Goal: Information Seeking & Learning: Find specific fact

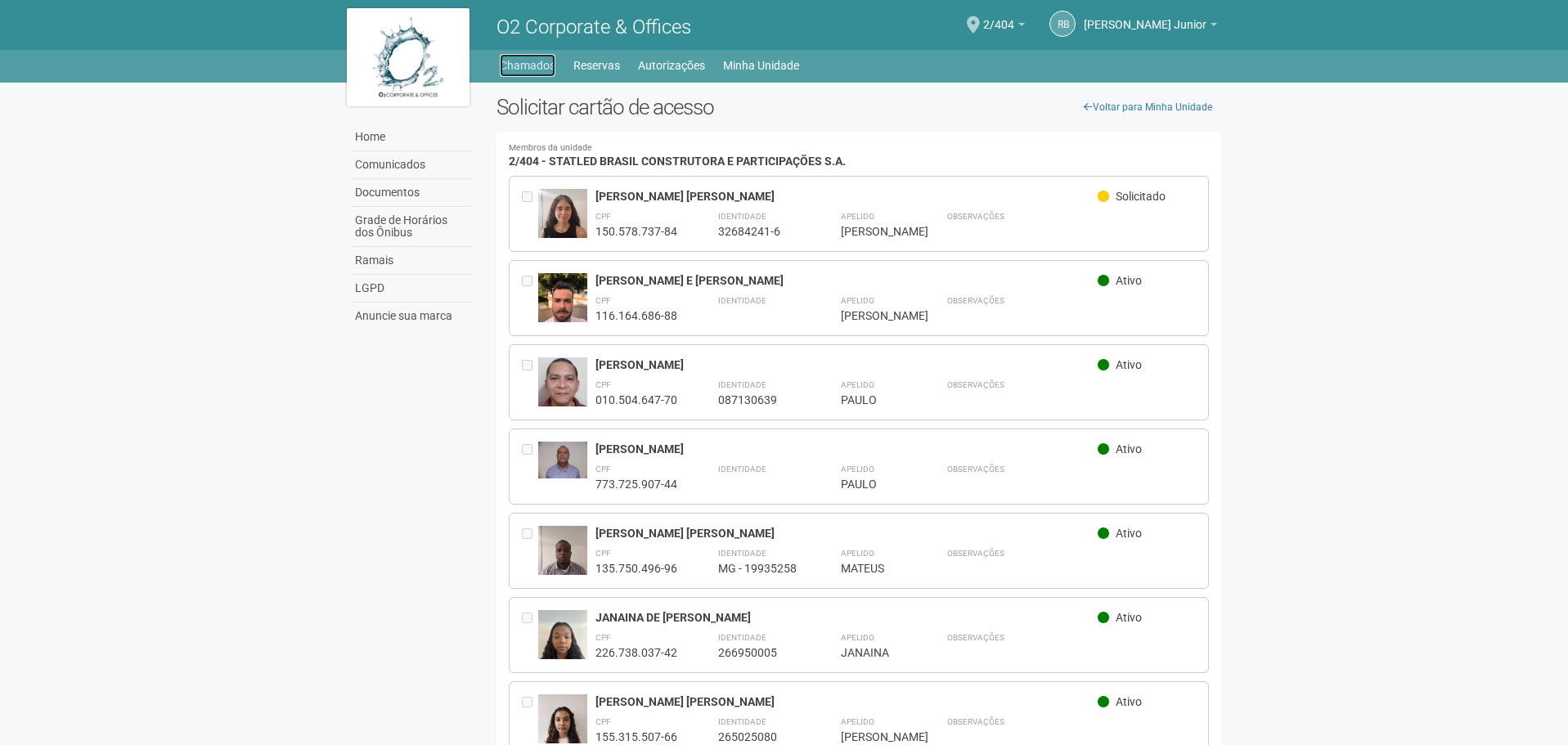
click at [532, 63] on link "Chamados" at bounding box center [527, 65] width 55 height 23
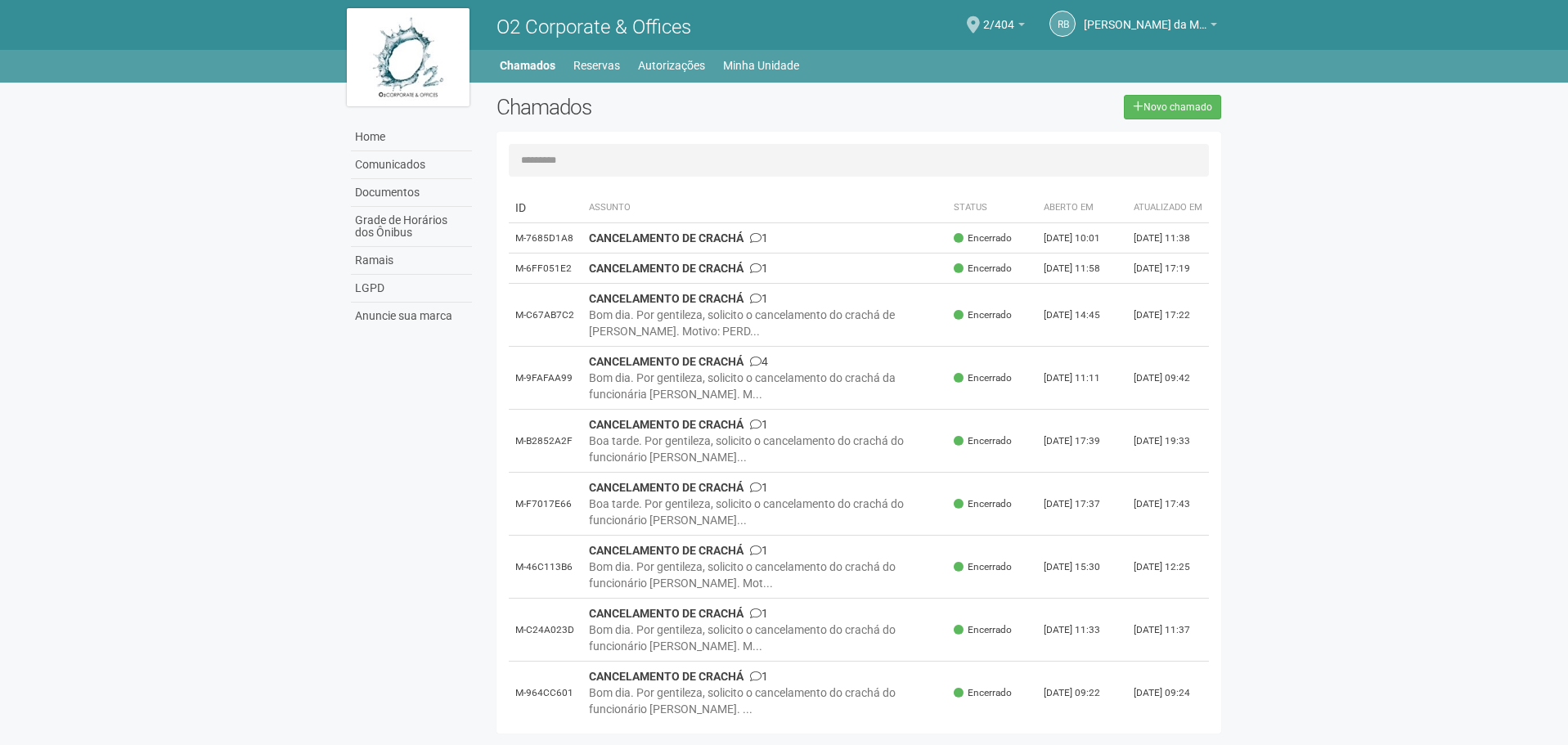
click at [778, 78] on div "Home Home Comunicados Documentos Grade de Horários dos Ônibus Ramais LGPD Anunc…" at bounding box center [784, 66] width 1568 height 33
click at [774, 72] on link "Minha Unidade" at bounding box center [761, 65] width 76 height 23
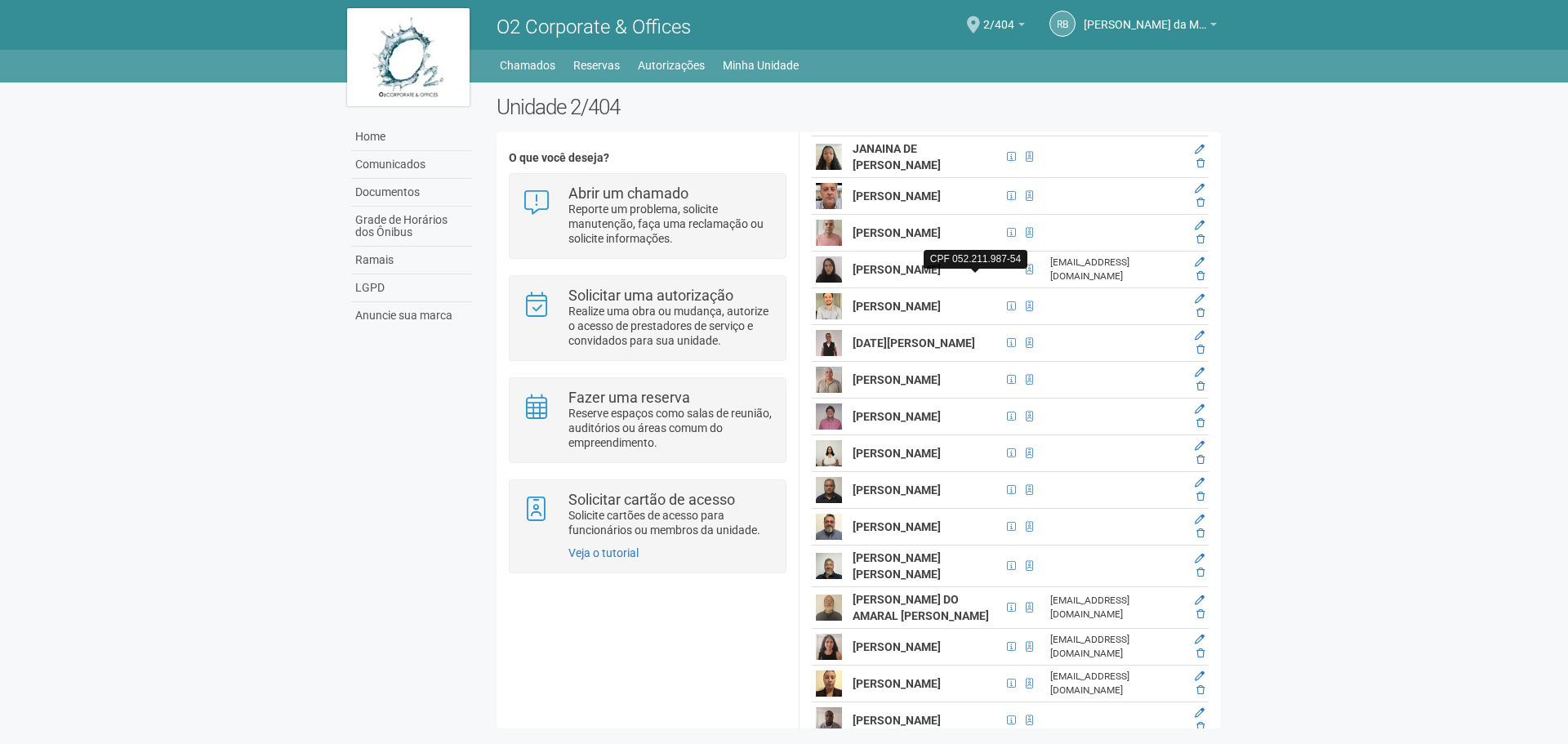
scroll to position [2695, 0]
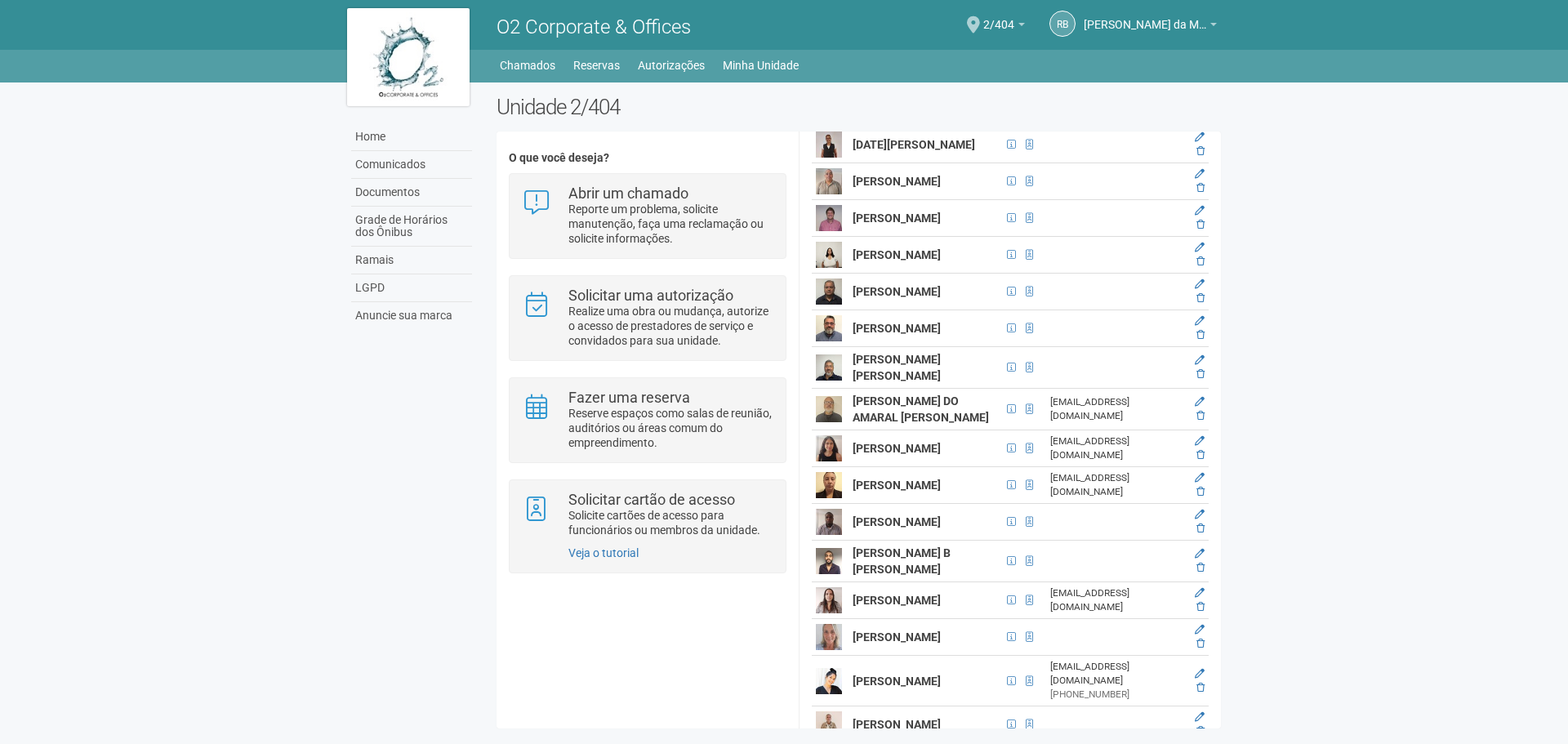
click at [1197, 69] on icon at bounding box center [1199, 63] width 10 height 10
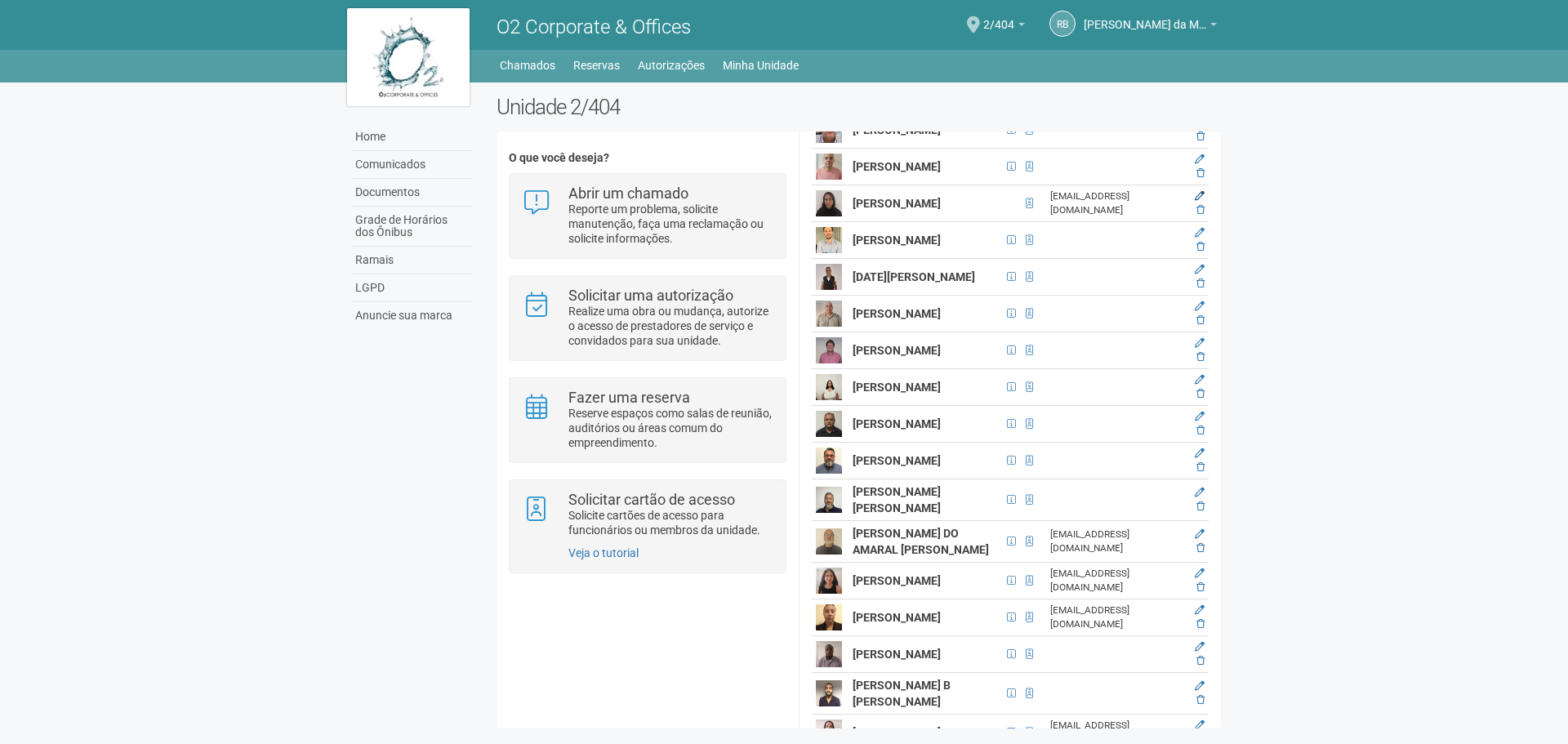
scroll to position [23, 0]
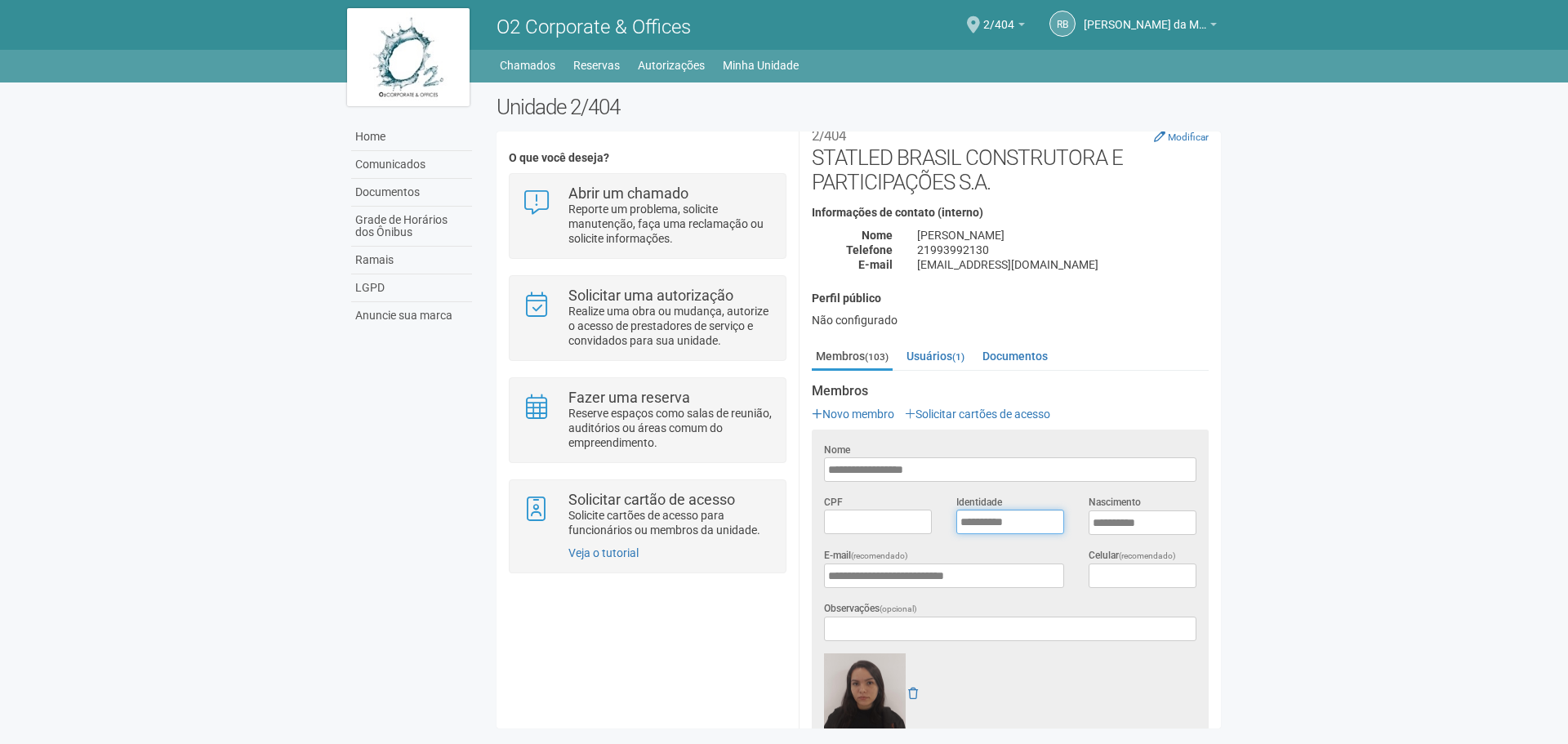
drag, startPoint x: 1044, startPoint y: 521, endPoint x: 936, endPoint y: 523, distance: 108.0
click at [936, 523] on div "**********" at bounding box center [1011, 521] width 397 height 53
click at [1266, 418] on body "Aguarde... O2 Corporate & Offices RB Raul Barrozo da Motta Junior Raul Barrozo …" at bounding box center [784, 372] width 1568 height 744
click at [775, 71] on link "Minha Unidade" at bounding box center [761, 65] width 76 height 23
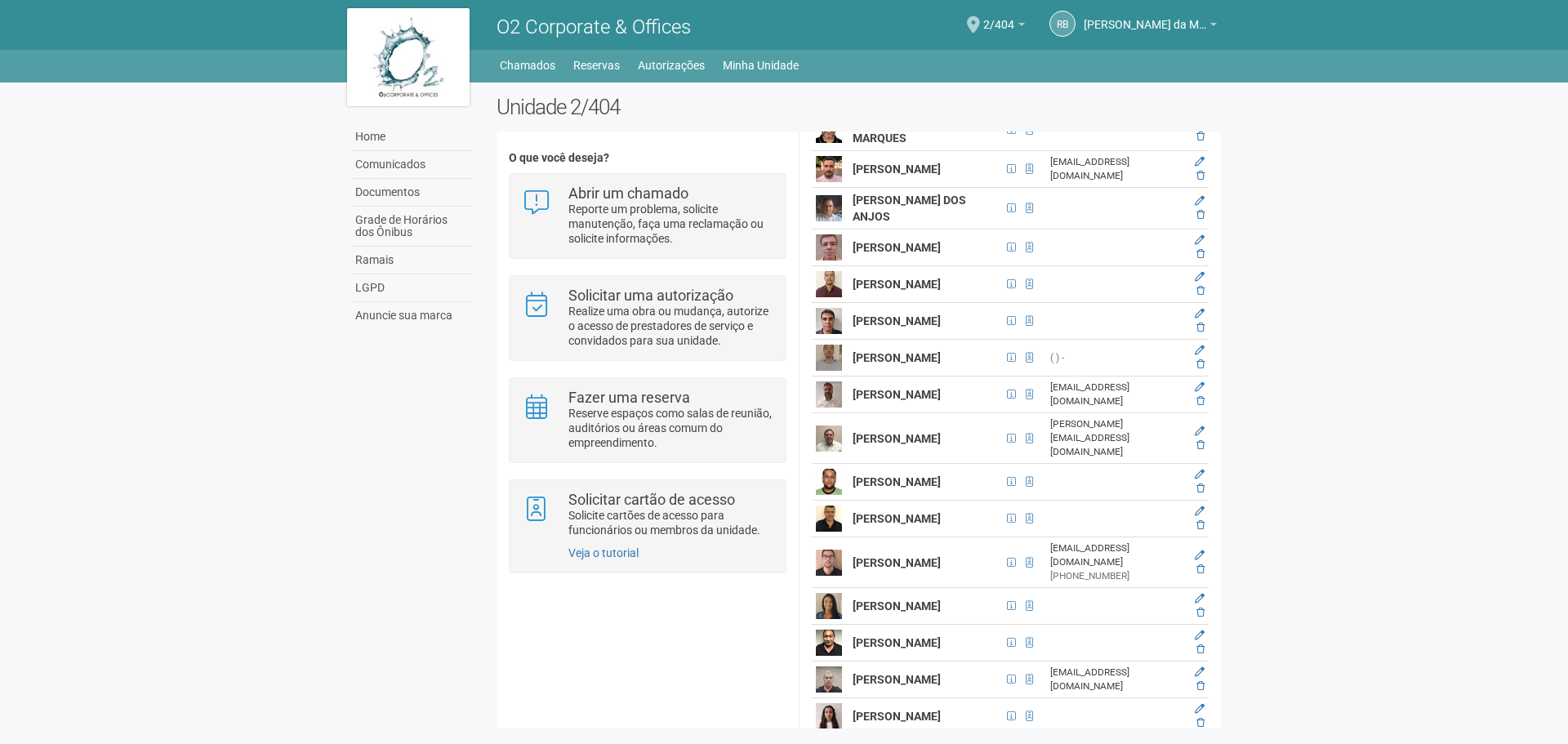
scroll to position [1715, 0]
drag, startPoint x: 853, startPoint y: 528, endPoint x: 959, endPoint y: 549, distance: 108.1
click at [959, 375] on td "[PERSON_NAME]" at bounding box center [925, 357] width 154 height 37
copy strong "[PERSON_NAME]"
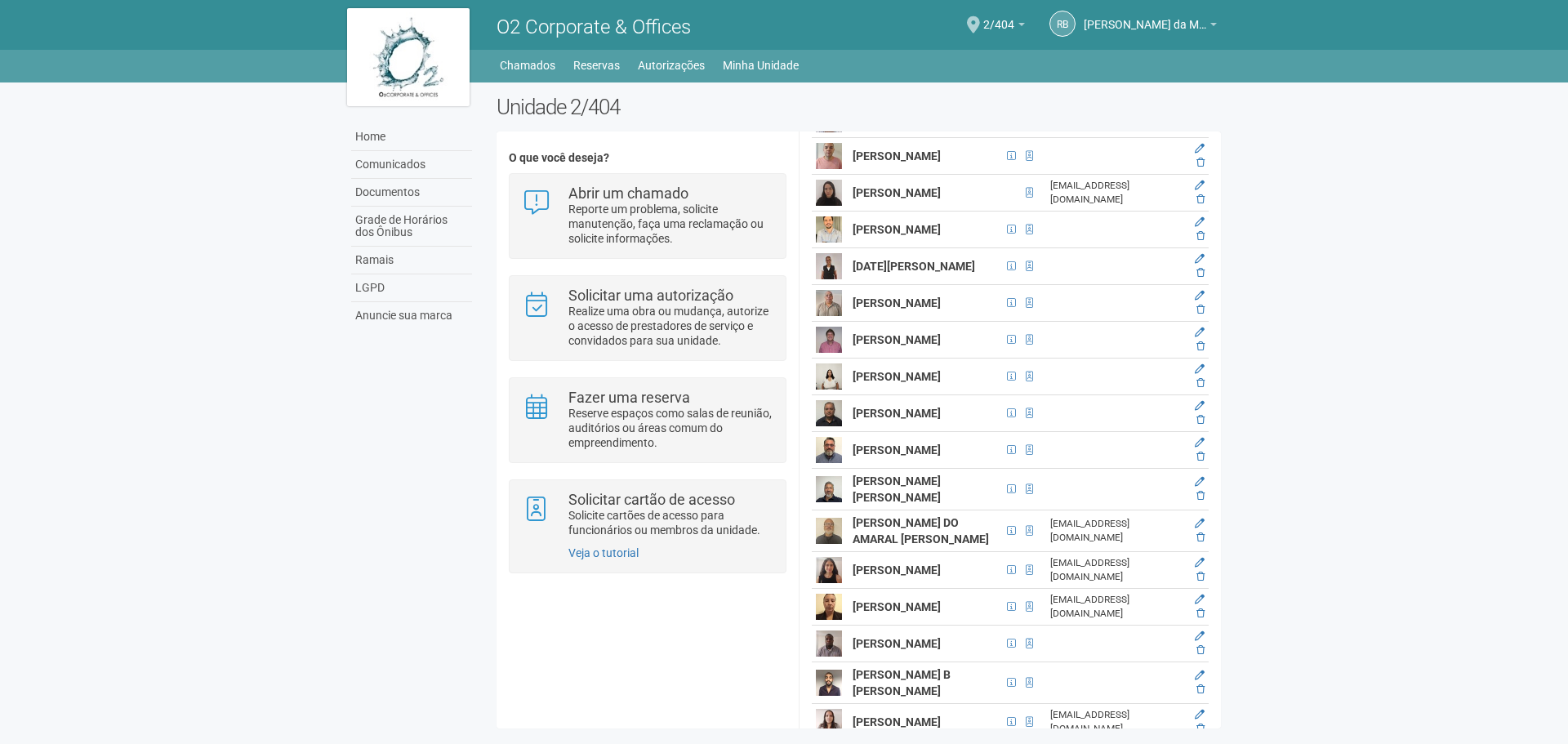
scroll to position [2613, 0]
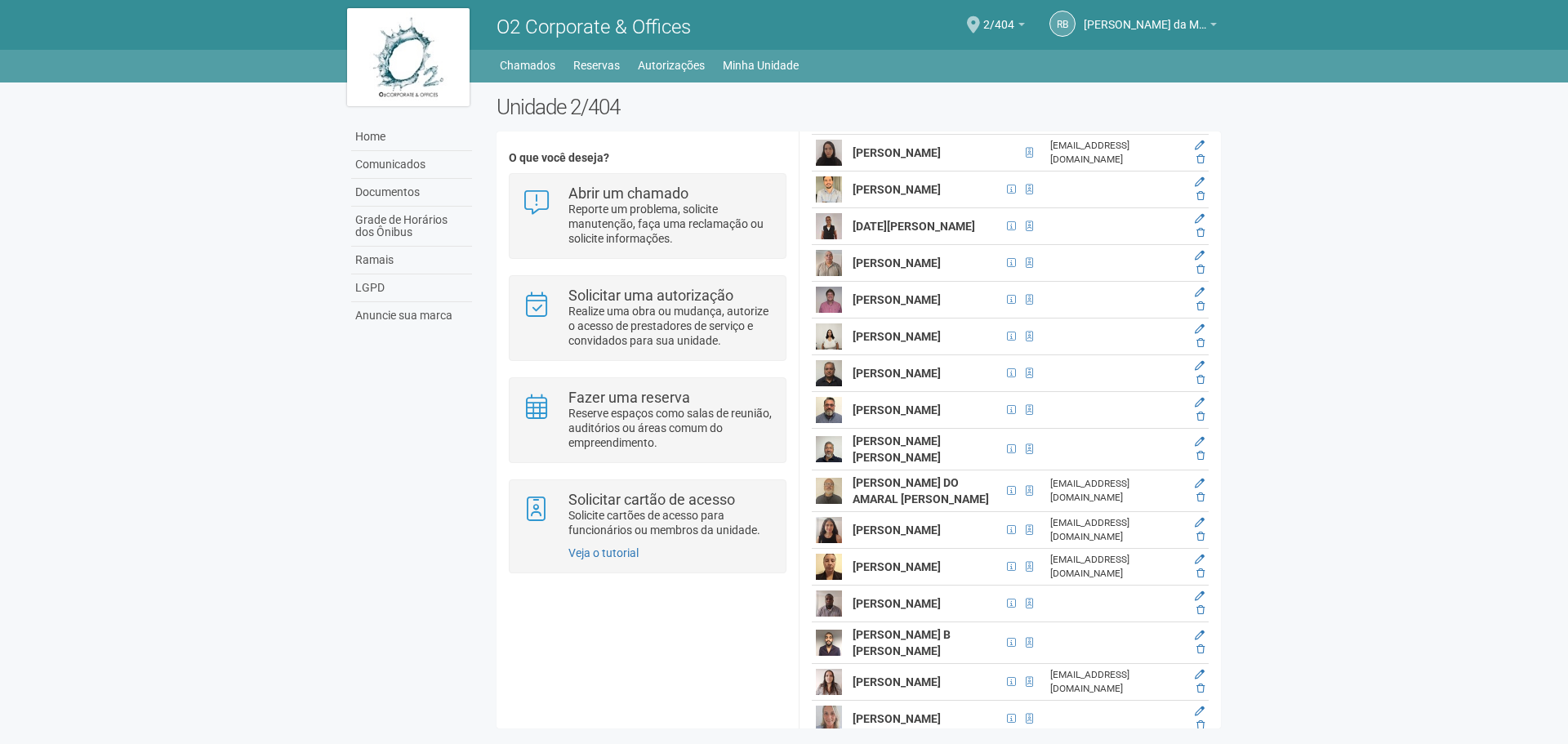
drag, startPoint x: 853, startPoint y: 368, endPoint x: 901, endPoint y: 385, distance: 50.9
click at [901, 98] on td "JOEL SOARES PINTO JUNIOR" at bounding box center [925, 80] width 154 height 37
copy strong "JOEL SOARES PINTO JUNIOR"
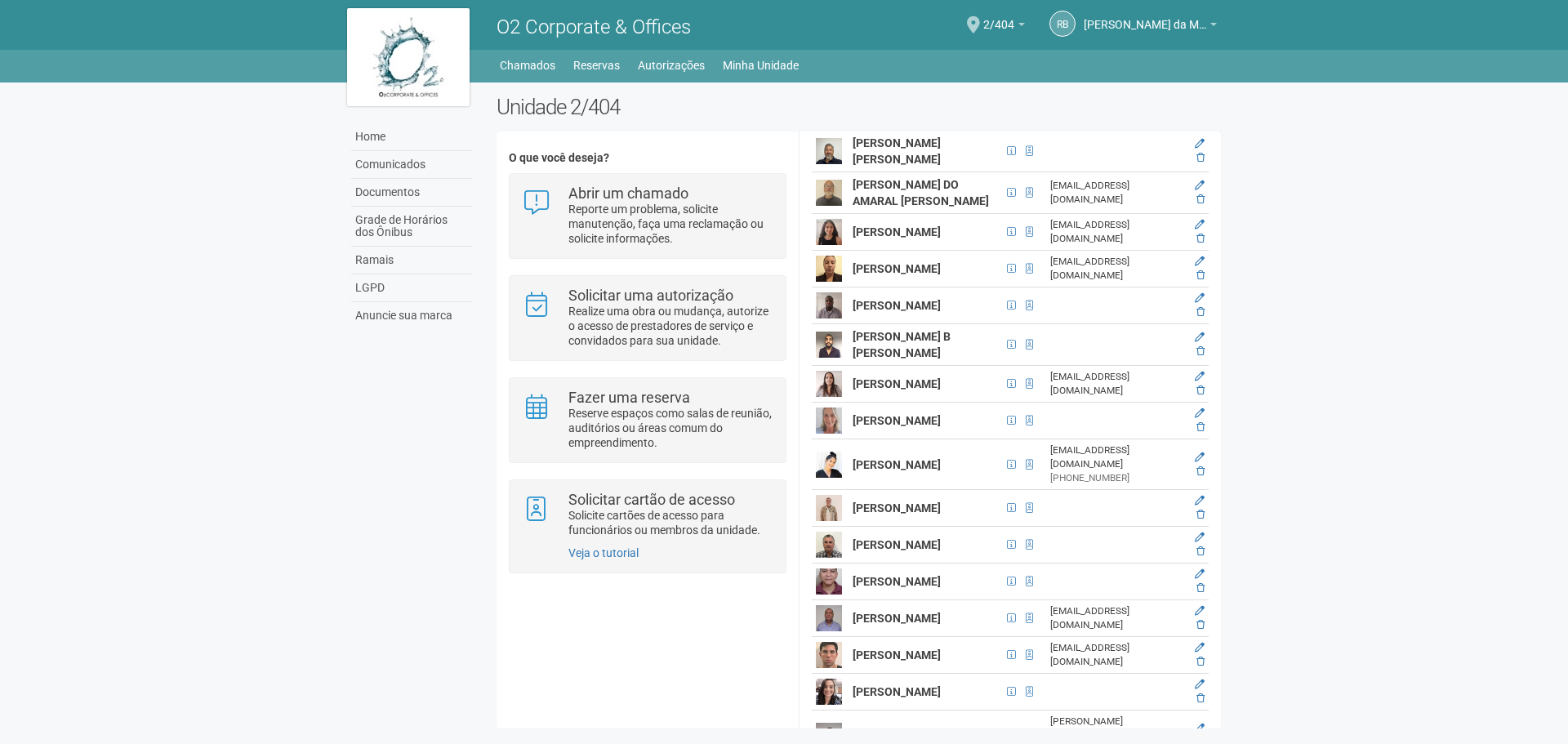
scroll to position [2939, 0]
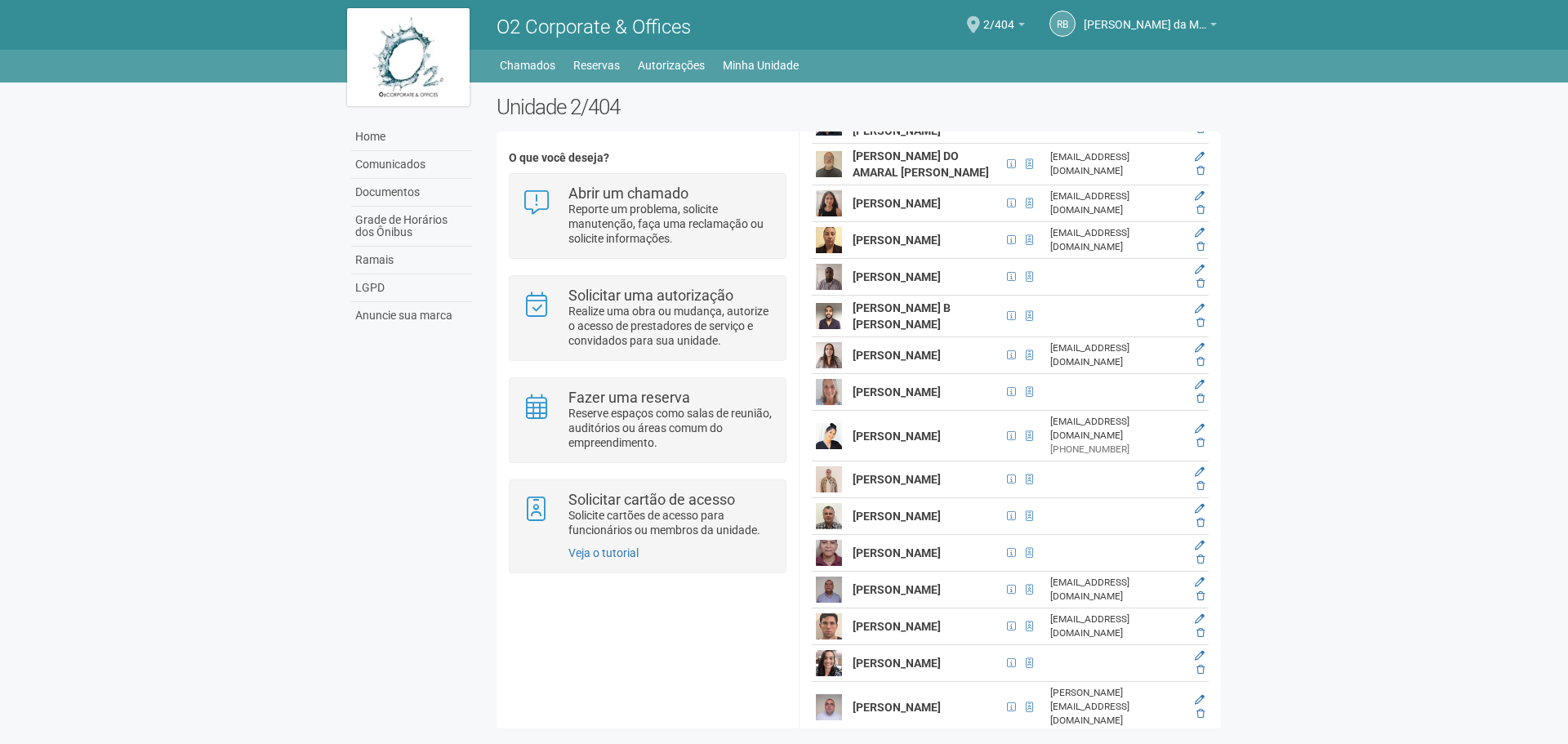
drag, startPoint x: 850, startPoint y: 259, endPoint x: 906, endPoint y: 281, distance: 60.2
copy strong "LUIS PEREIRA DE ARRUDA"
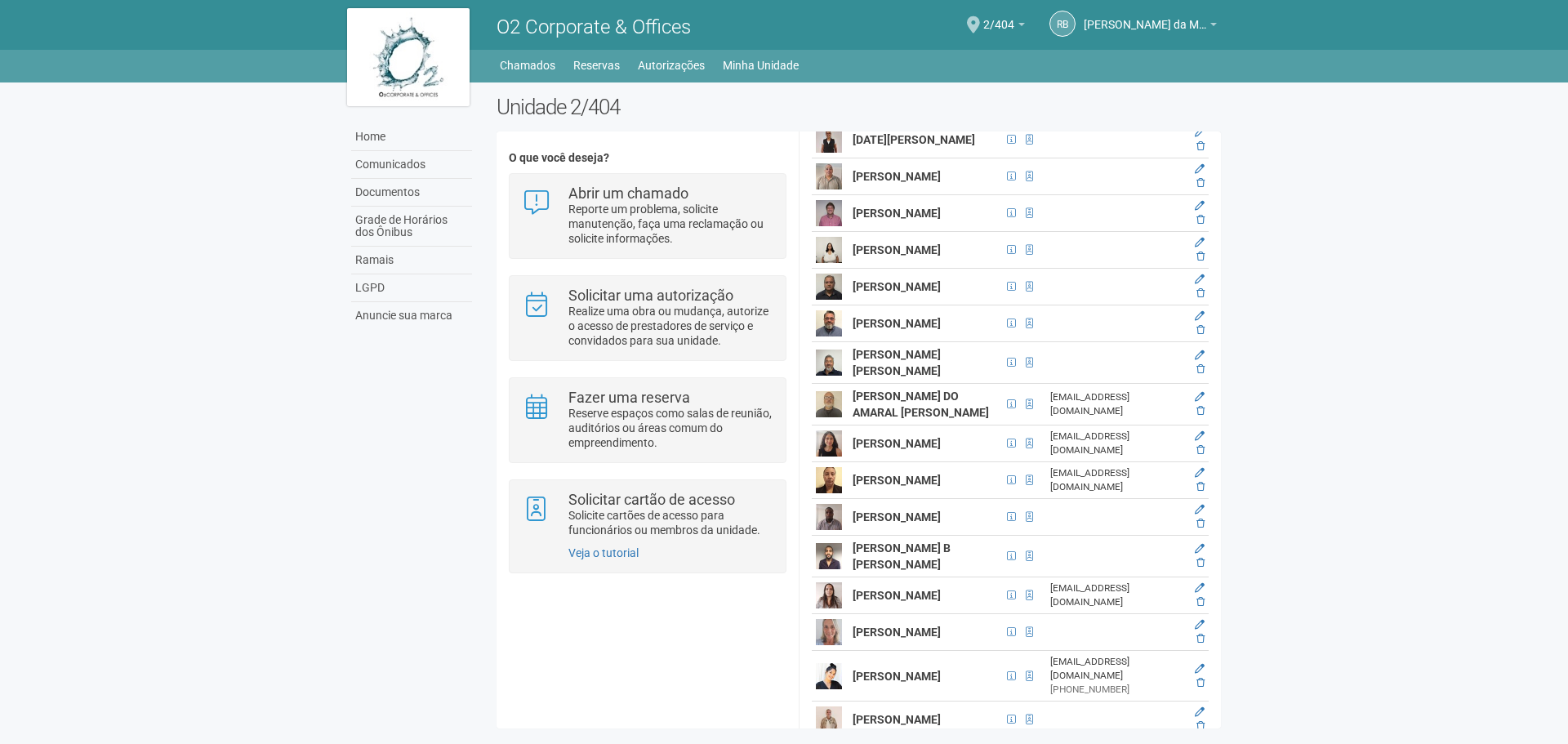
scroll to position [2695, 0]
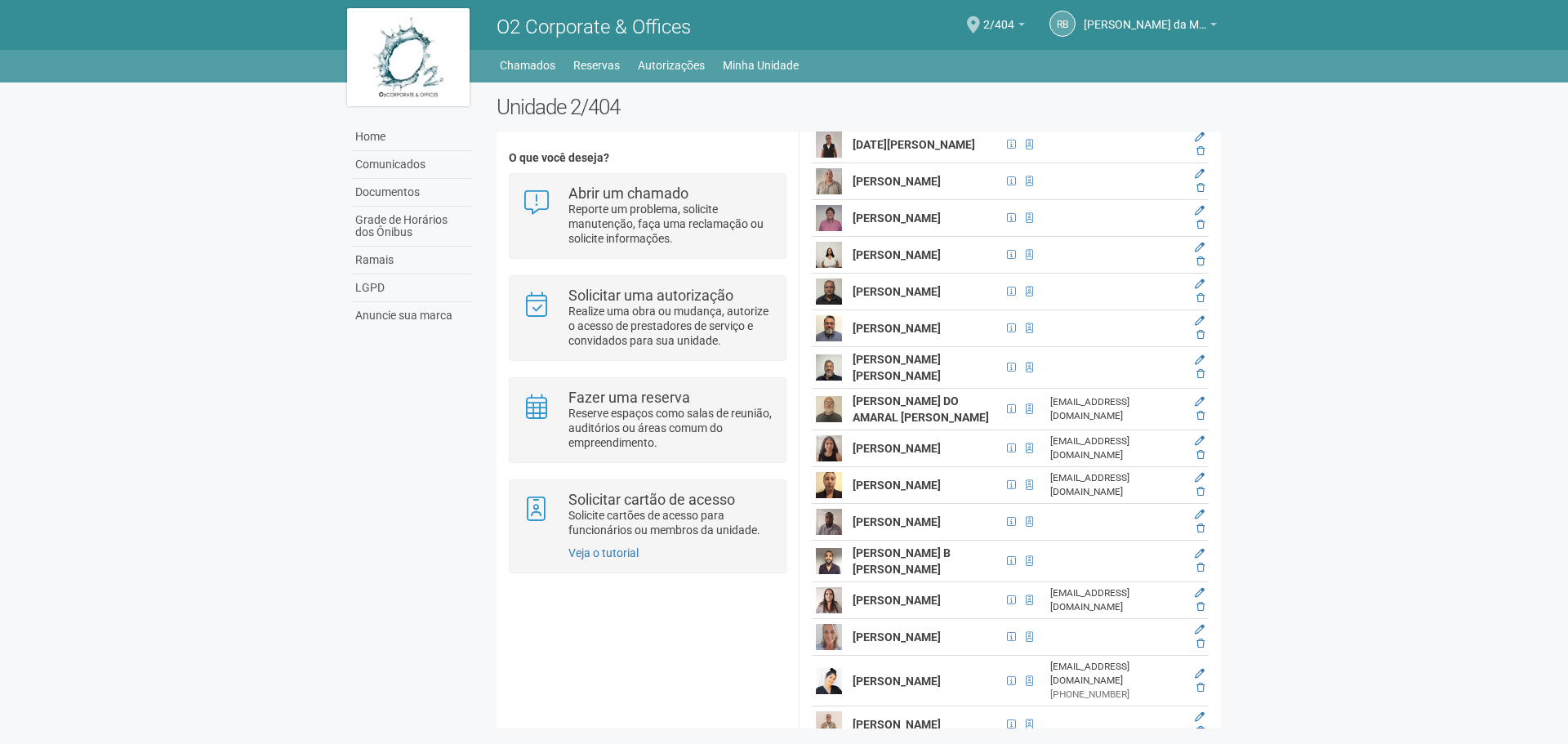
drag, startPoint x: 852, startPoint y: 287, endPoint x: 898, endPoint y: 305, distance: 49.4
copy strong "[PERSON_NAME] [PERSON_NAME]"
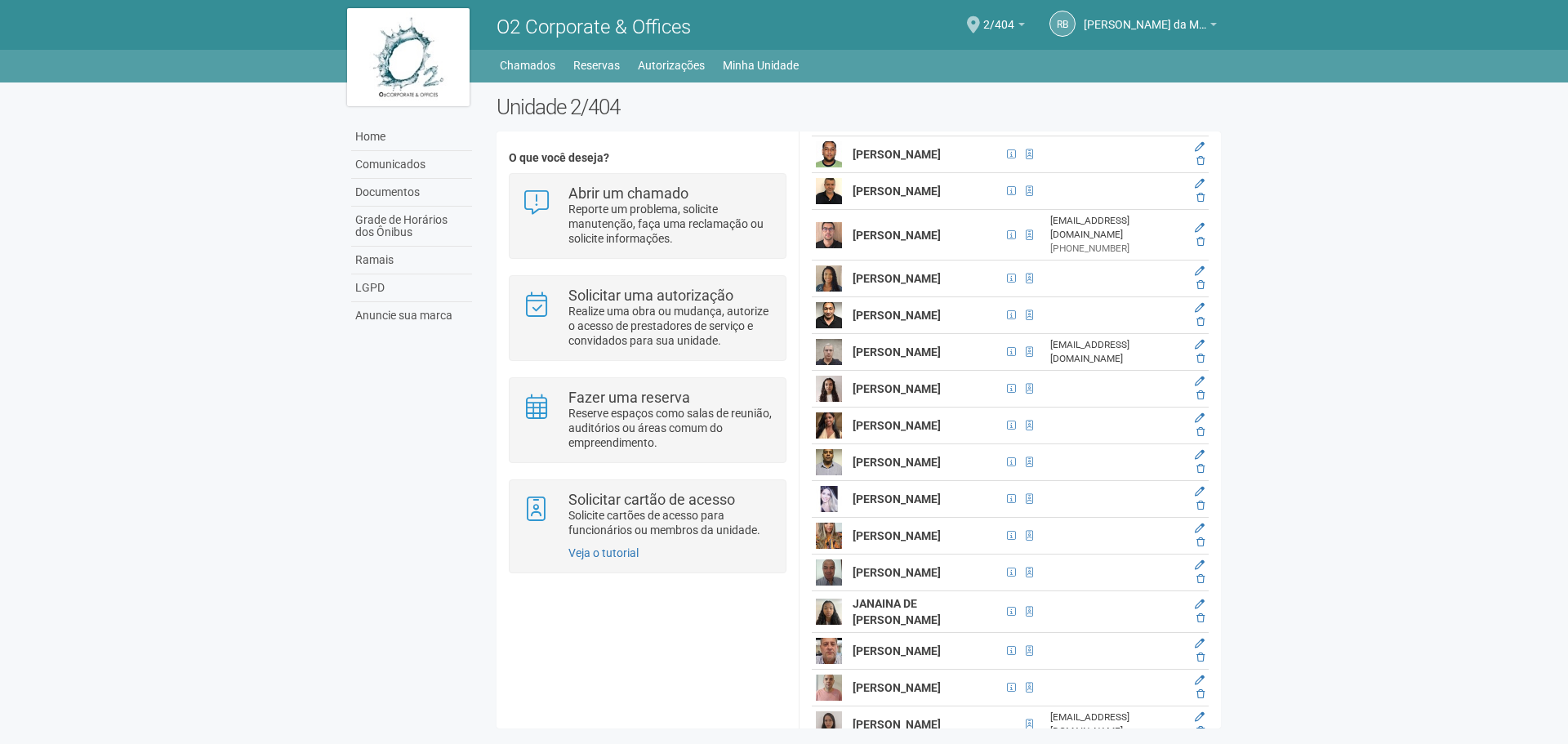
scroll to position [1960, 0]
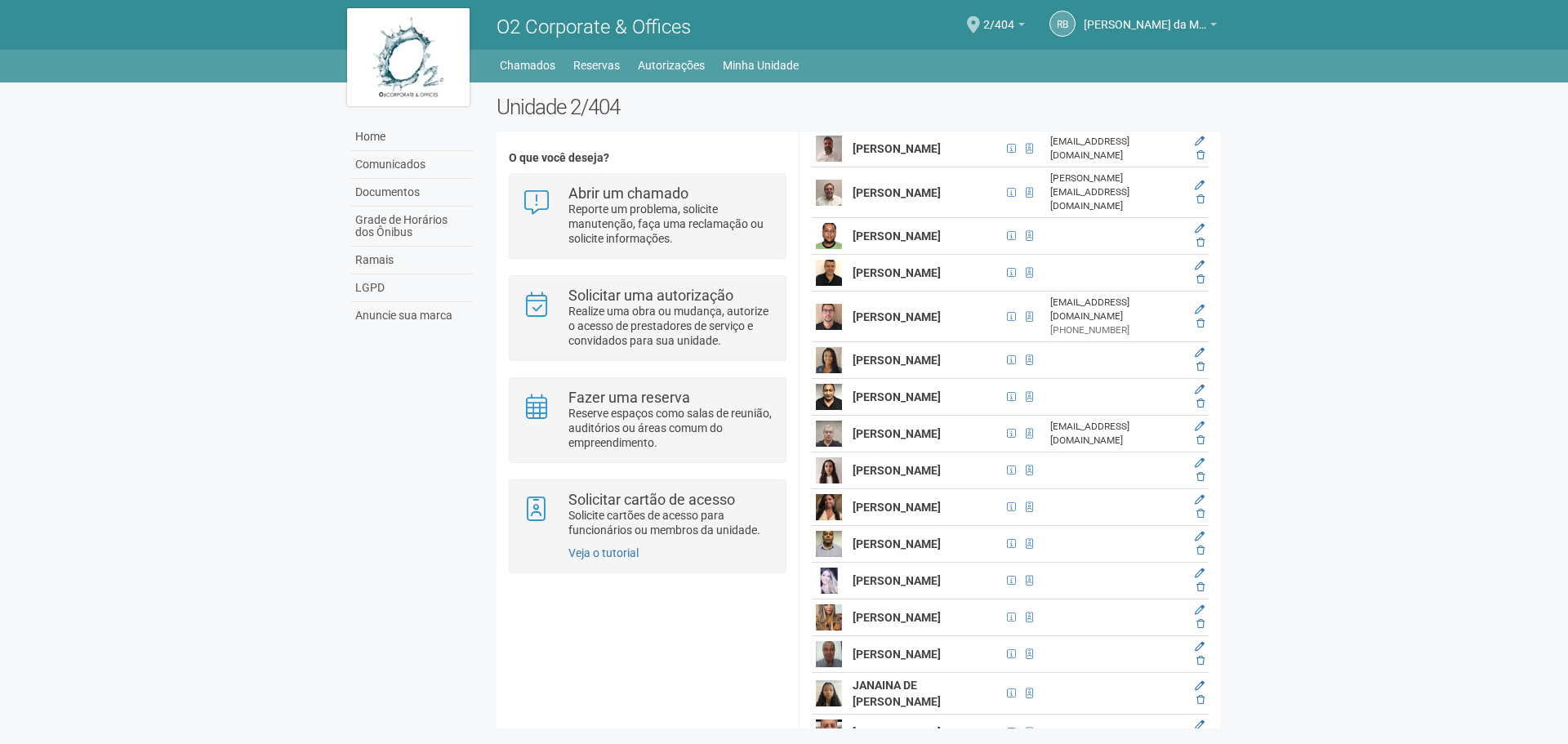
drag, startPoint x: 852, startPoint y: 285, endPoint x: 956, endPoint y: 305, distance: 105.9
click at [956, 131] on td "[PERSON_NAME]" at bounding box center [925, 112] width 154 height 37
copy strong "[PERSON_NAME]"
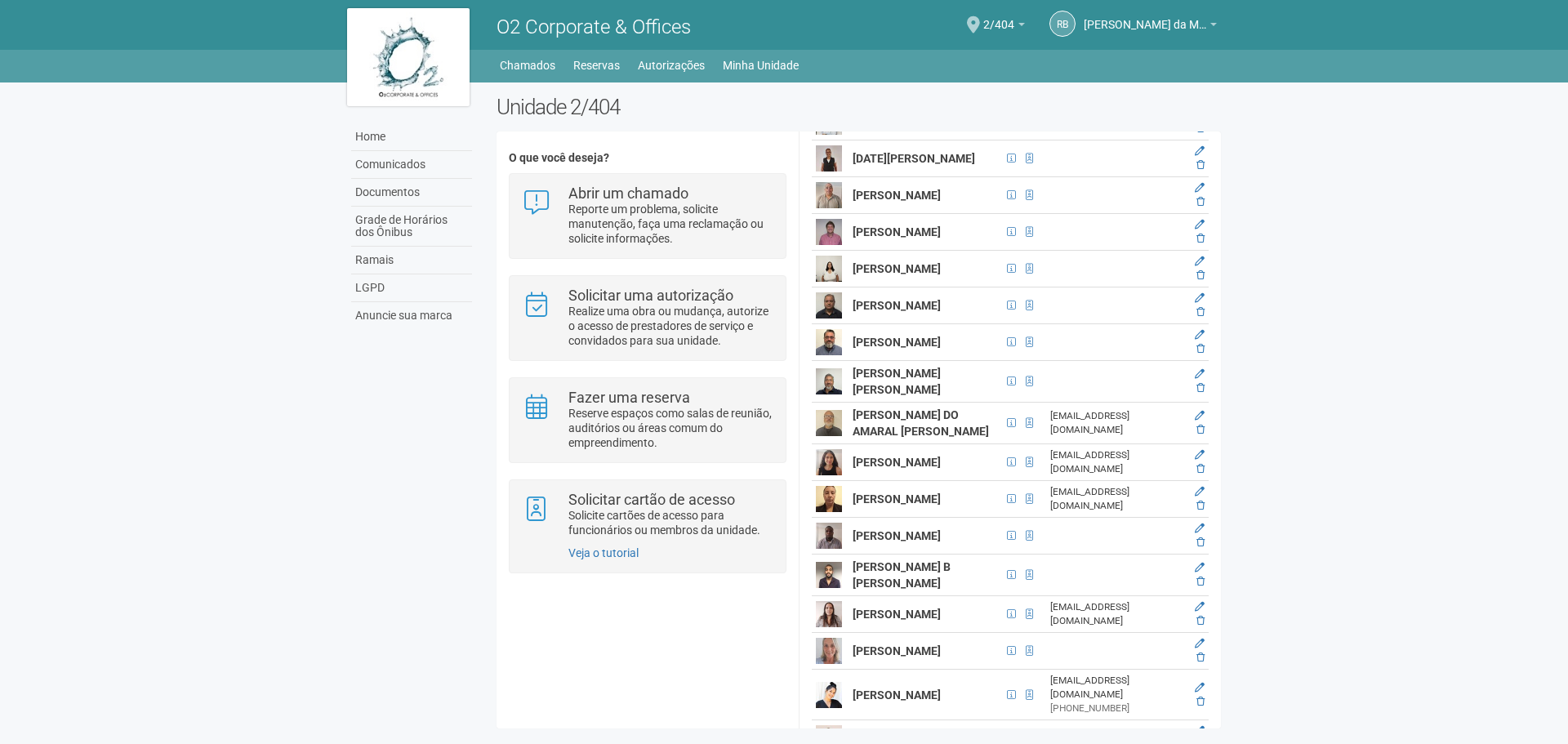
scroll to position [2695, 0]
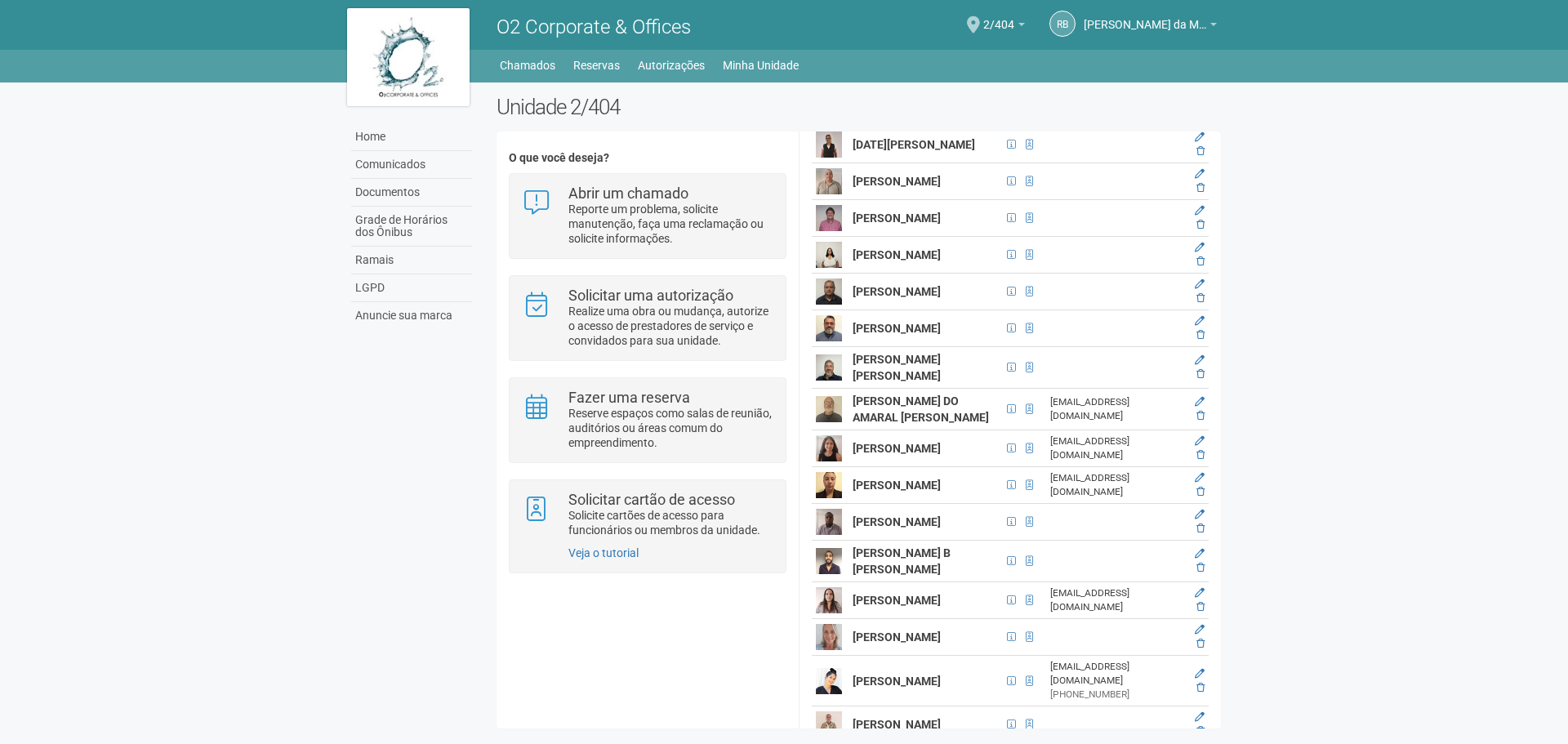
drag, startPoint x: 853, startPoint y: 507, endPoint x: 904, endPoint y: 524, distance: 53.8
click at [904, 200] on td "[PERSON_NAME]" at bounding box center [925, 182] width 154 height 37
copy strong "[PERSON_NAME]"
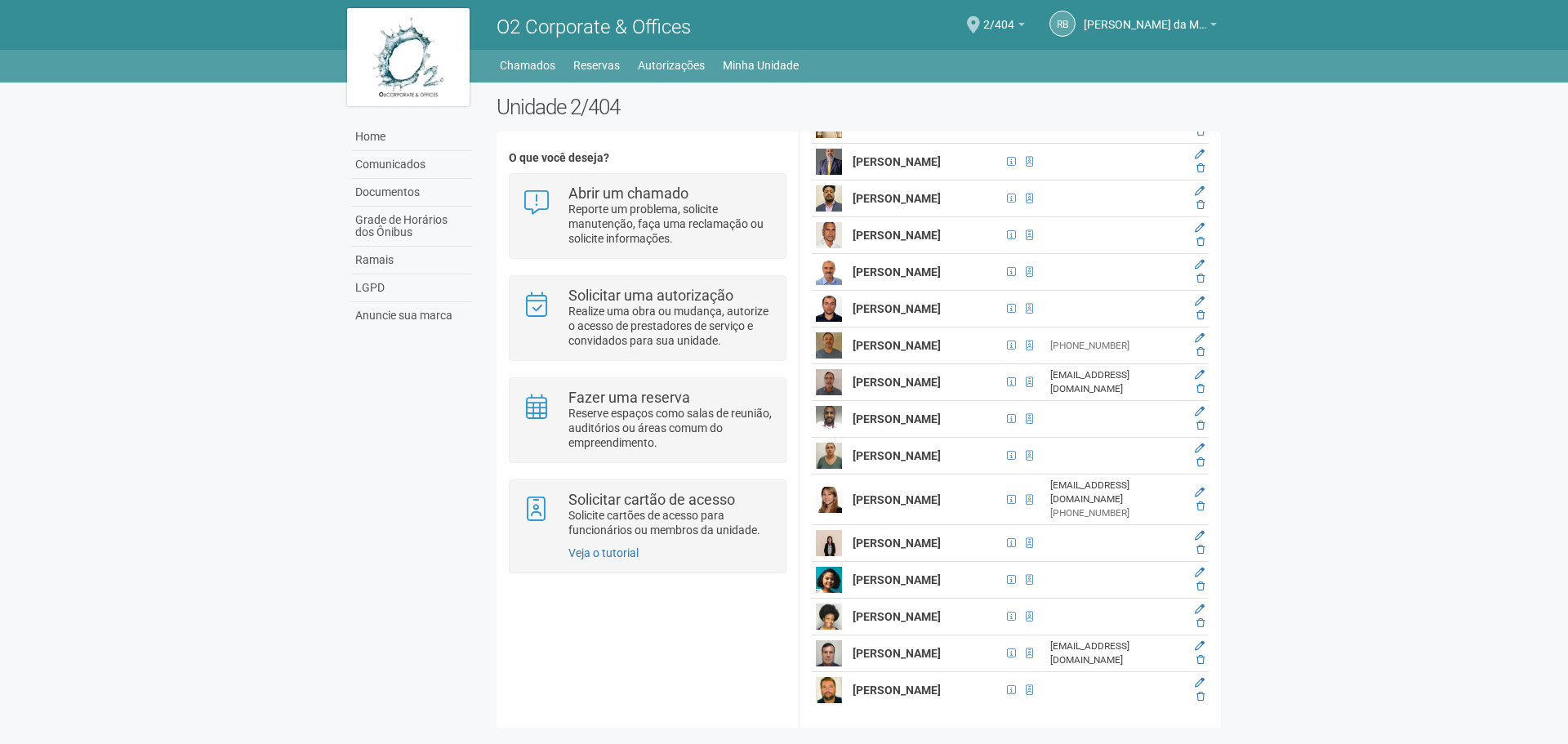
scroll to position [3838, 0]
drag, startPoint x: 853, startPoint y: 526, endPoint x: 910, endPoint y: 555, distance: 64.0
click at [910, 143] on td "[PERSON_NAME]" at bounding box center [925, 125] width 154 height 37
copy strong "[PERSON_NAME]"
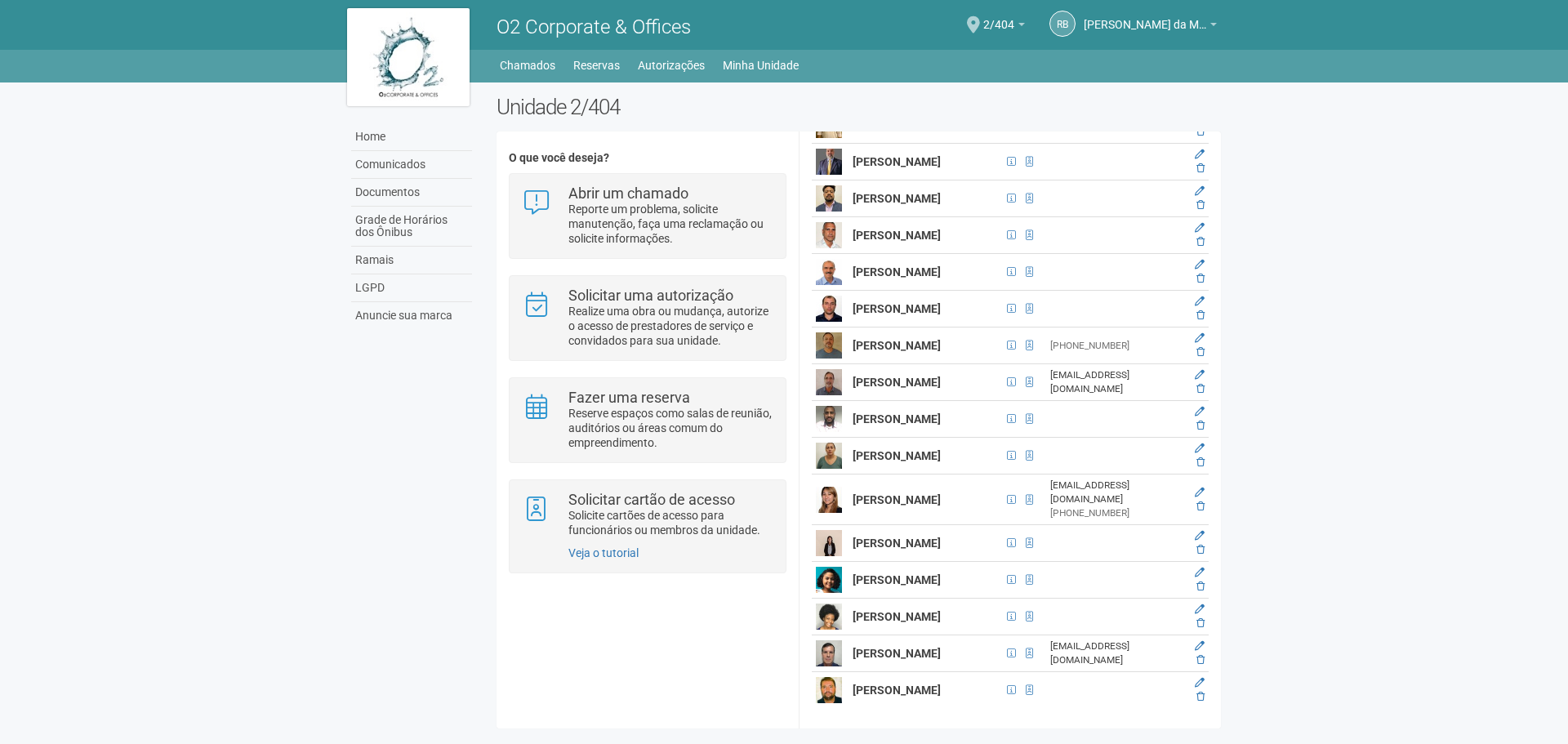
drag, startPoint x: 851, startPoint y: 263, endPoint x: 949, endPoint y: 292, distance: 102.2
click at [949, 70] on td "[PERSON_NAME] [PERSON_NAME]" at bounding box center [925, 52] width 154 height 37
copy strong "[PERSON_NAME]"
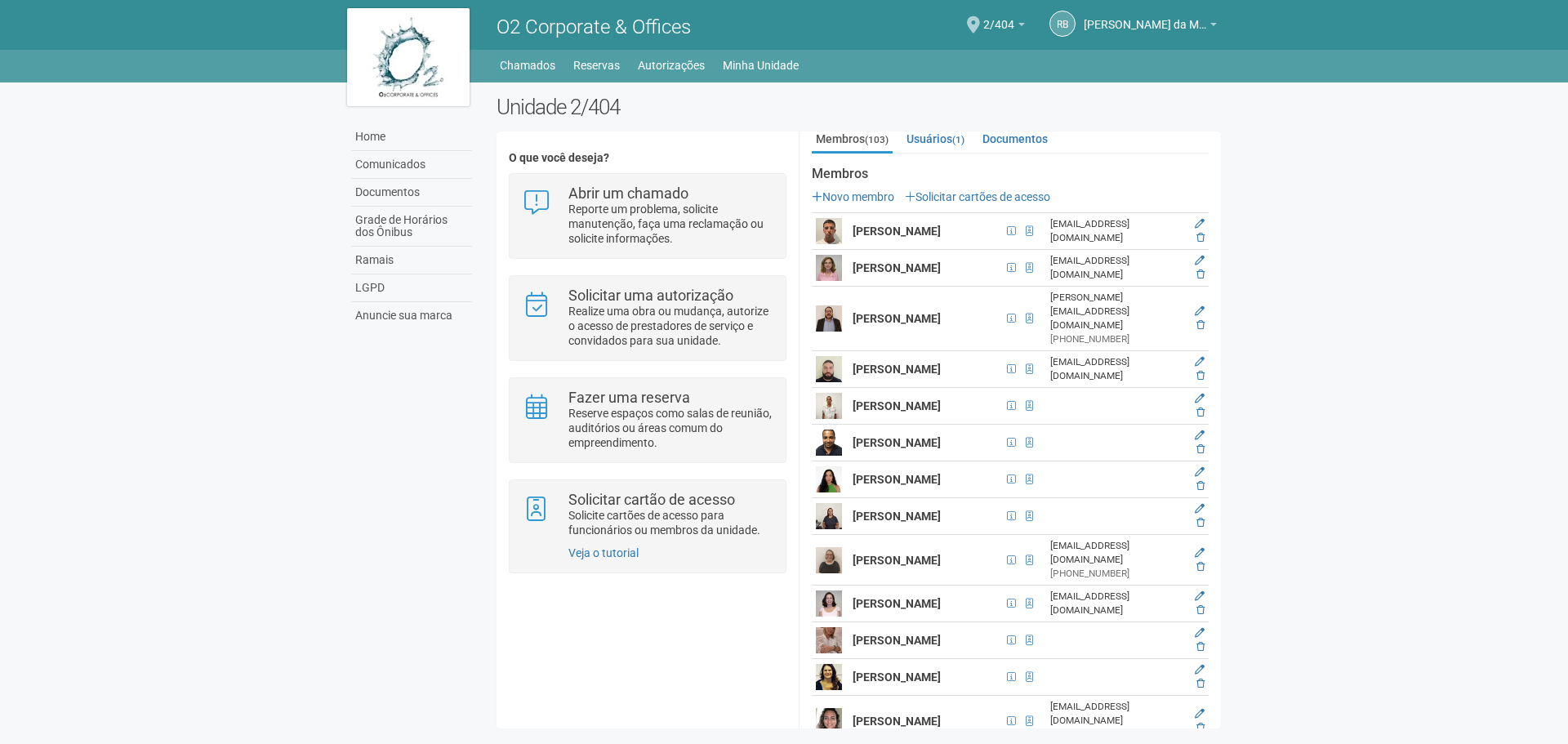
scroll to position [245, 0]
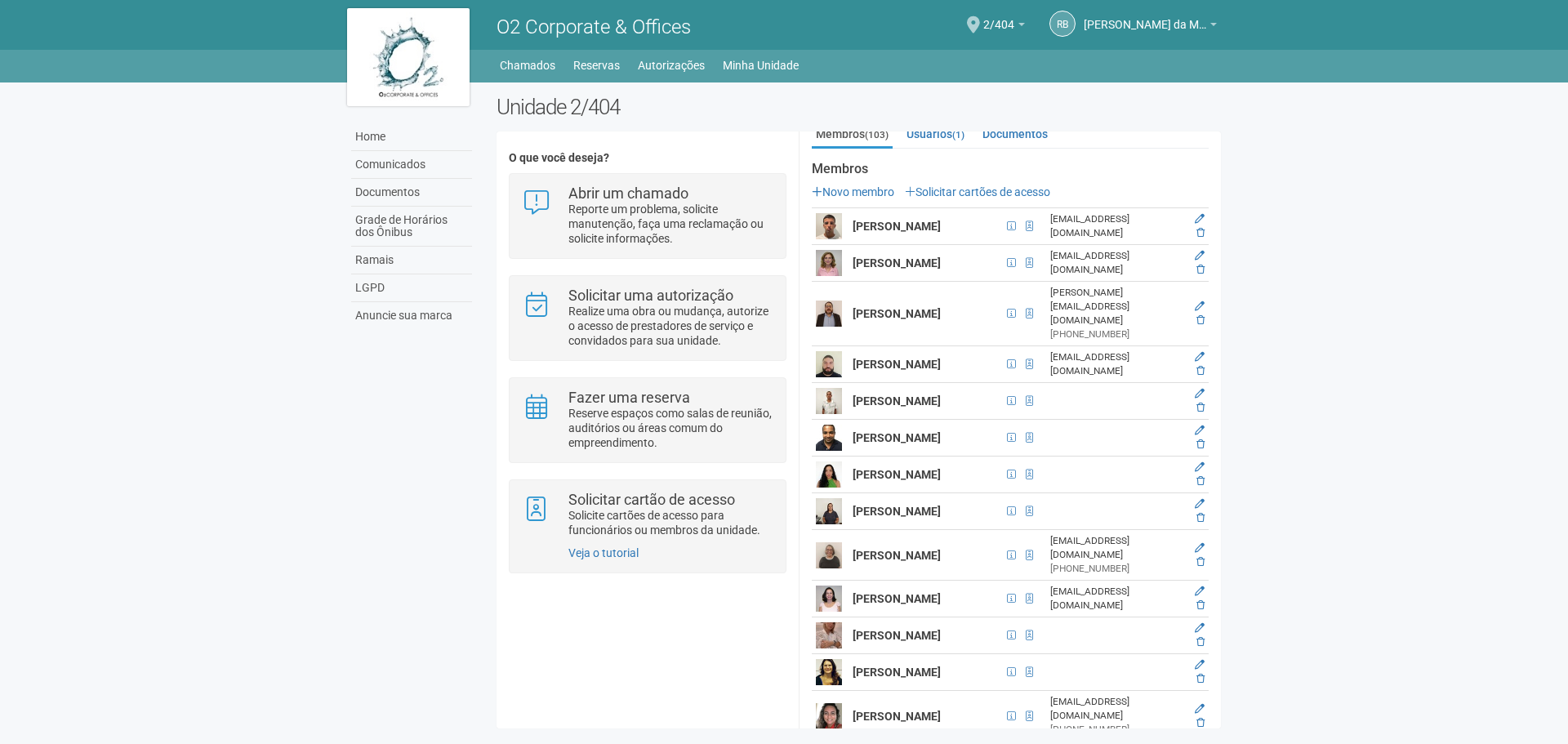
drag, startPoint x: 853, startPoint y: 610, endPoint x: 937, endPoint y: 633, distance: 87.1
click at [937, 617] on td "ANA CRISTINA RIBEIRO FEJÃO" at bounding box center [925, 599] width 154 height 37
copy strong "ANA CRISTINA RIBEIRO FEJÃO"
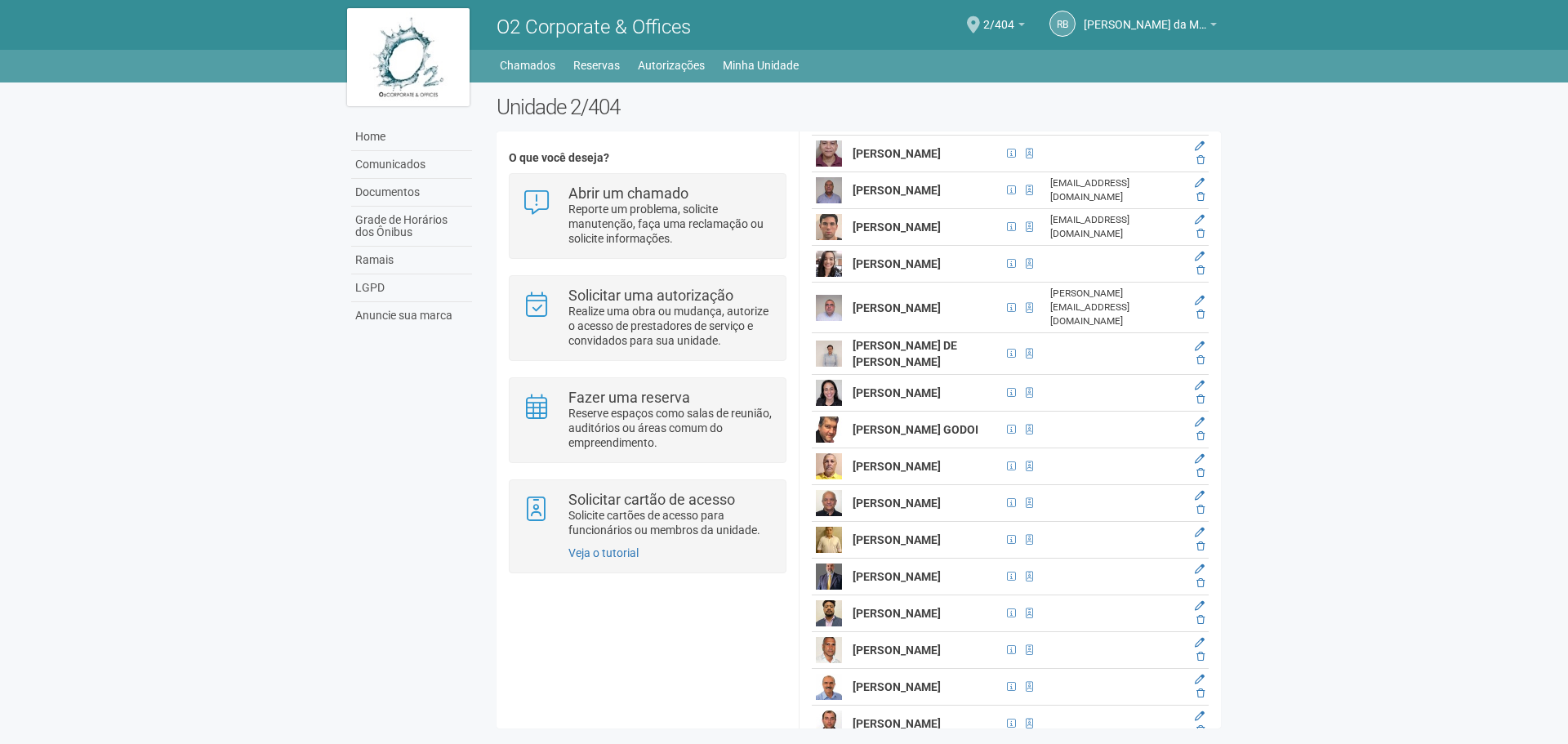
scroll to position [3511, 0]
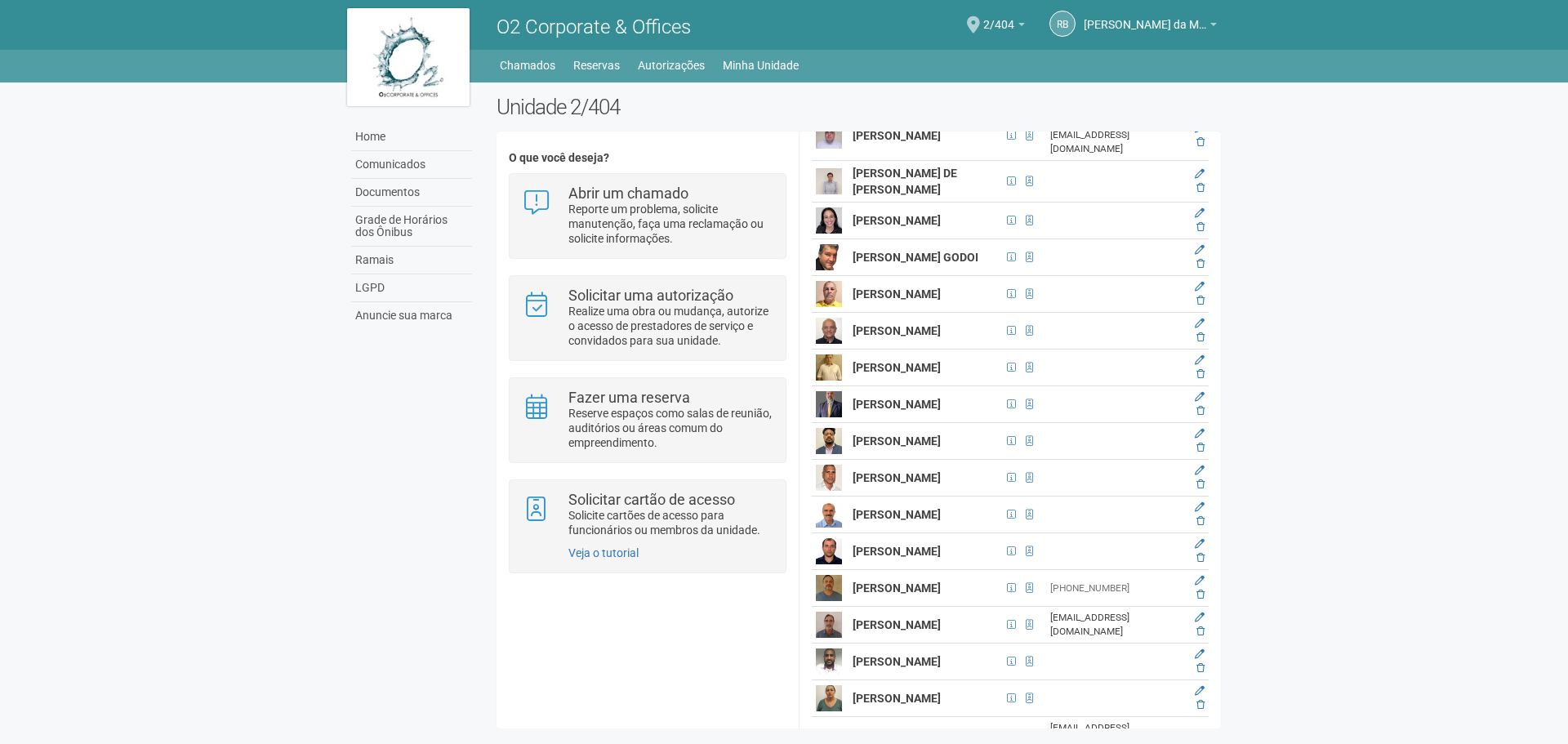
drag, startPoint x: 853, startPoint y: 405, endPoint x: 921, endPoint y: 433, distance: 73.5
copy strong "[PERSON_NAME]"
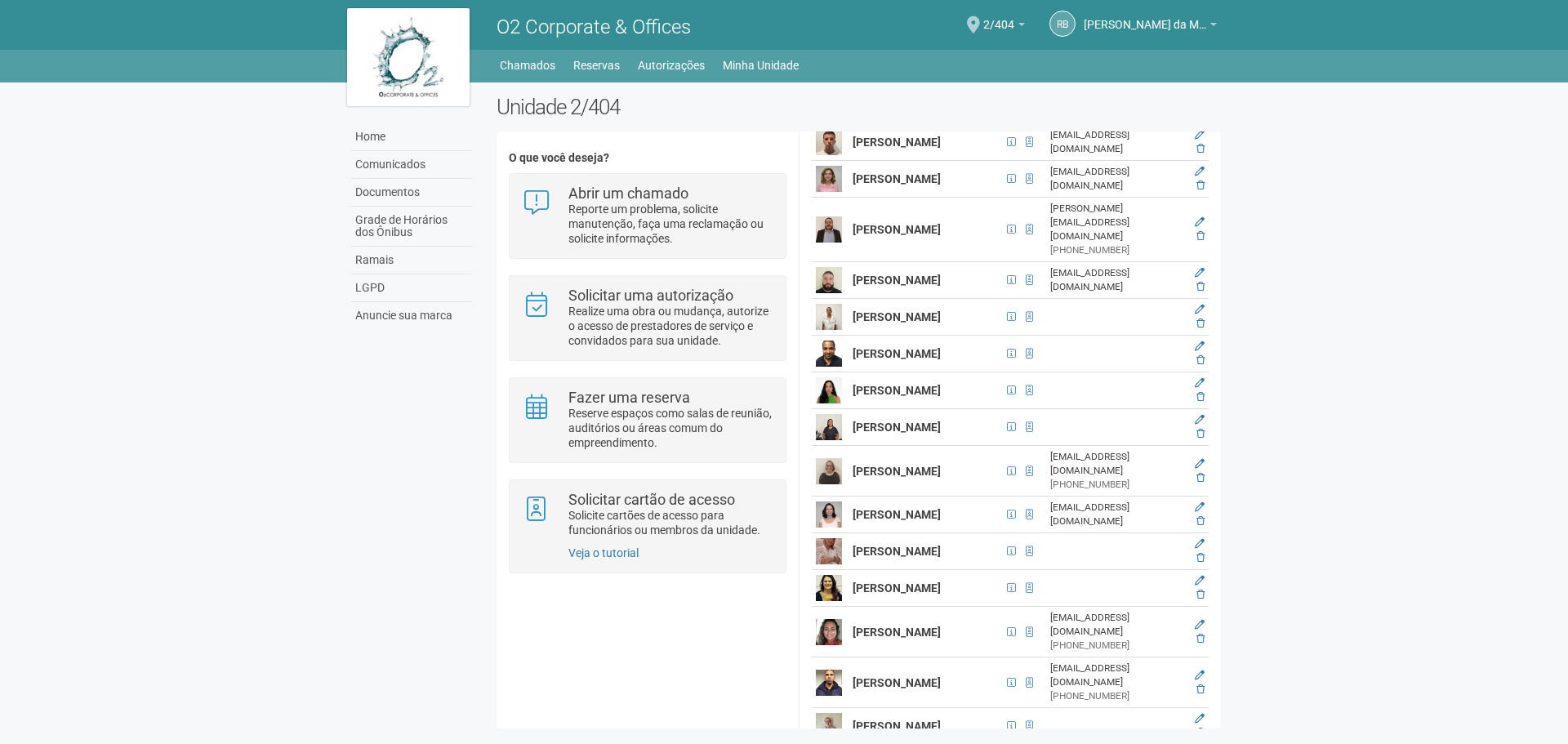
scroll to position [490, 0]
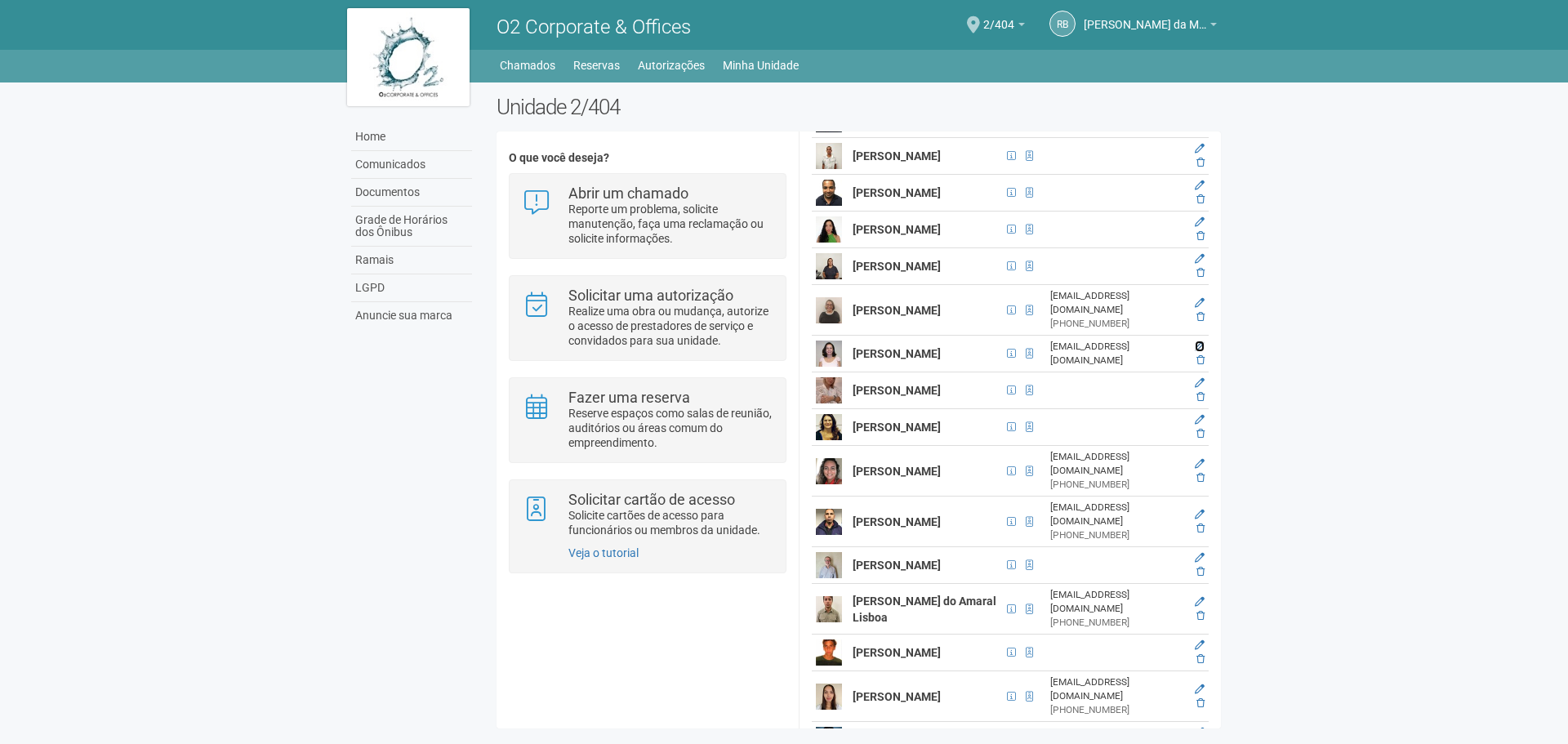
click at [1198, 351] on icon at bounding box center [1199, 346] width 10 height 10
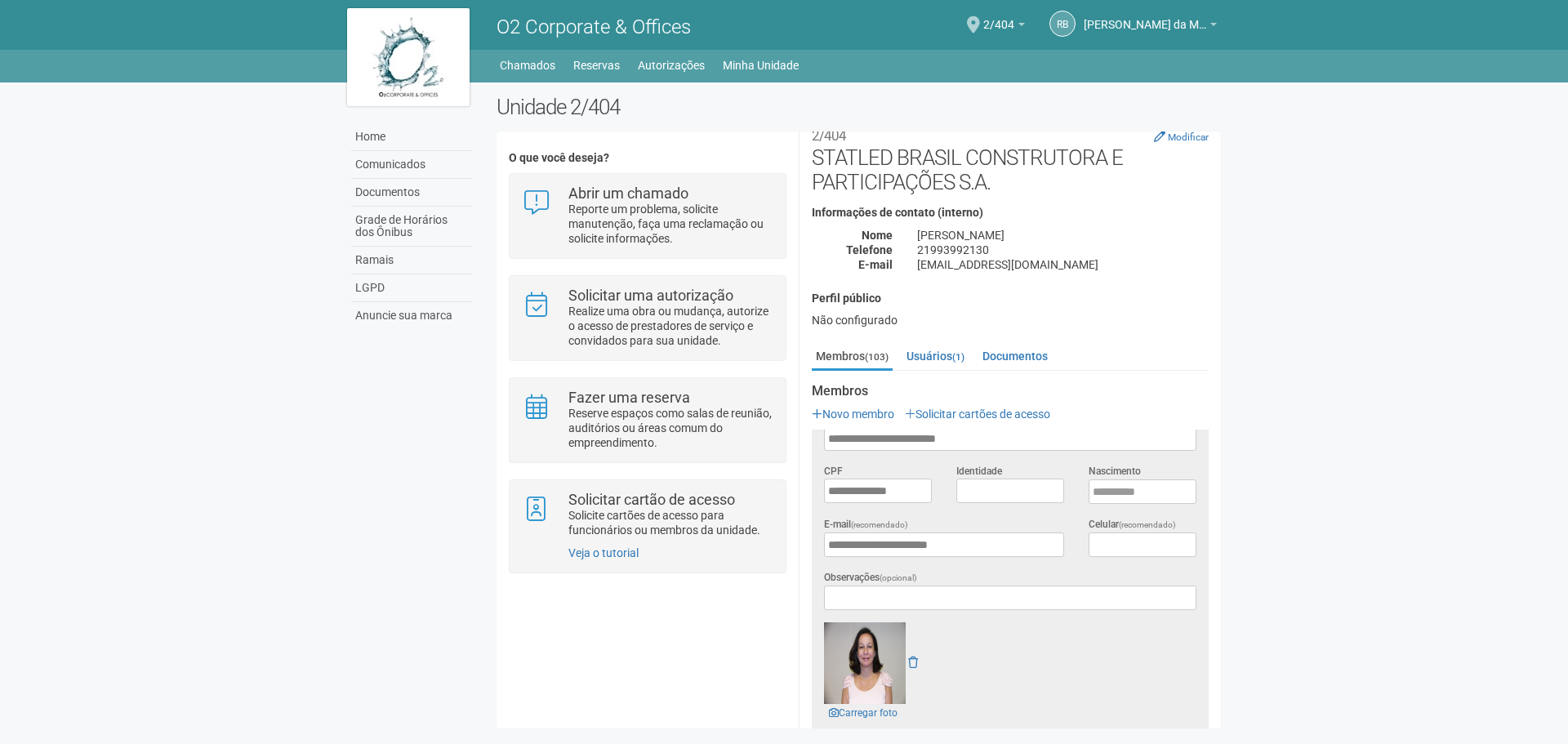
scroll to position [0, 0]
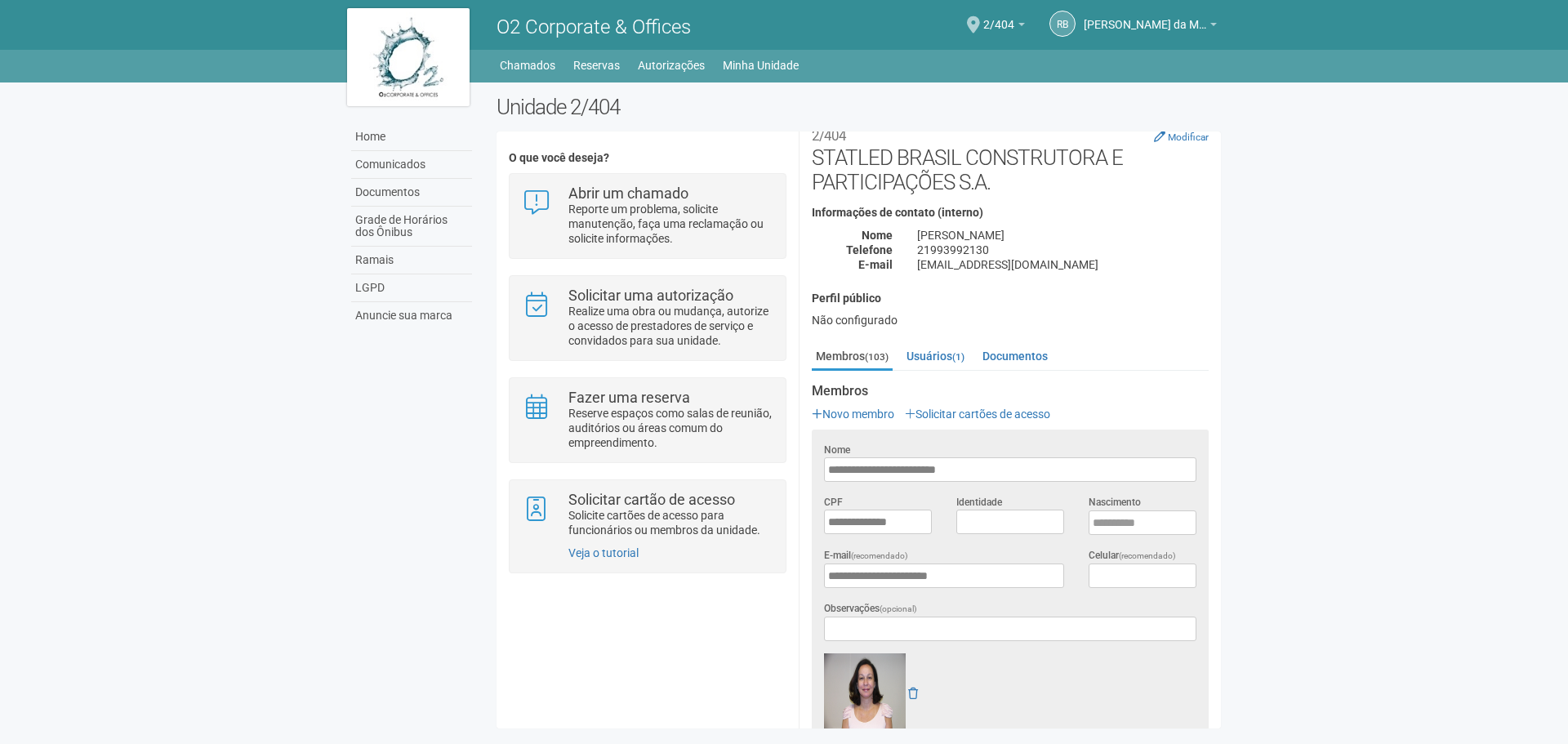
click at [967, 473] on input "**********" at bounding box center [1010, 469] width 372 height 25
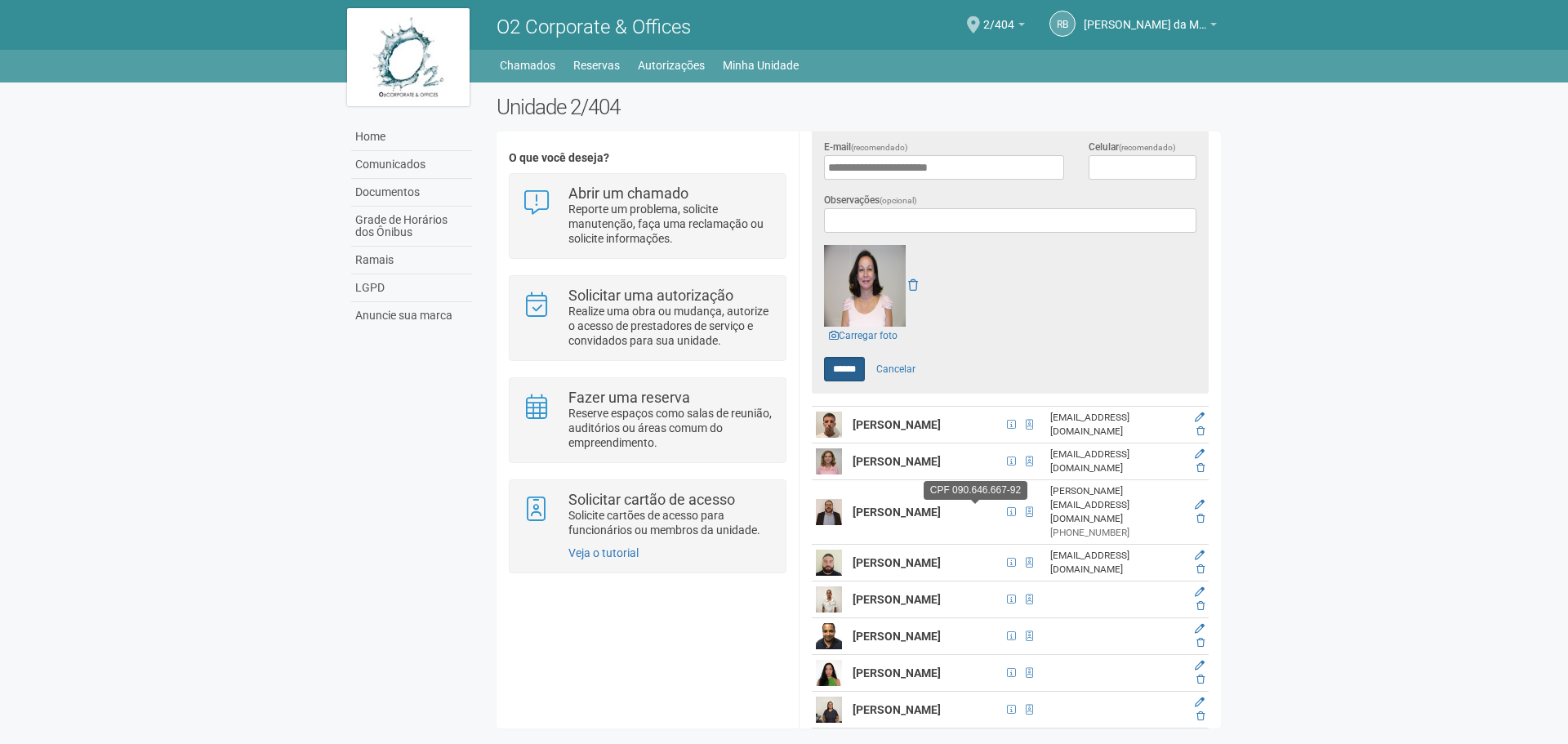
type input "**********"
click at [846, 361] on input "******" at bounding box center [844, 369] width 40 height 25
type input "******"
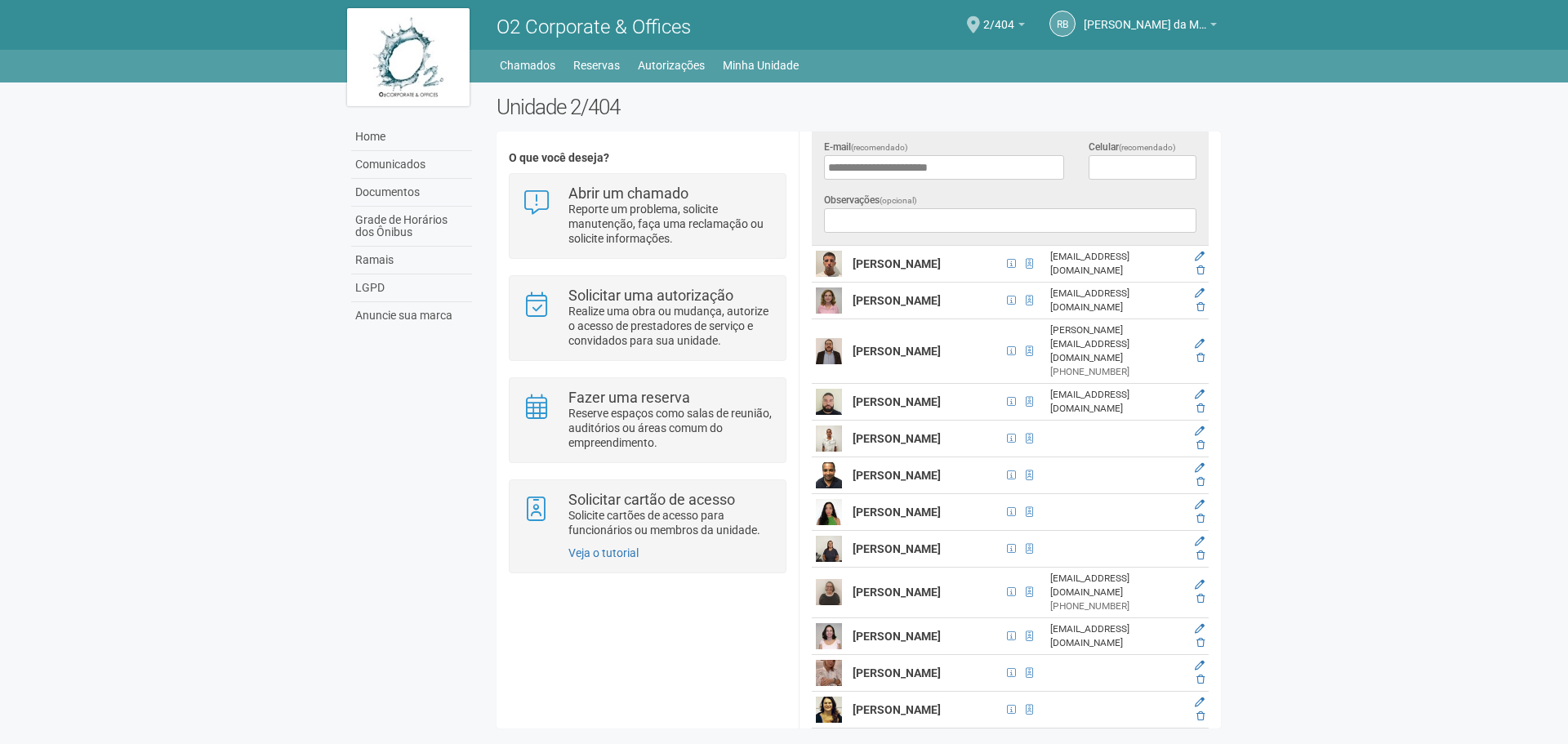
scroll to position [429, 0]
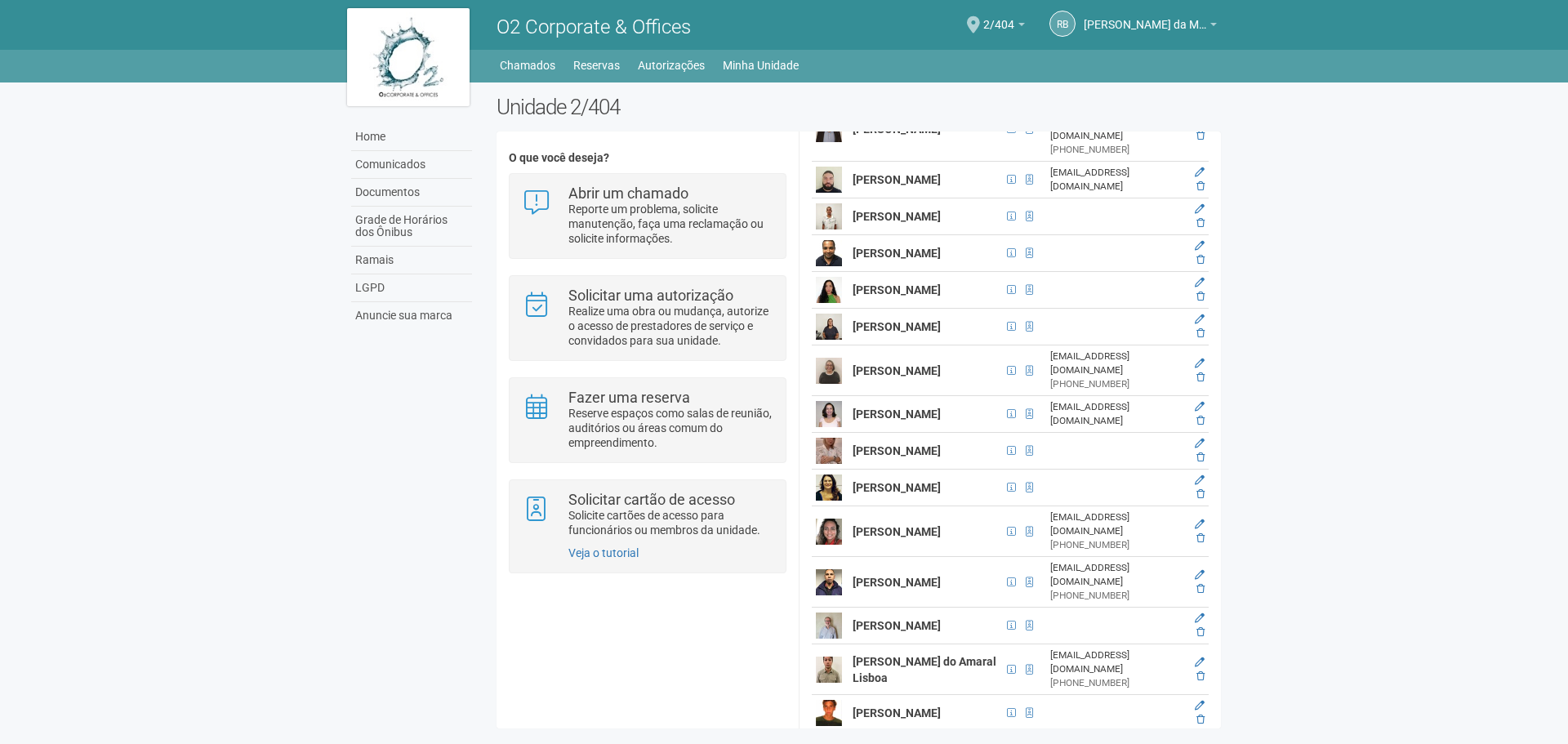
click at [1375, 292] on body "Aguarde... O2 Corporate & Offices RB Raul Barrozo da Motta Junior Raul Barrozo …" at bounding box center [784, 372] width 1568 height 744
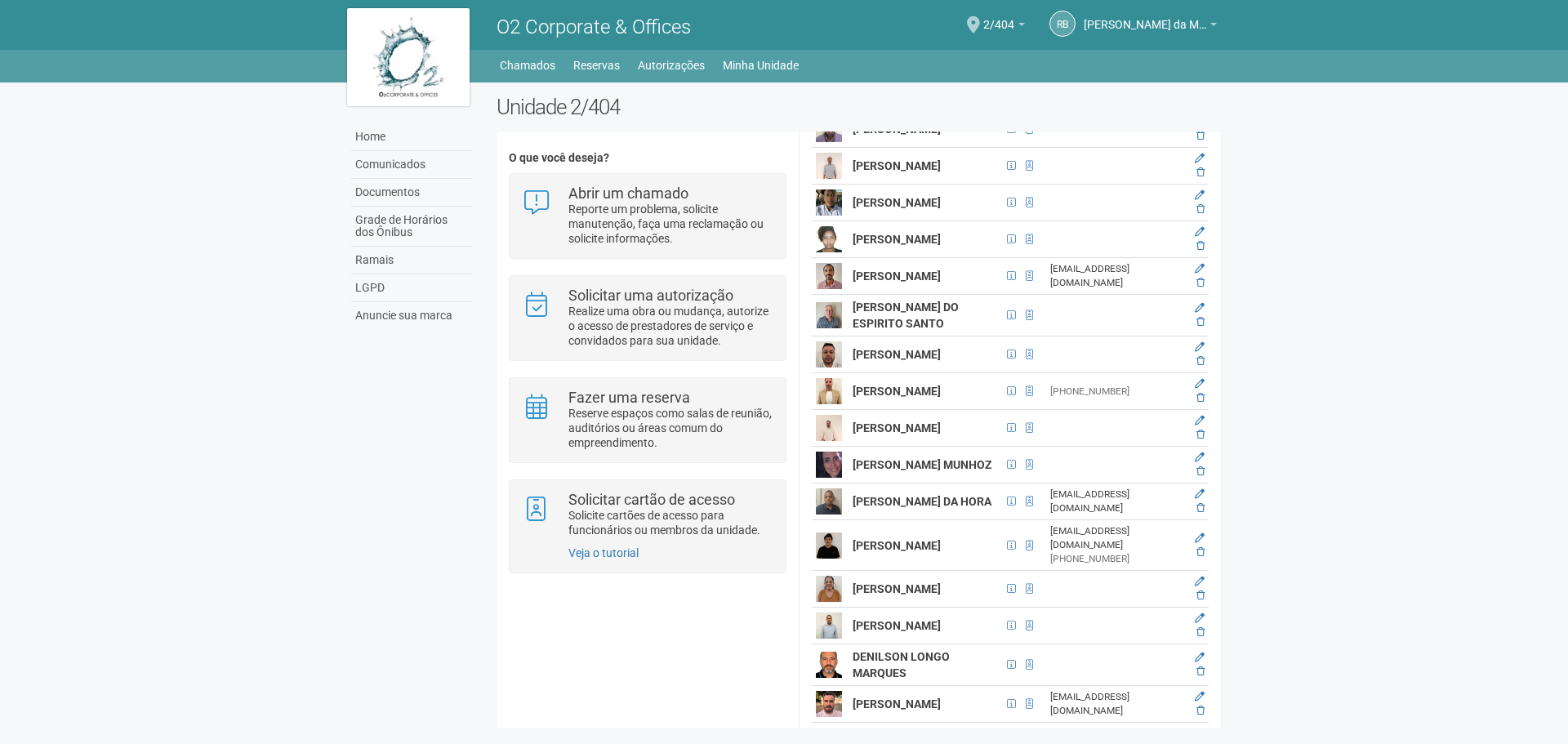
scroll to position [1225, 0]
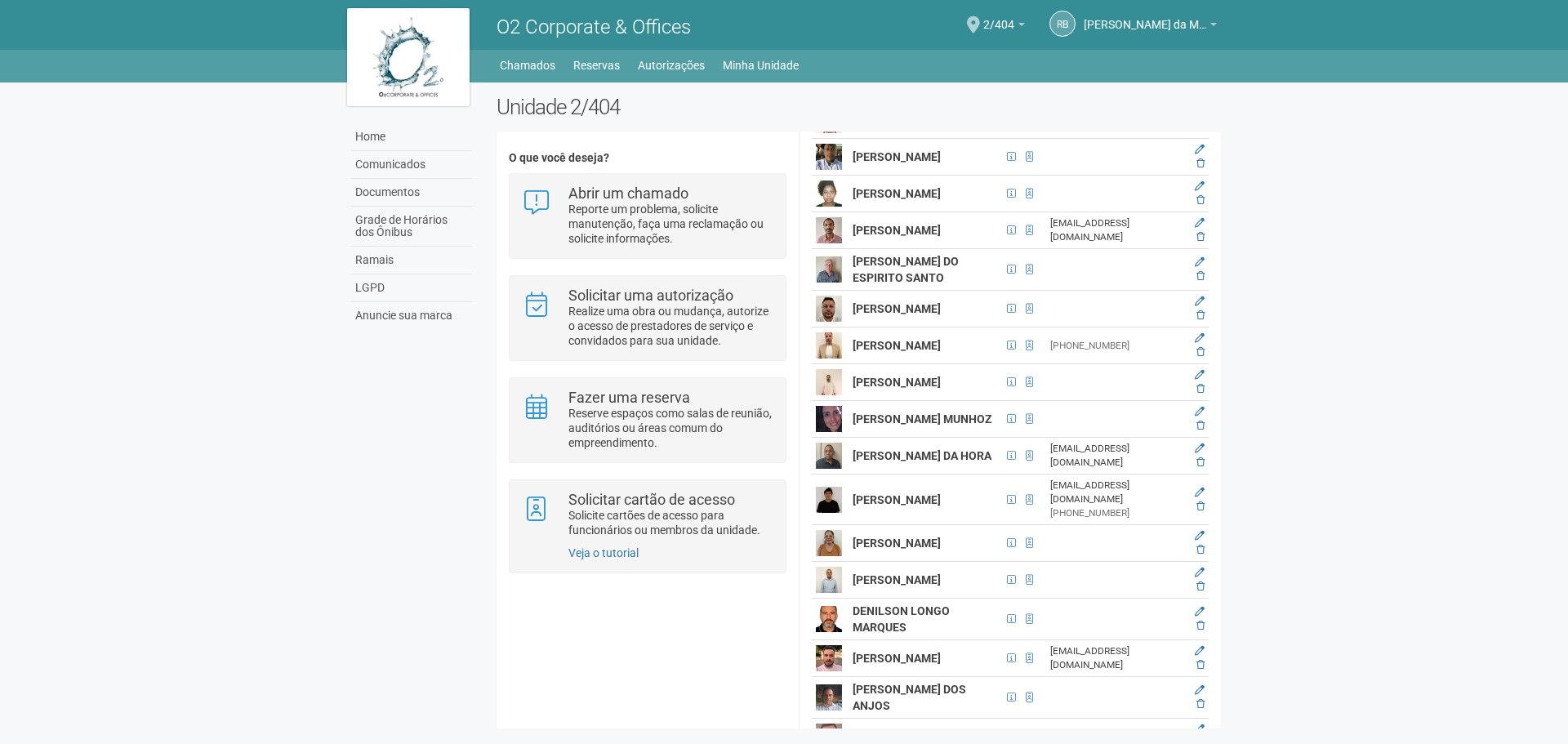
drag, startPoint x: 853, startPoint y: 303, endPoint x: 898, endPoint y: 338, distance: 57.0
click at [898, 249] on td "[PERSON_NAME]" at bounding box center [925, 231] width 154 height 37
copy strong "[PERSON_NAME]"
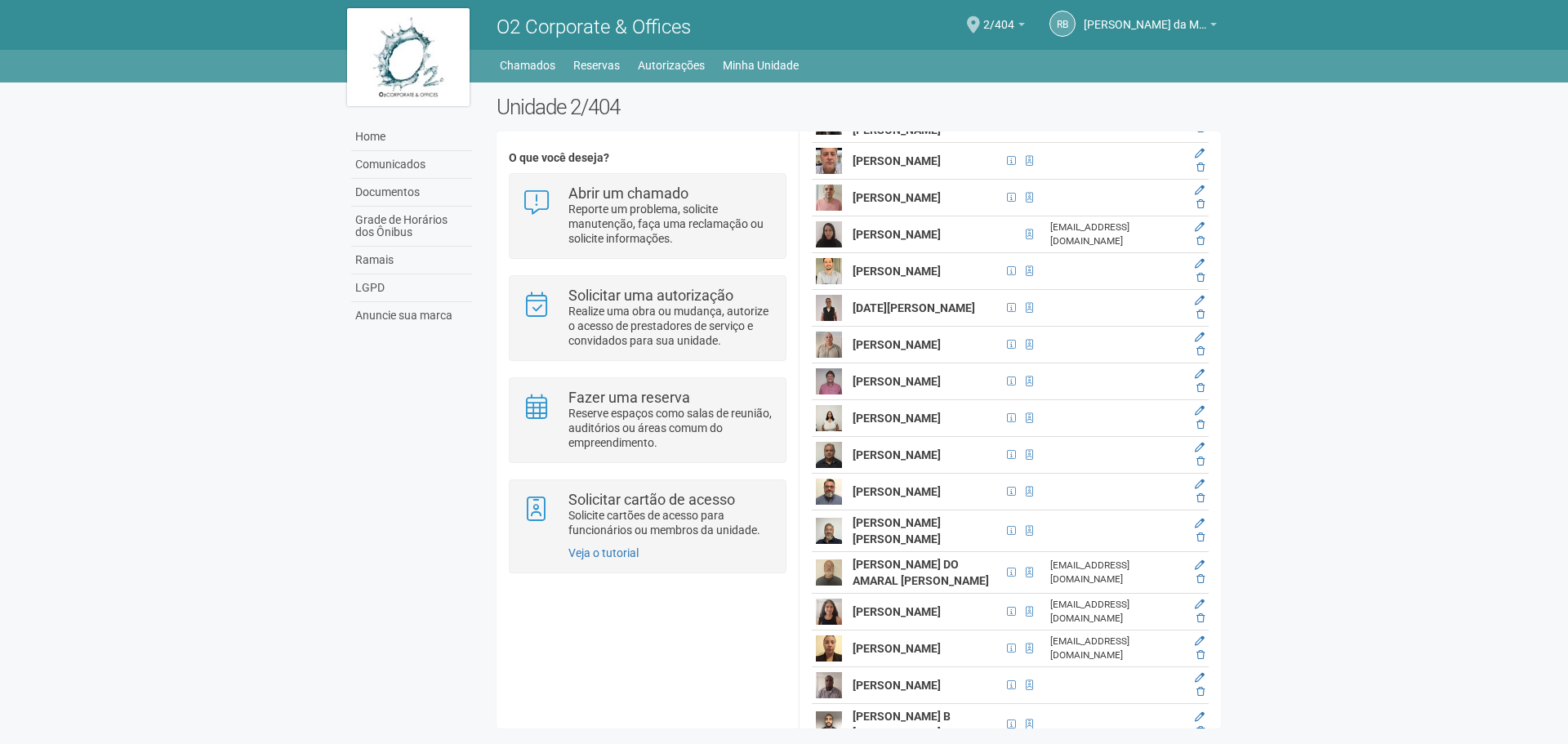
scroll to position [2450, 0]
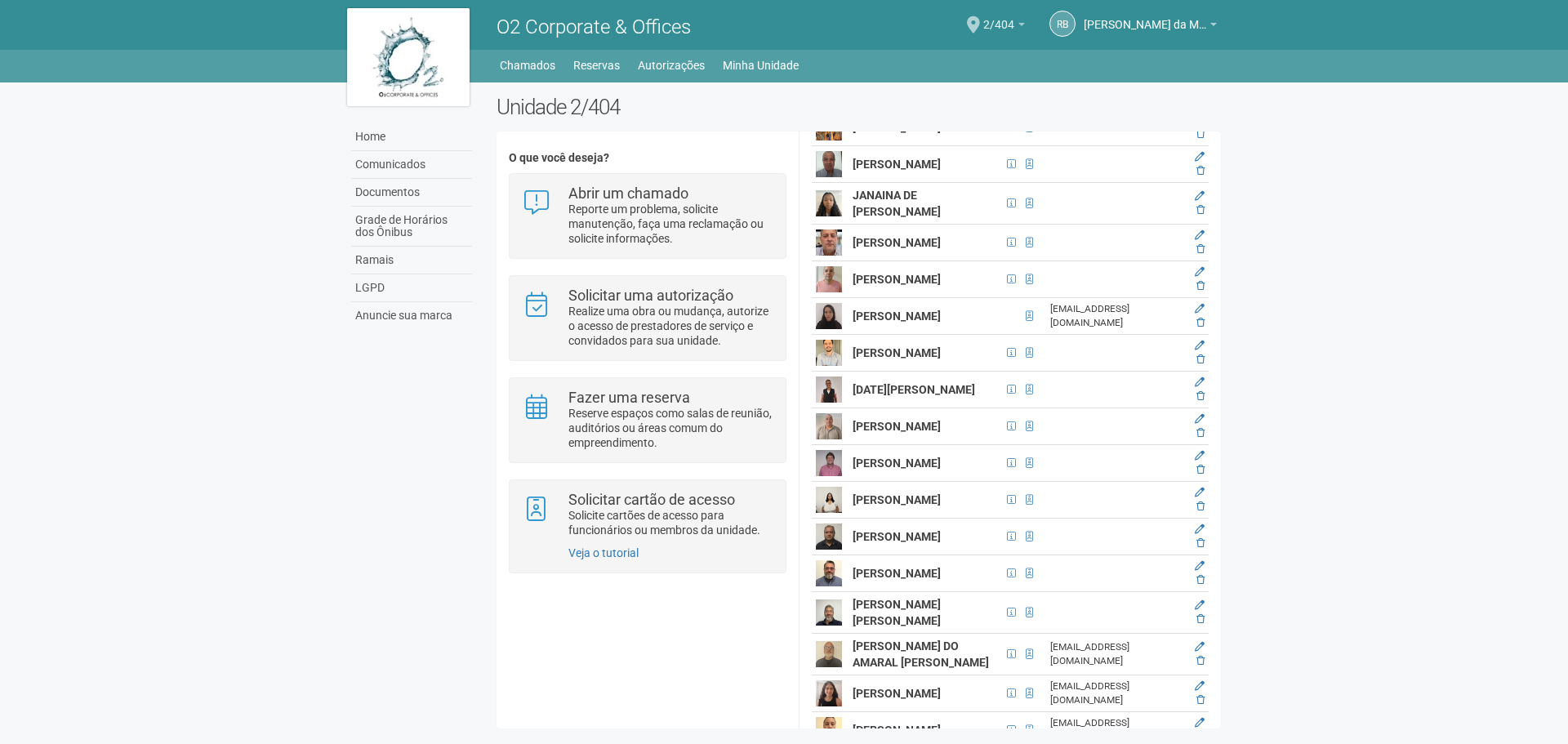
click at [994, 18] on span "2/404" at bounding box center [999, 17] width 31 height 29
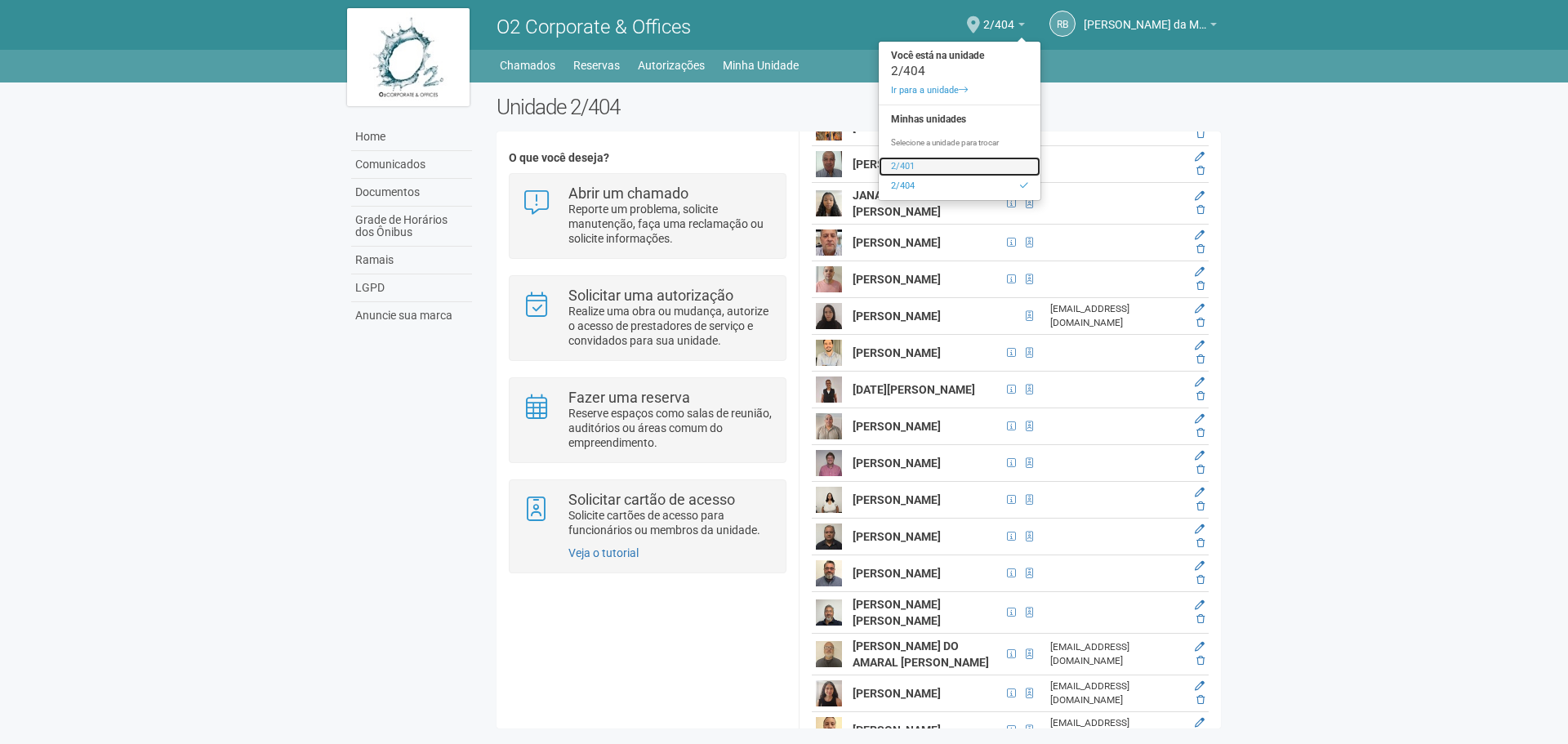
click at [895, 174] on link "2/401" at bounding box center [959, 166] width 162 height 19
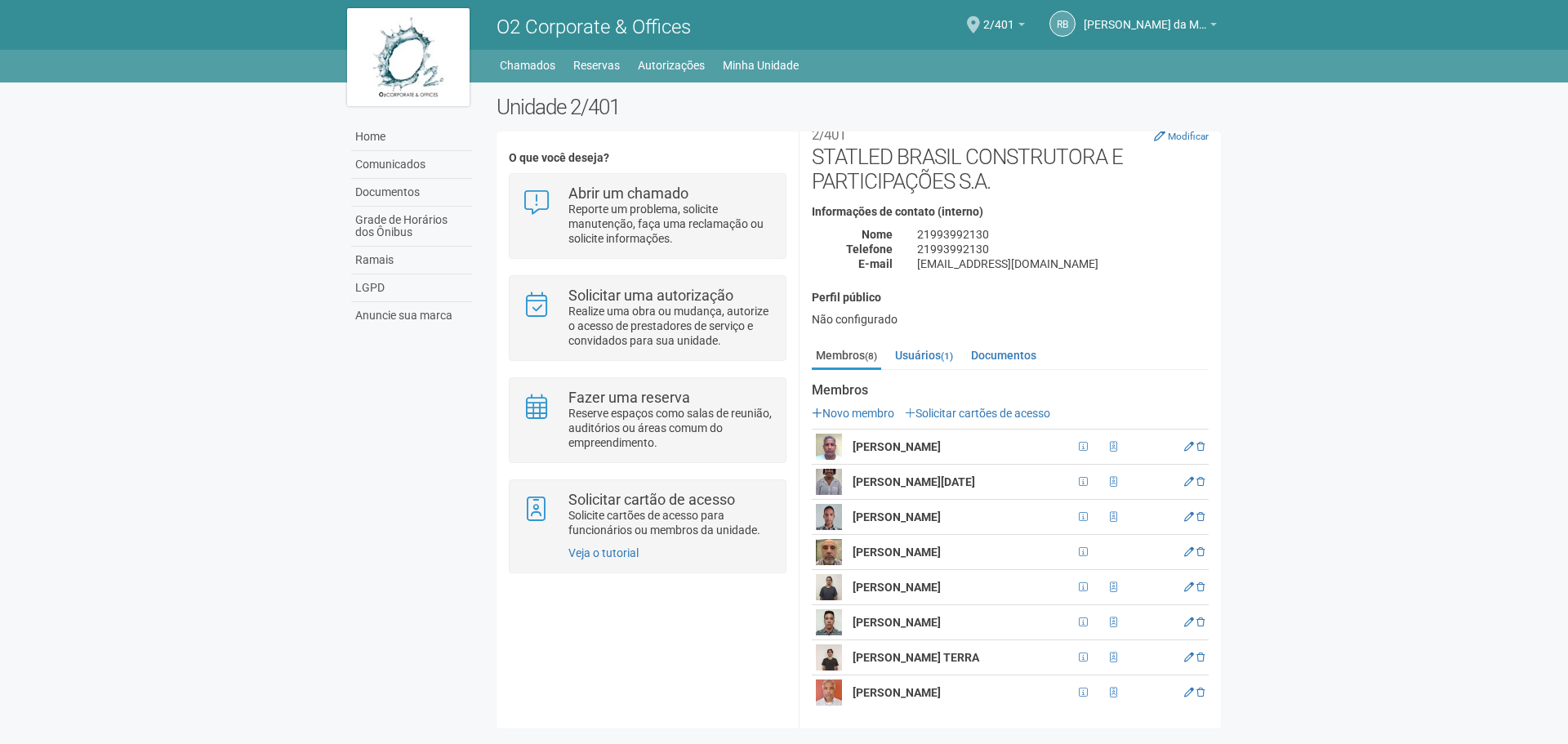
scroll to position [26, 0]
drag, startPoint x: 853, startPoint y: 623, endPoint x: 1067, endPoint y: 620, distance: 214.0
click at [1067, 620] on td "KLAUS YOICHI STUTZ KOBASHI" at bounding box center [961, 621] width 225 height 35
copy strong "[PERSON_NAME]"
click at [1011, 13] on span "2/401" at bounding box center [999, 17] width 31 height 29
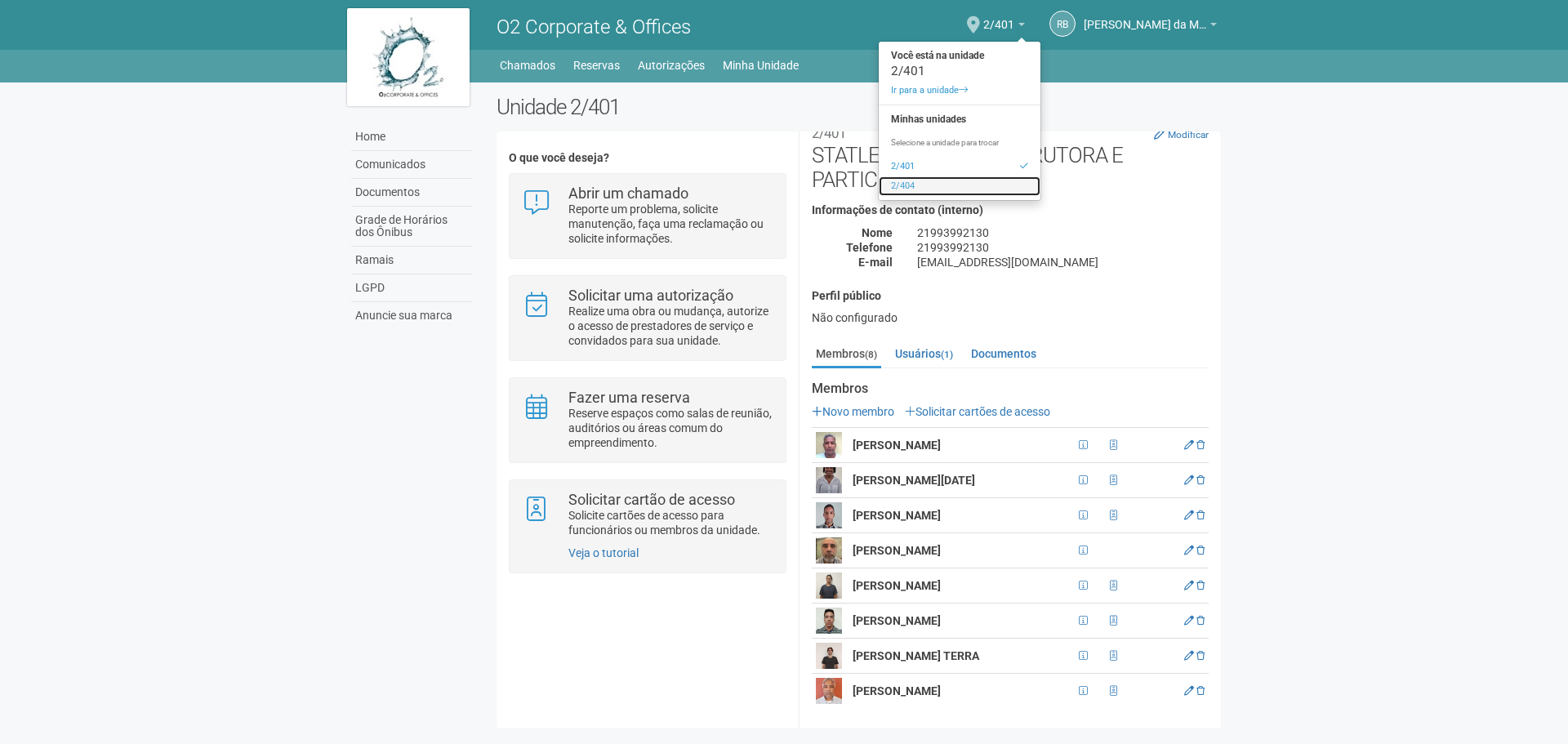
click at [909, 181] on link "2/404" at bounding box center [959, 186] width 162 height 19
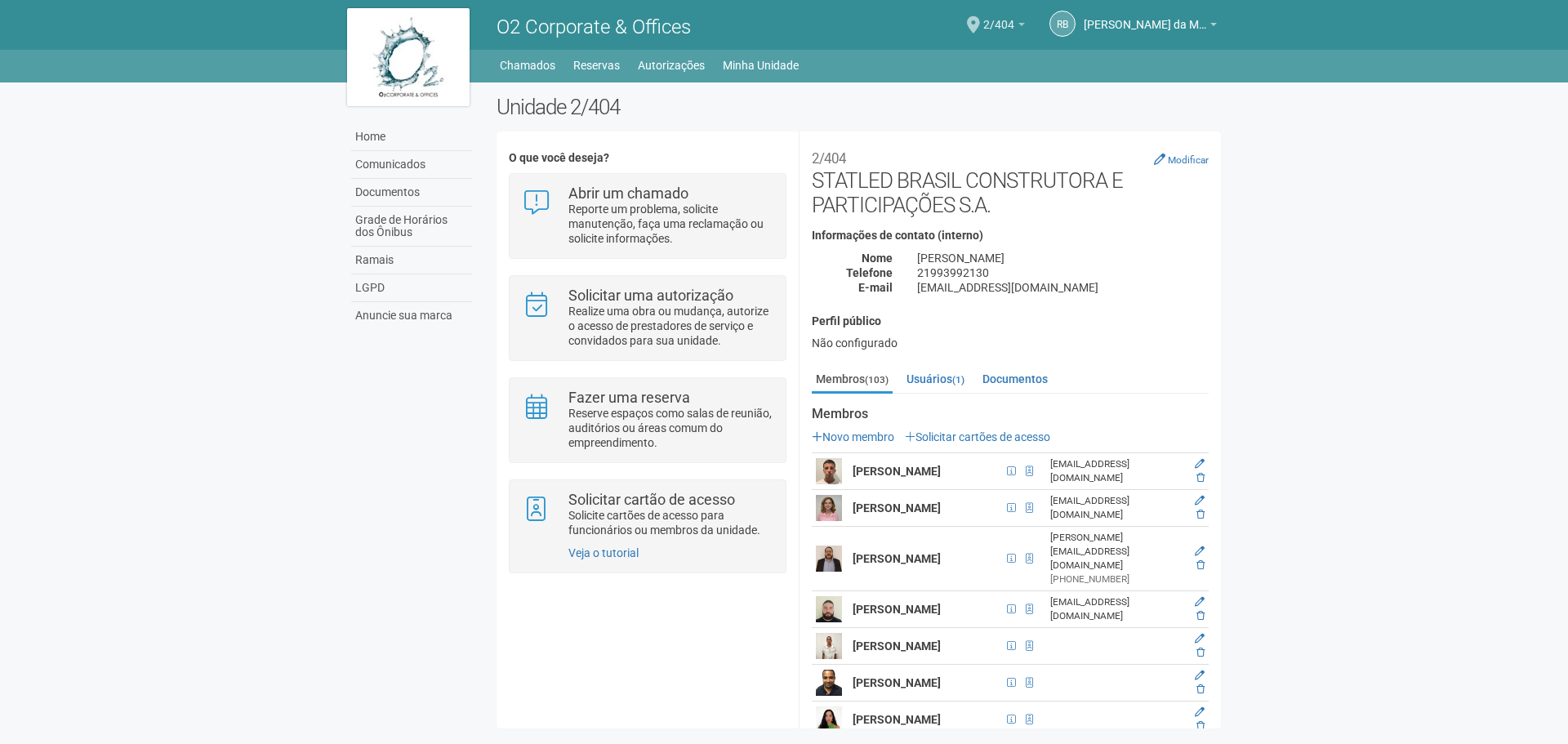
click at [1002, 24] on span "2/404" at bounding box center [999, 17] width 31 height 29
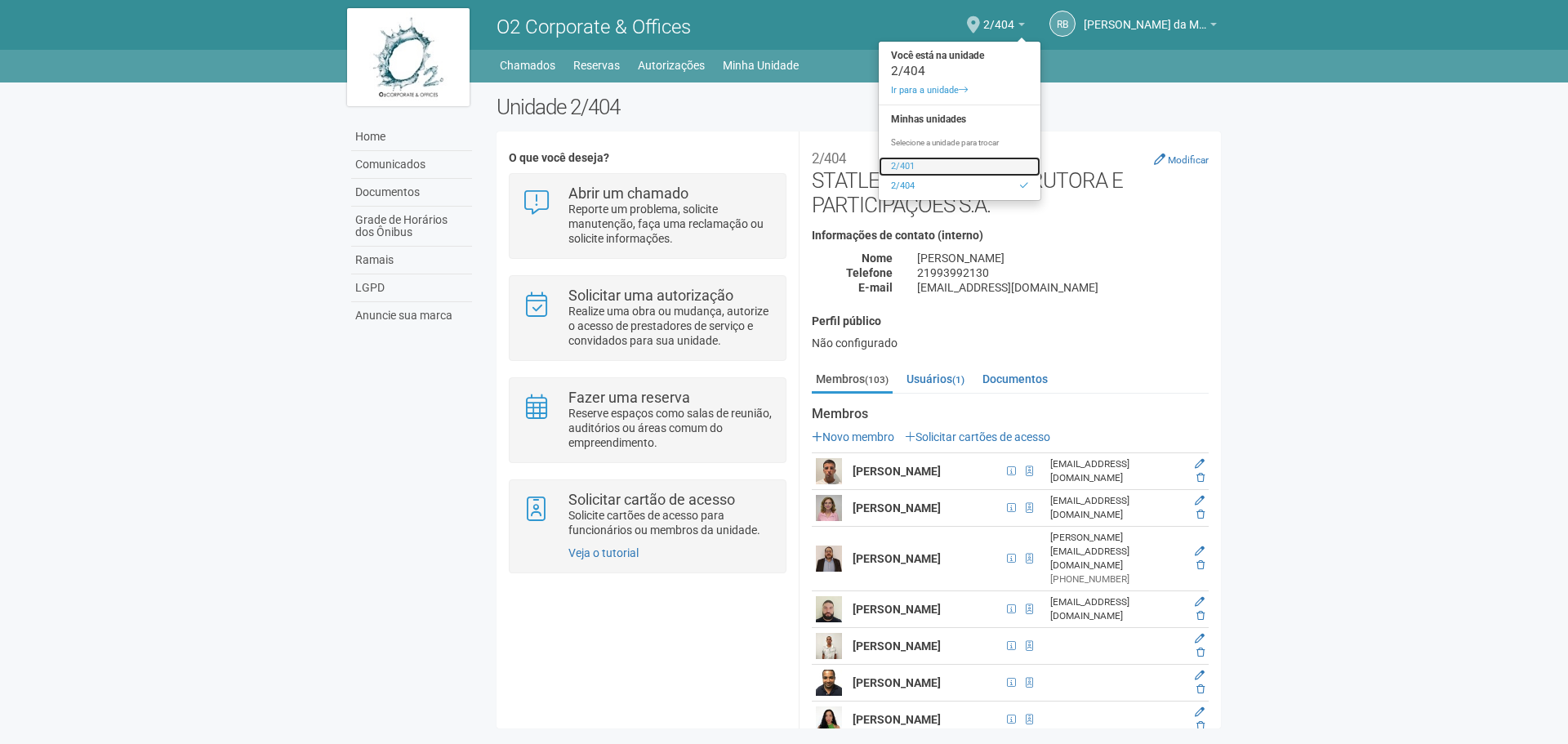
click at [963, 168] on link "2/401" at bounding box center [959, 166] width 162 height 19
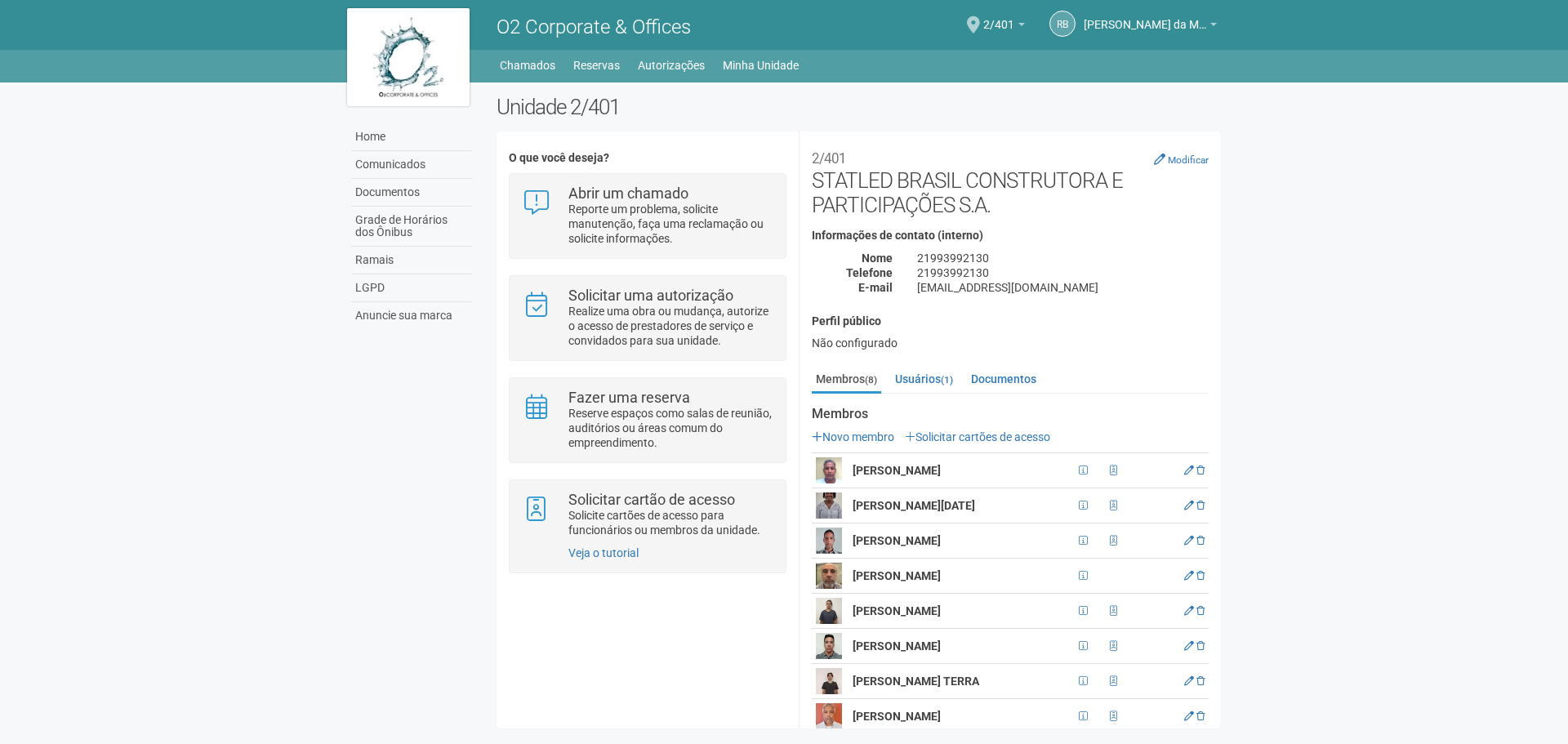
drag, startPoint x: 853, startPoint y: 541, endPoint x: 1047, endPoint y: 550, distance: 194.2
click at [1047, 550] on td "EDUARDO VERISSIMO DA FONSECA" at bounding box center [961, 541] width 225 height 35
copy strong "EDUARDO VERISSIMO DA FONSECA"
click at [124, 207] on body "Aguarde... O2 Corporate & Offices RB Raul Barrozo da Motta Junior Raul Barrozo …" at bounding box center [784, 372] width 1568 height 744
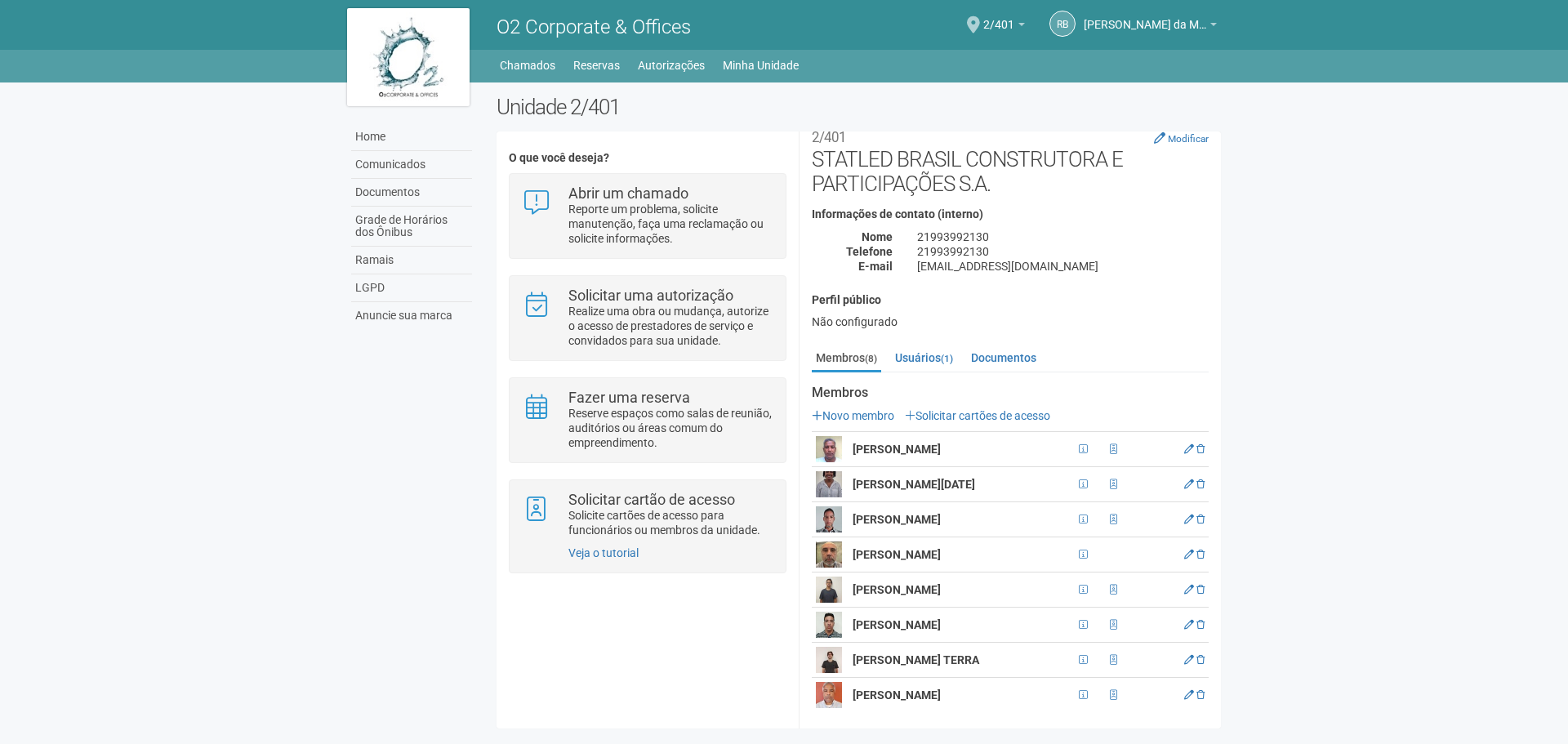
scroll to position [26, 0]
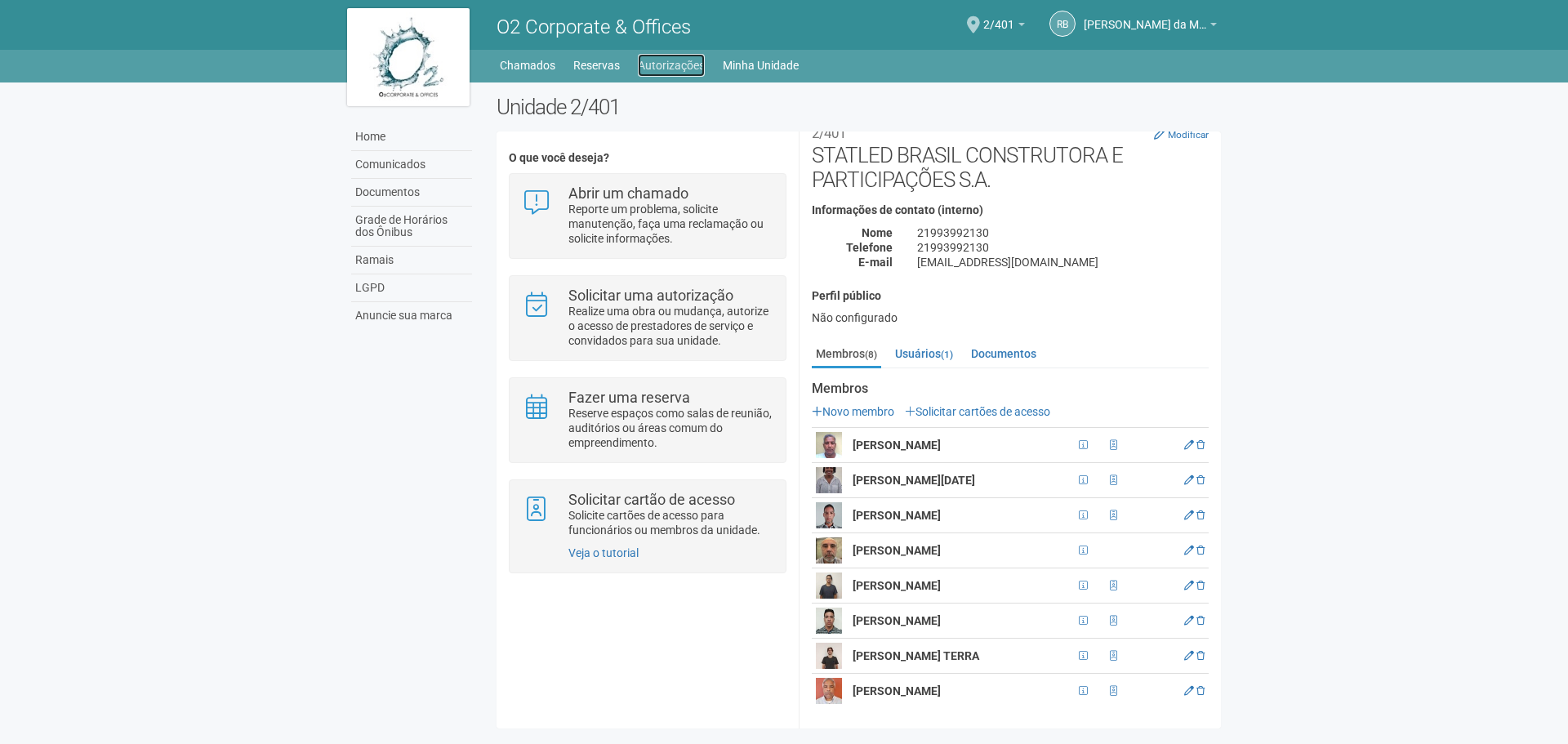
click at [653, 71] on link "Autorizações" at bounding box center [670, 65] width 67 height 23
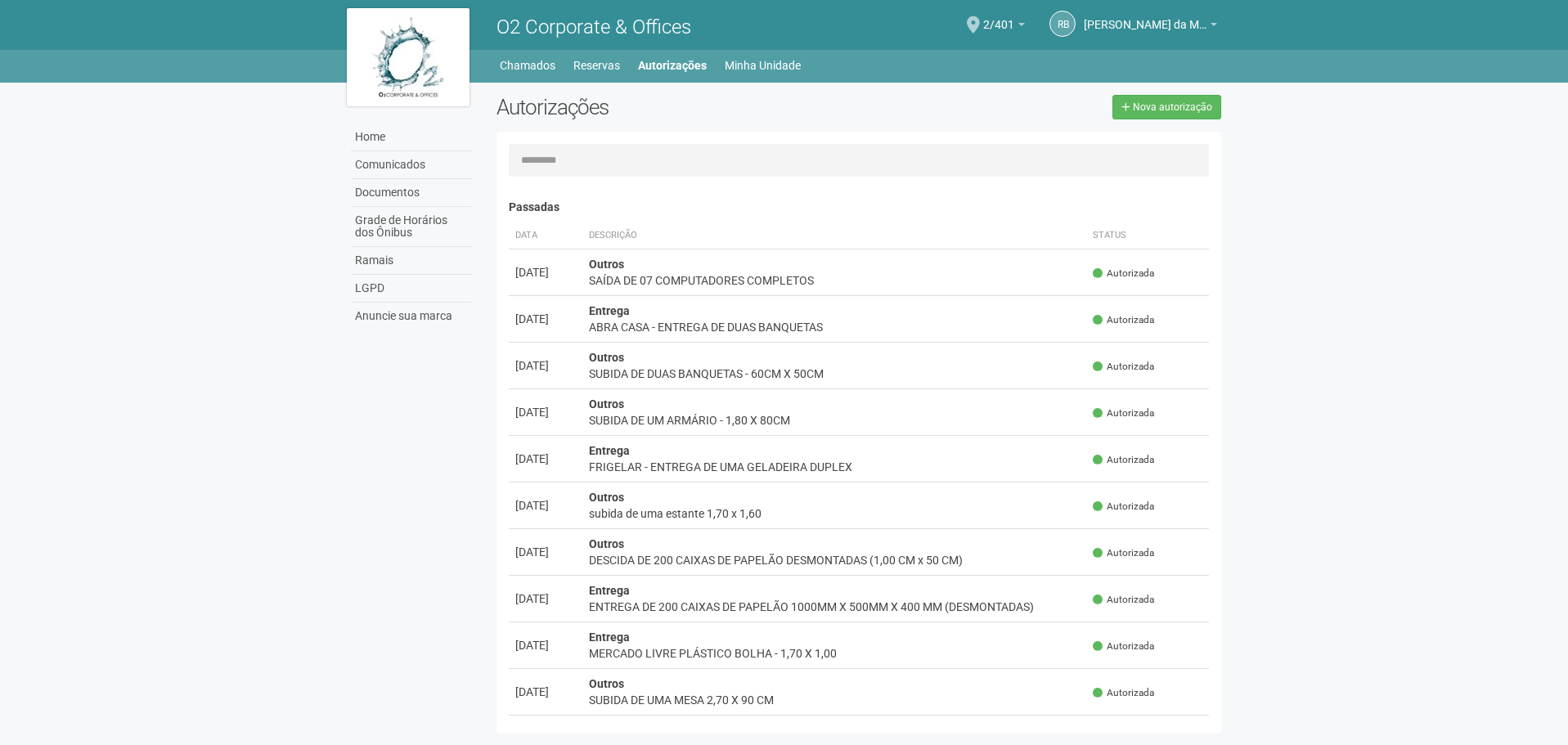
click at [652, 156] on input "text" at bounding box center [859, 160] width 701 height 33
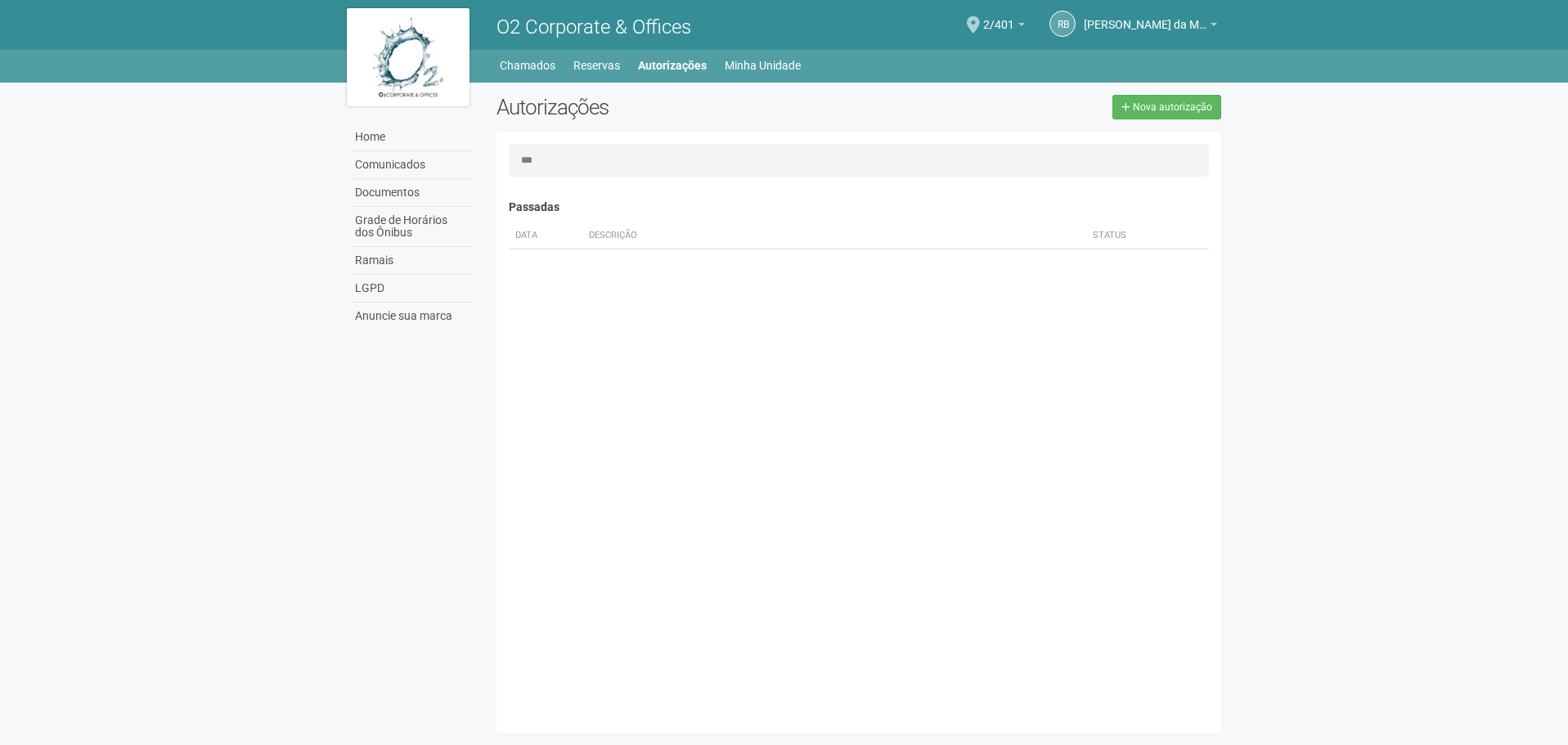
drag, startPoint x: 637, startPoint y: 161, endPoint x: 526, endPoint y: 169, distance: 111.3
click at [505, 181] on div "*** [GEOGRAPHIC_DATA]... Nenhuma autorização foi solicitada Passadas Data Descr…" at bounding box center [860, 432] width 726 height 577
type input "***"
click at [764, 62] on link "Minha Unidade" at bounding box center [763, 65] width 76 height 23
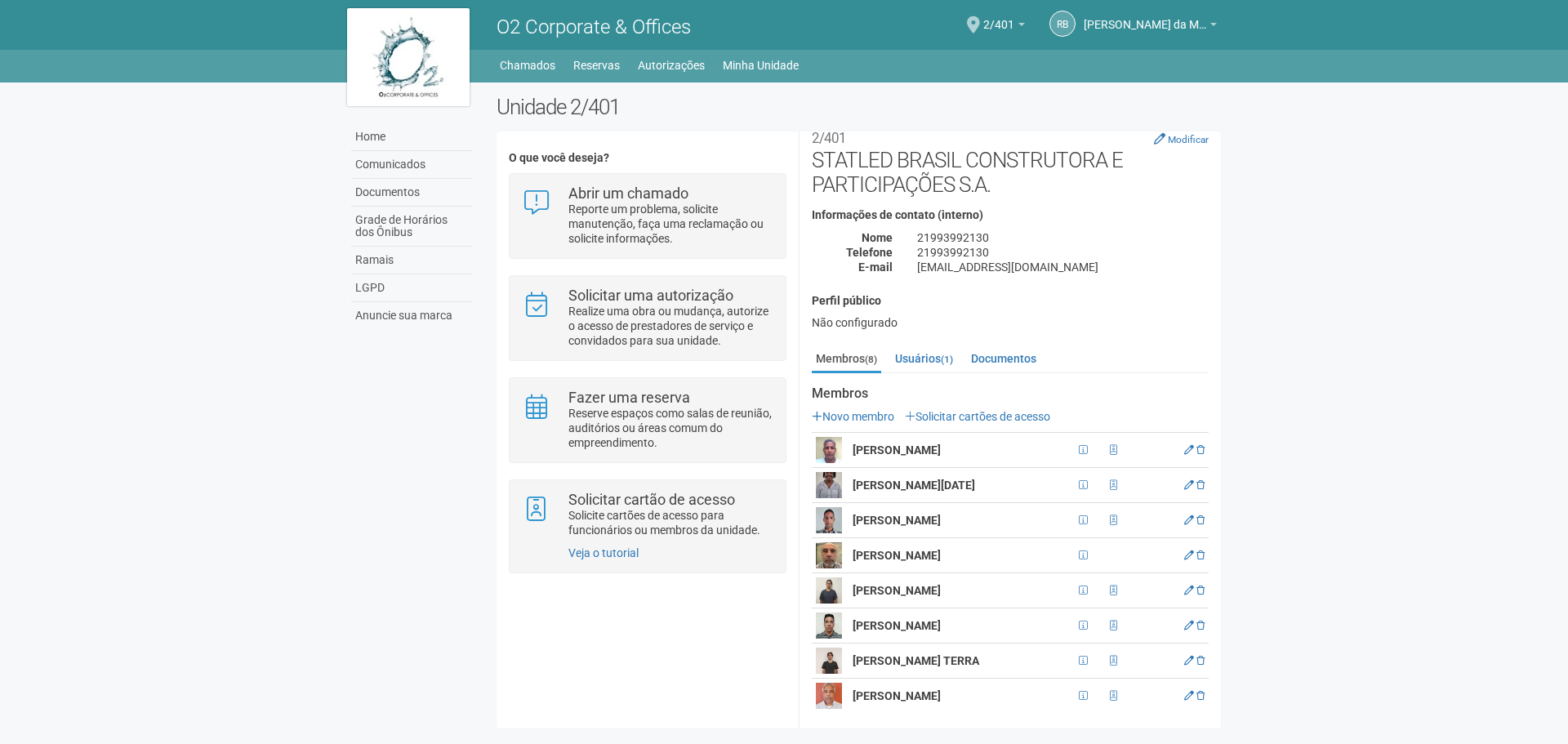
scroll to position [26, 0]
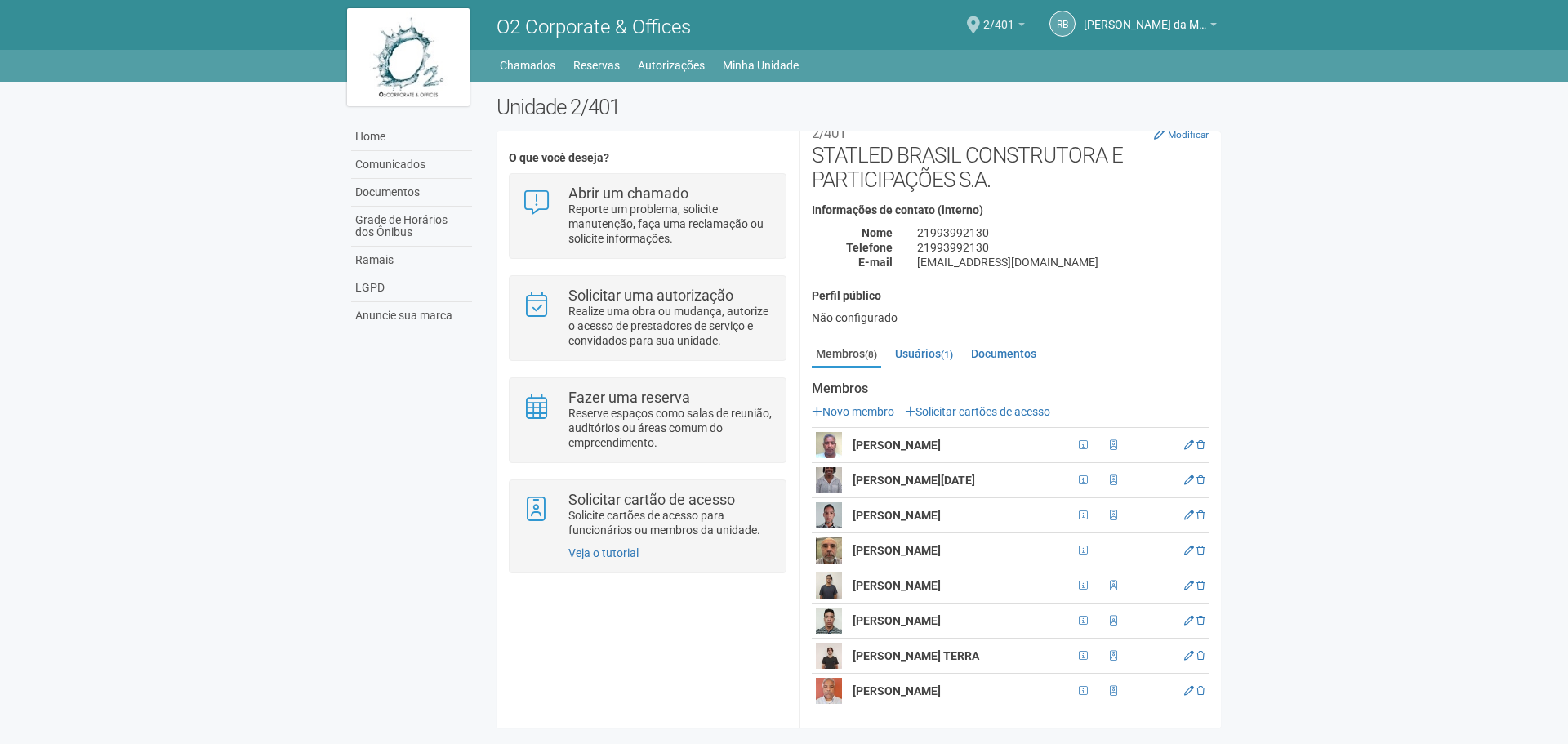
click at [1009, 26] on span "2/401" at bounding box center [999, 17] width 31 height 29
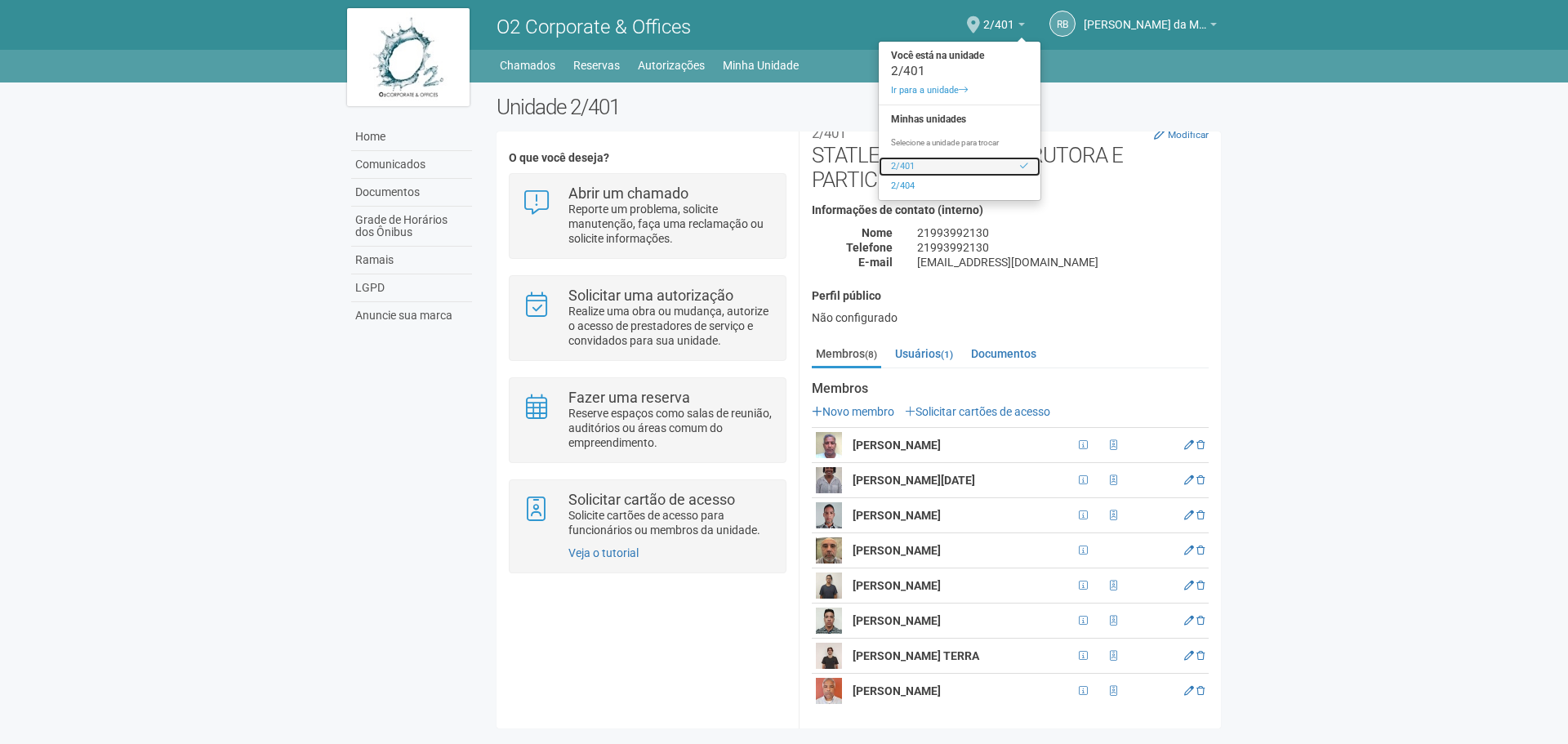
click at [914, 164] on link "2/401" at bounding box center [959, 166] width 162 height 19
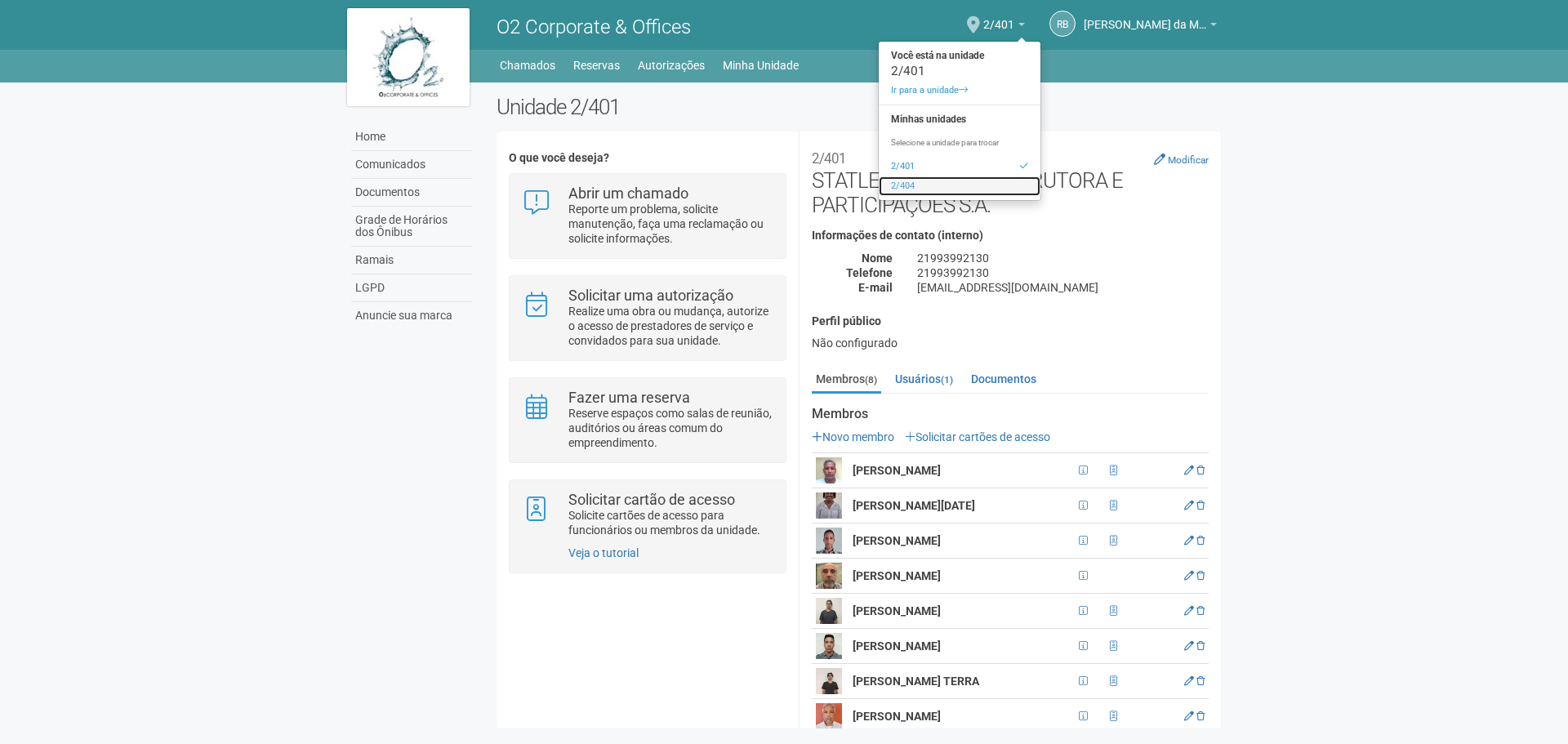
click at [919, 180] on link "2/404" at bounding box center [959, 186] width 162 height 19
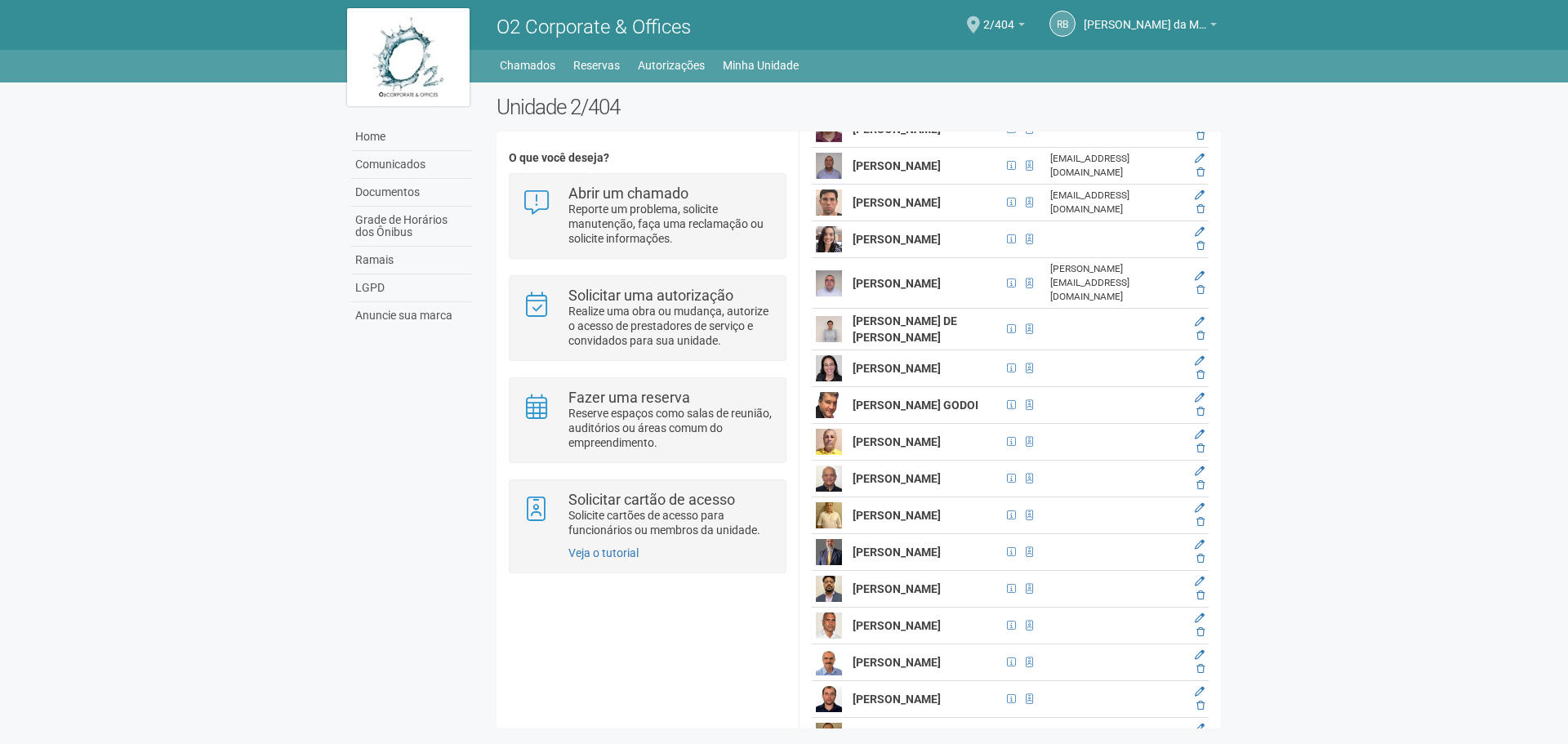
scroll to position [3284, 0]
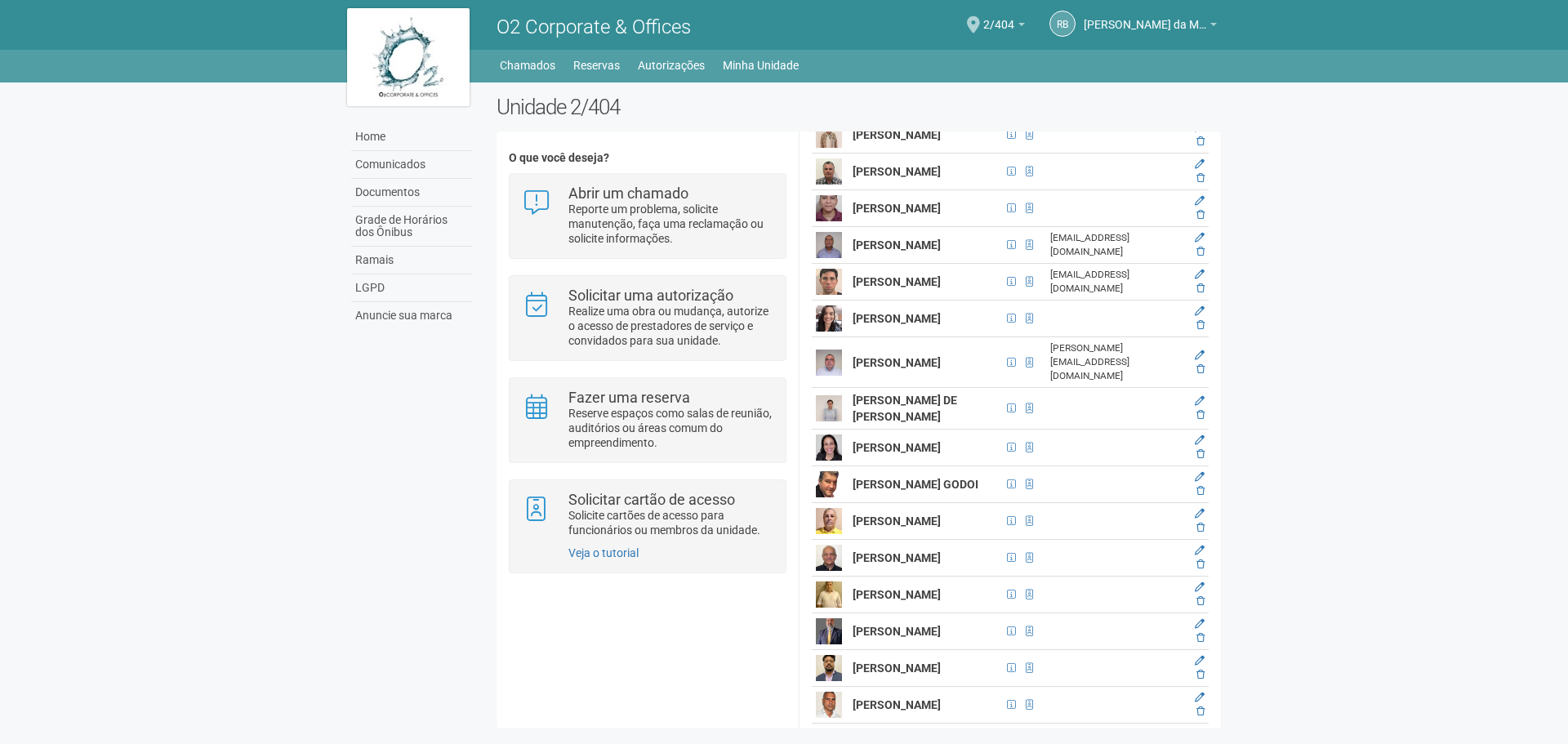
drag, startPoint x: 852, startPoint y: 474, endPoint x: 925, endPoint y: 504, distance: 78.9
click at [925, 117] on td "[PERSON_NAME]" at bounding box center [925, 91] width 154 height 51
copy strong "[PERSON_NAME]"
click at [1195, 90] on link at bounding box center [1199, 84] width 10 height 11
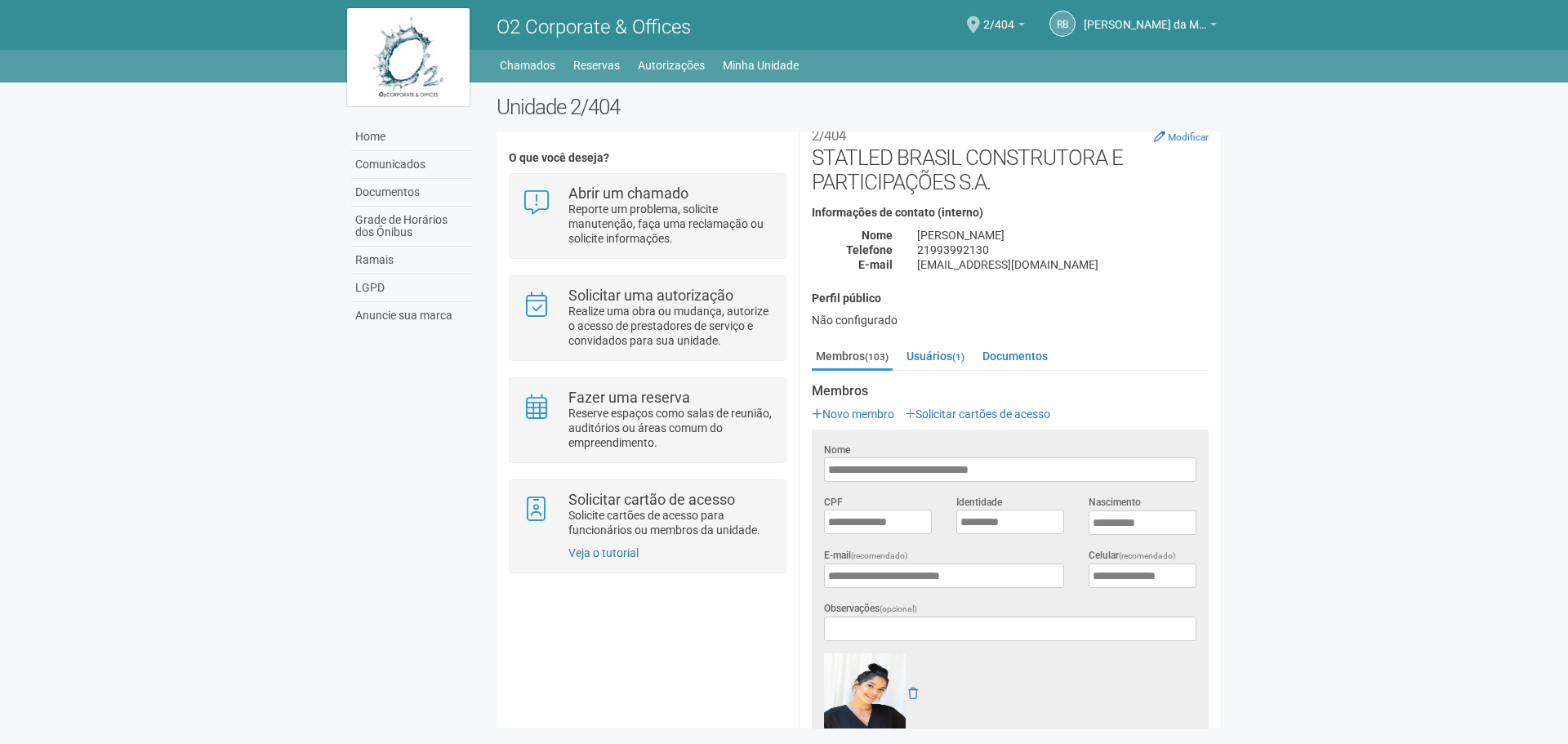
scroll to position [0, 0]
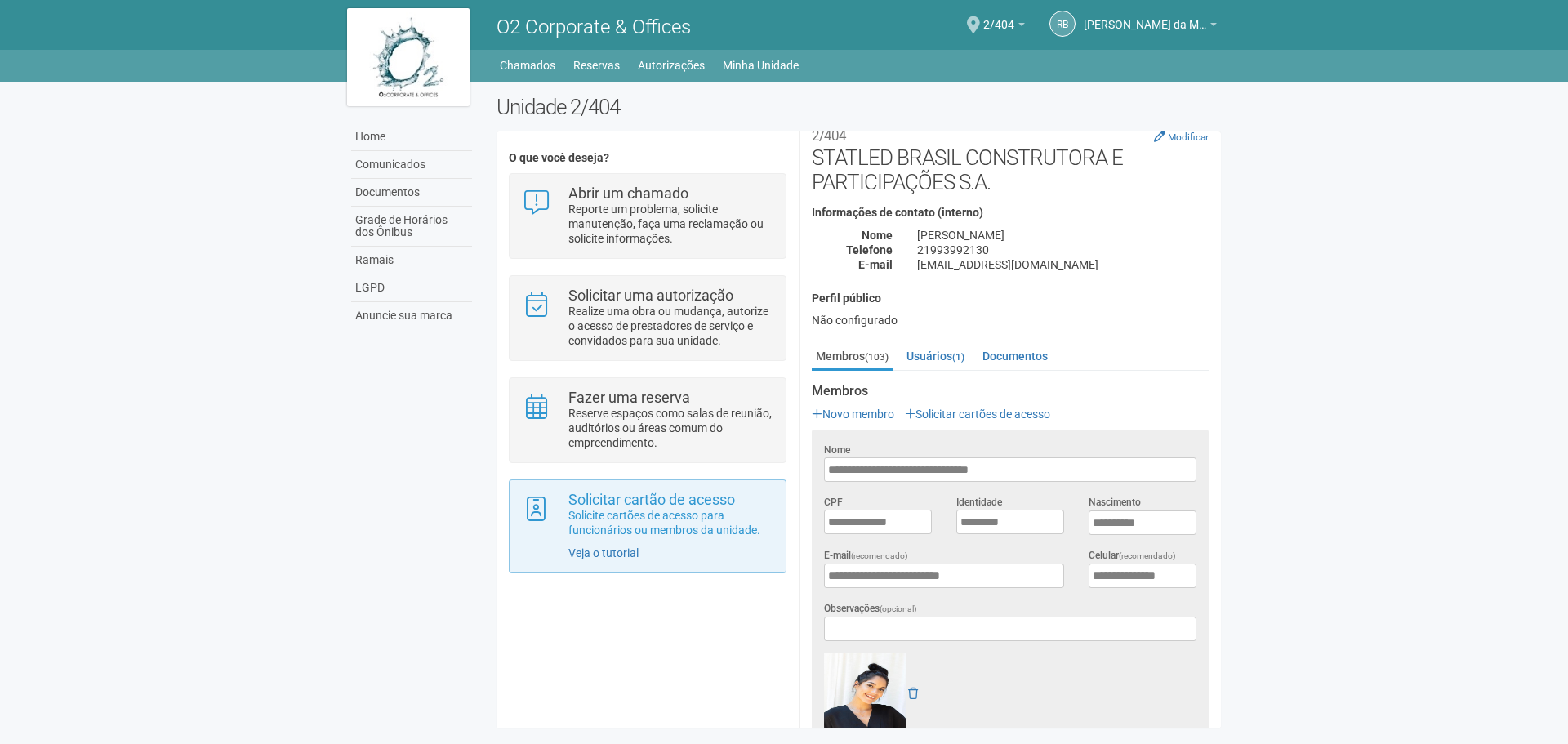
drag, startPoint x: 1014, startPoint y: 465, endPoint x: 728, endPoint y: 492, distance: 287.3
click at [728, 492] on div "O que você deseja? Abrir um chamado Reporte um problema, solicite manutenção, f…" at bounding box center [859, 429] width 725 height 572
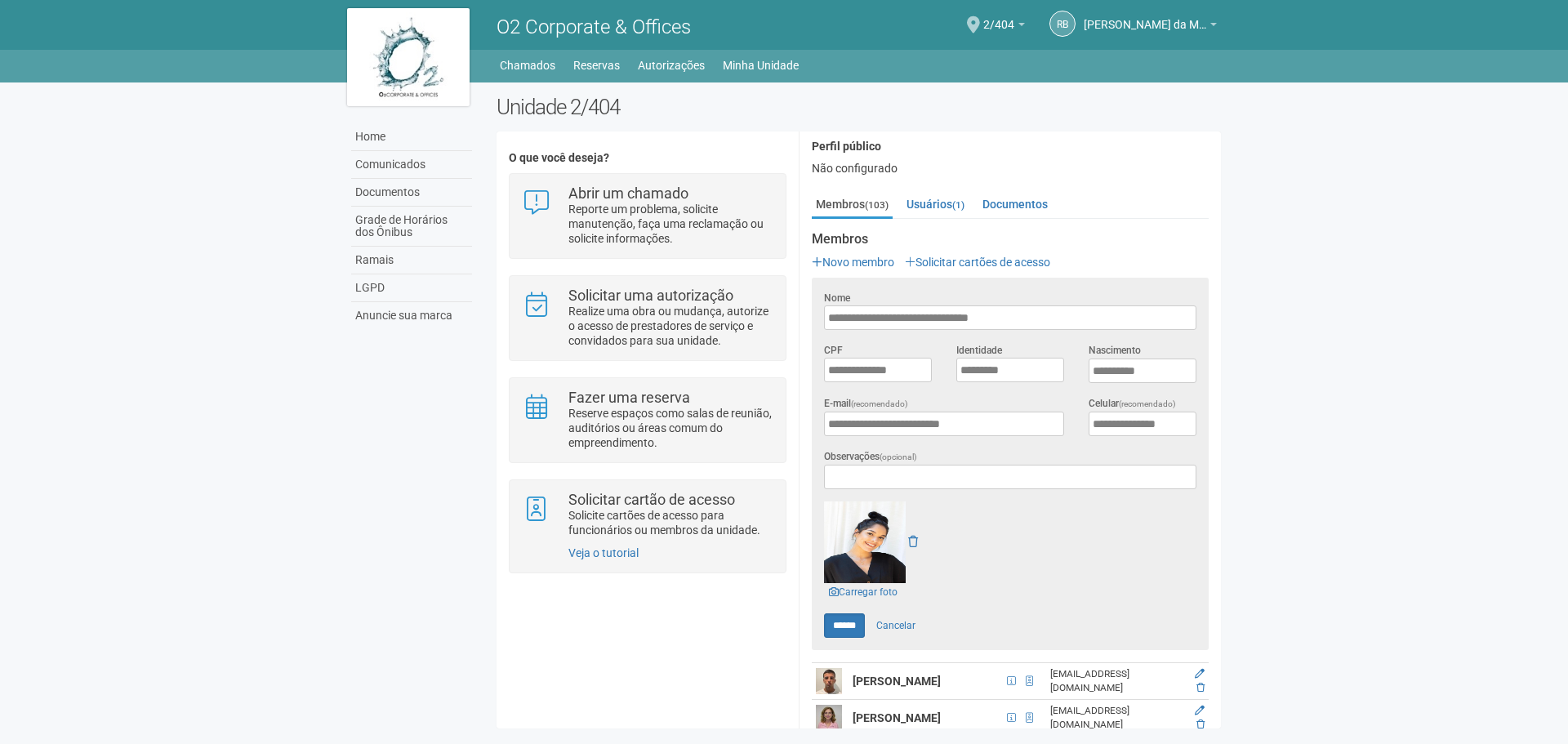
scroll to position [349, 0]
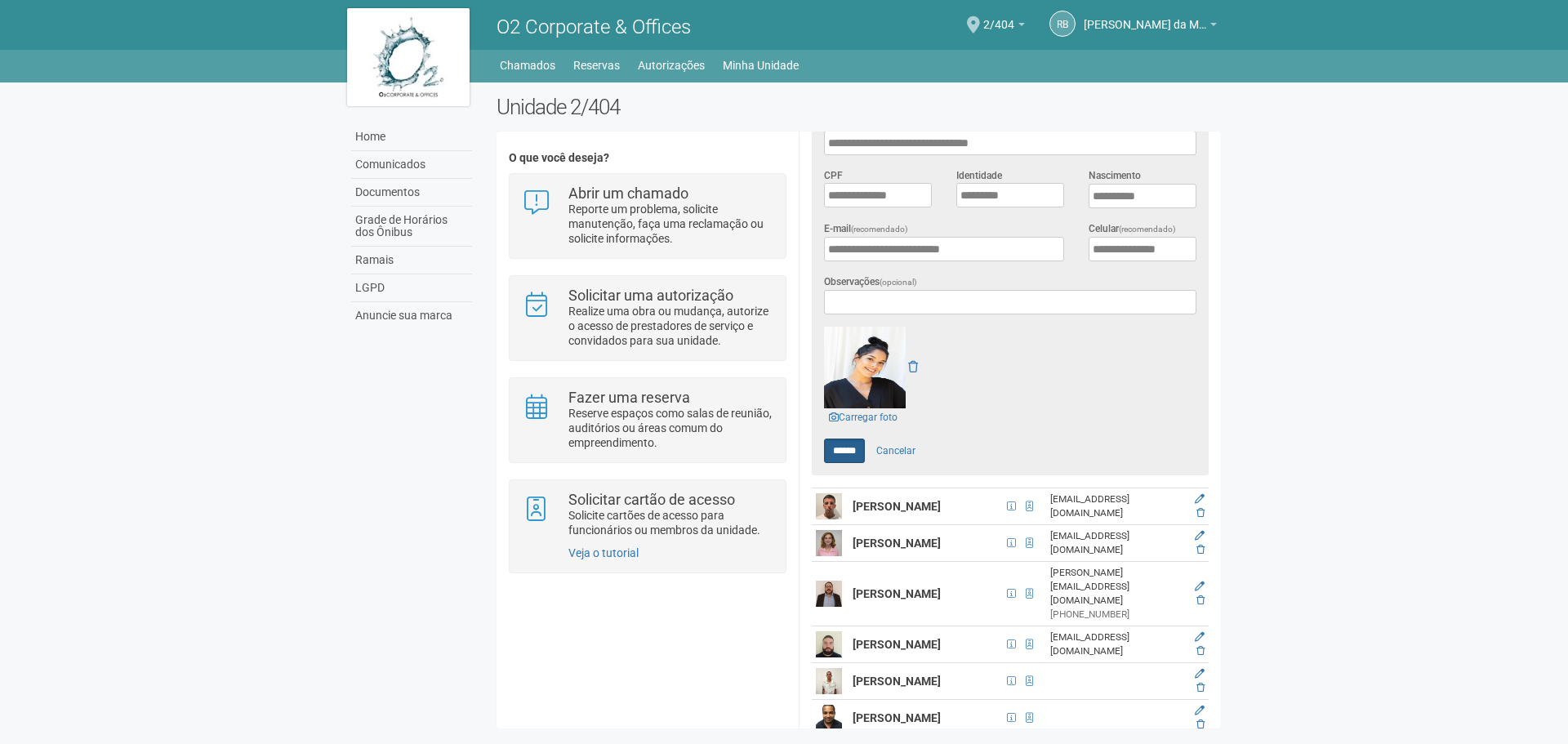
type input "**********"
click at [837, 450] on input "******" at bounding box center [844, 451] width 40 height 25
type input "******"
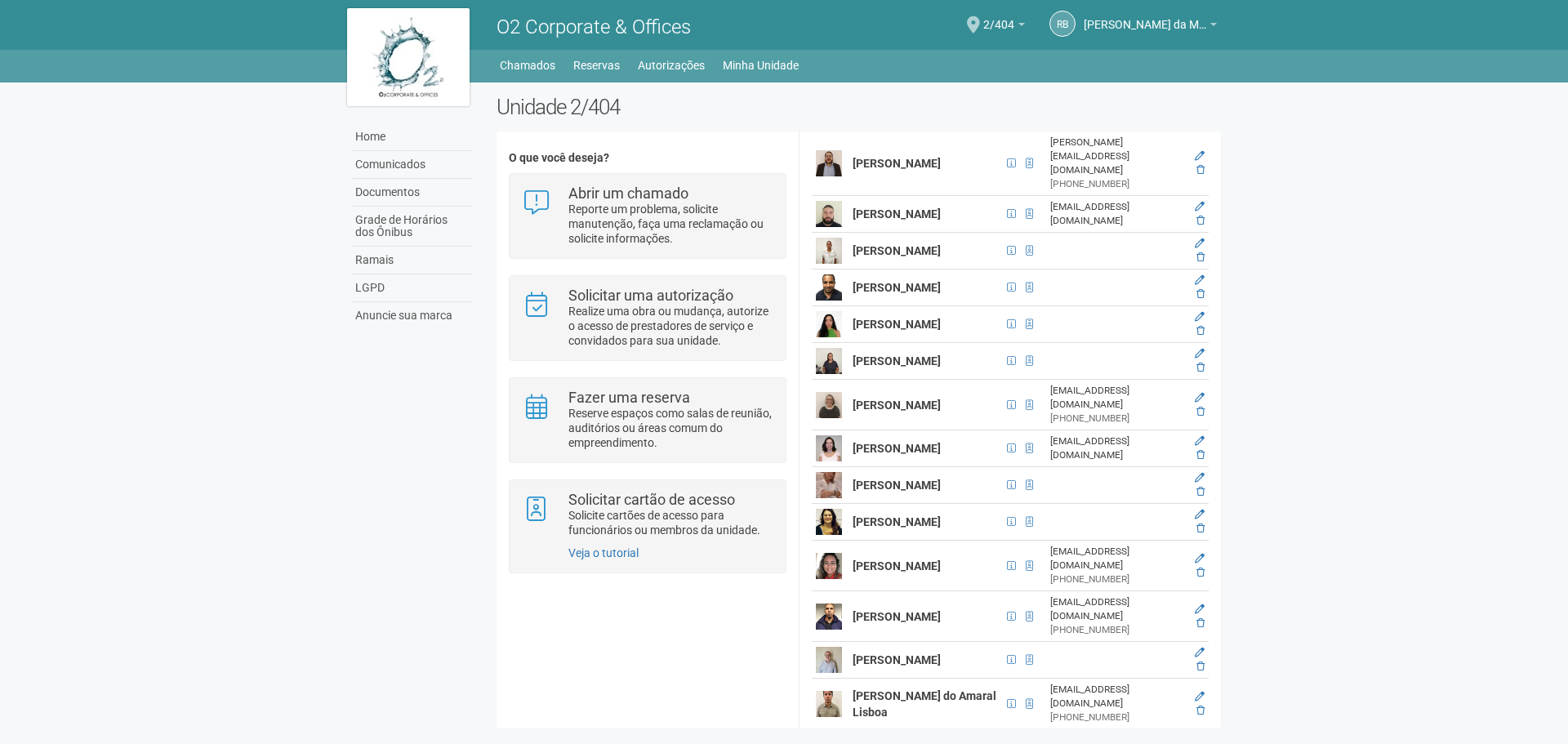
scroll to position [408, 0]
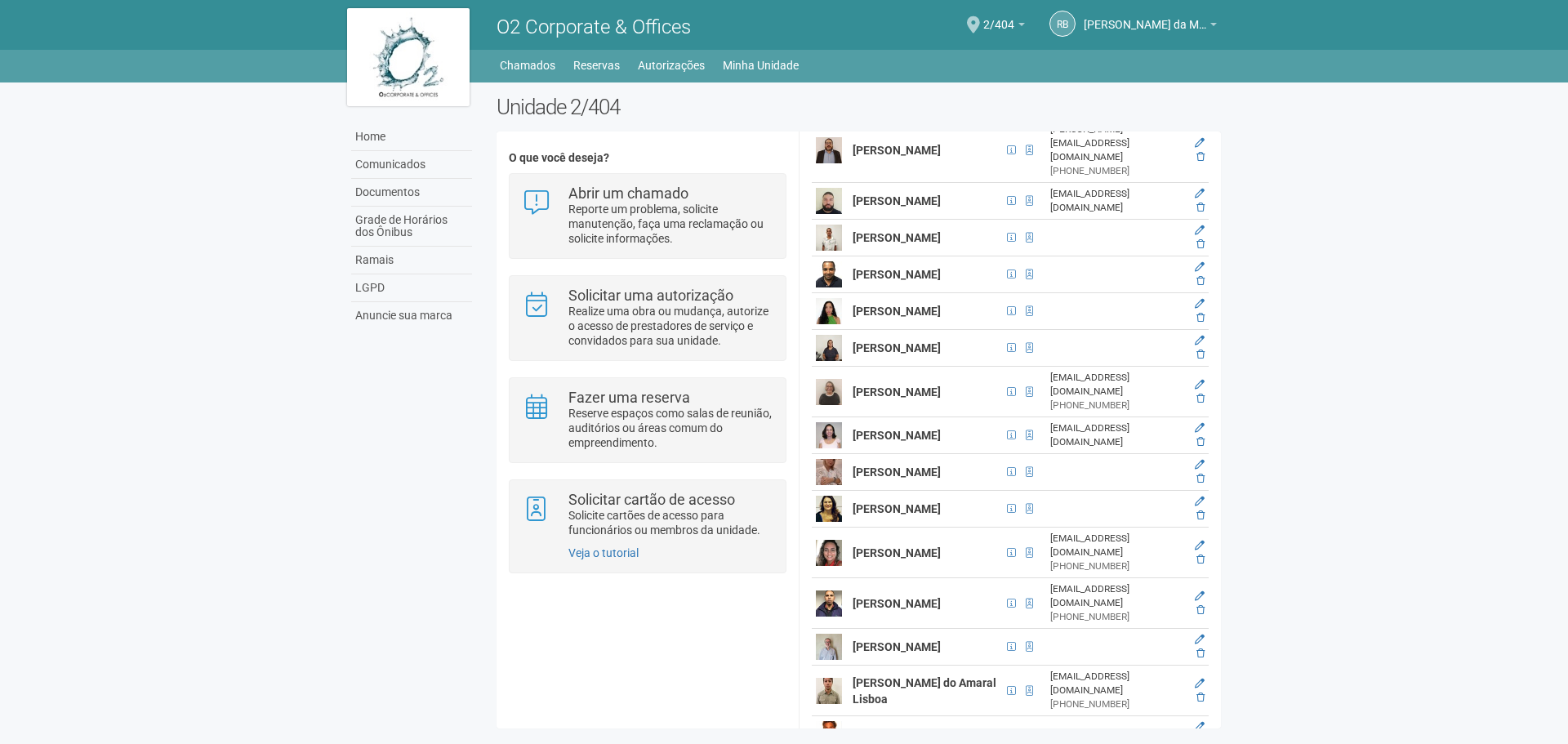
click at [1331, 601] on body "Aguarde... O2 Corporate & Offices RB [PERSON_NAME] da Motta Junior [PERSON_NAME…" at bounding box center [784, 372] width 1568 height 744
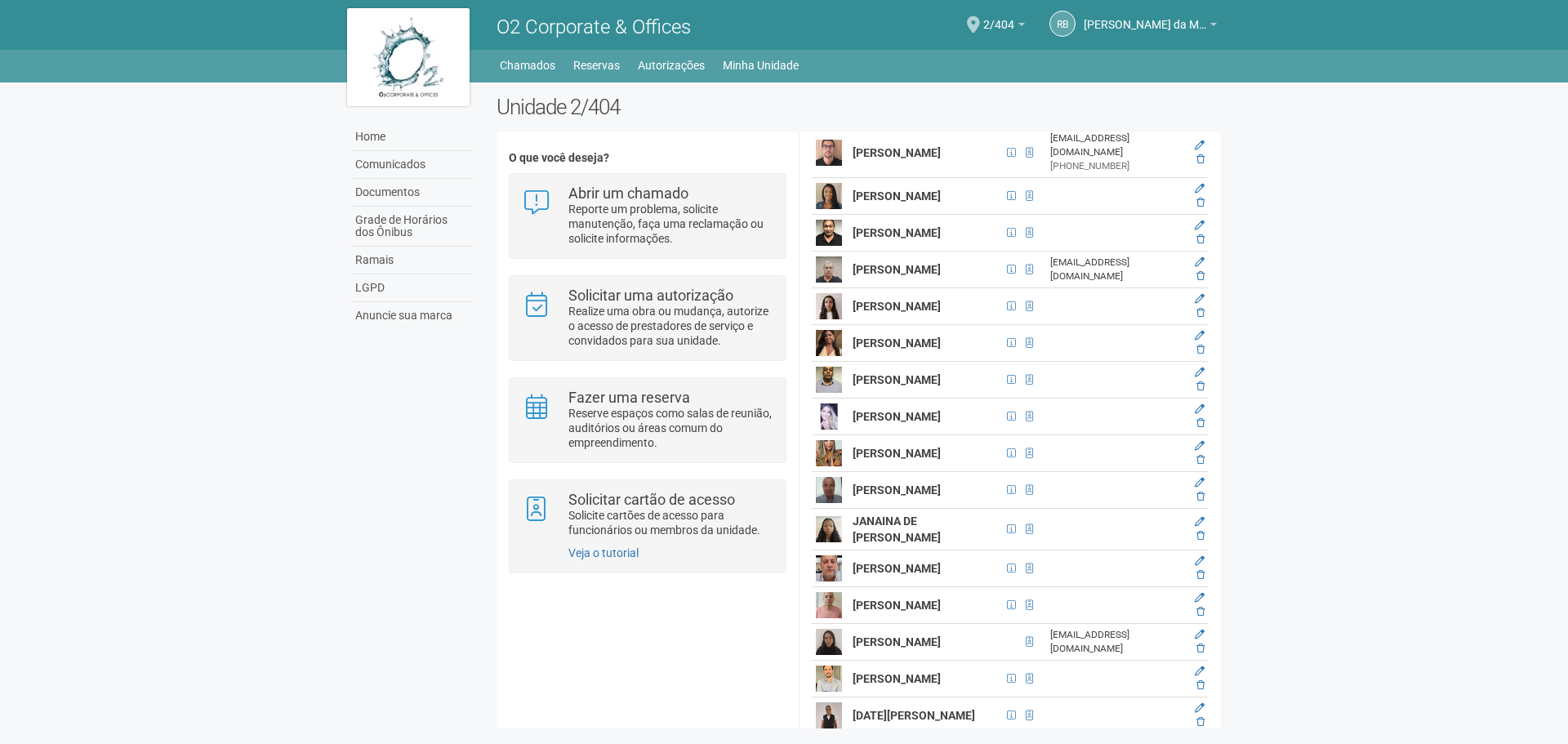
scroll to position [2123, 0]
drag, startPoint x: 853, startPoint y: 397, endPoint x: 945, endPoint y: 411, distance: 93.1
click at [945, 215] on td "[PERSON_NAME]" at bounding box center [925, 197] width 154 height 37
copy strong "[PERSON_NAME]"
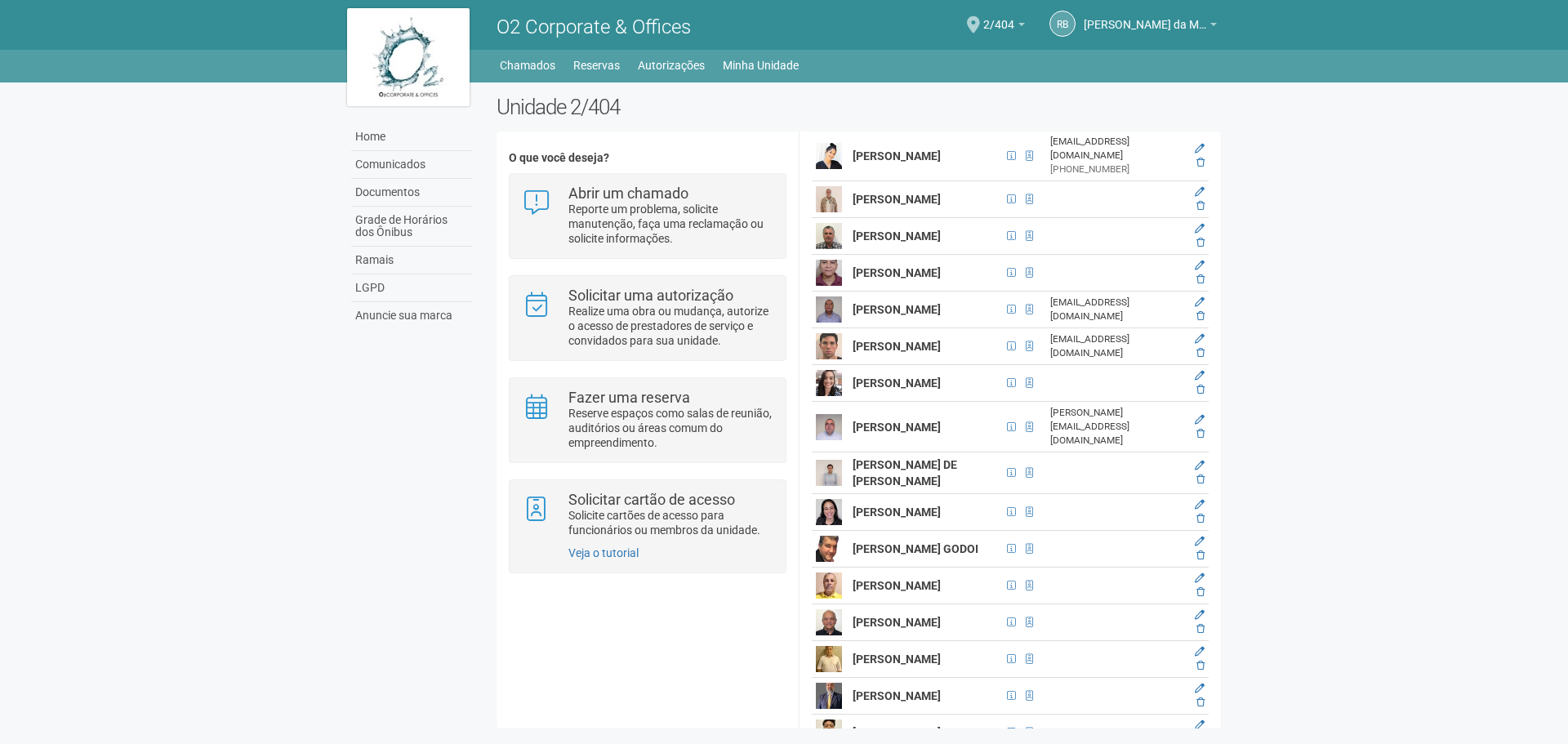
scroll to position [3267, 0]
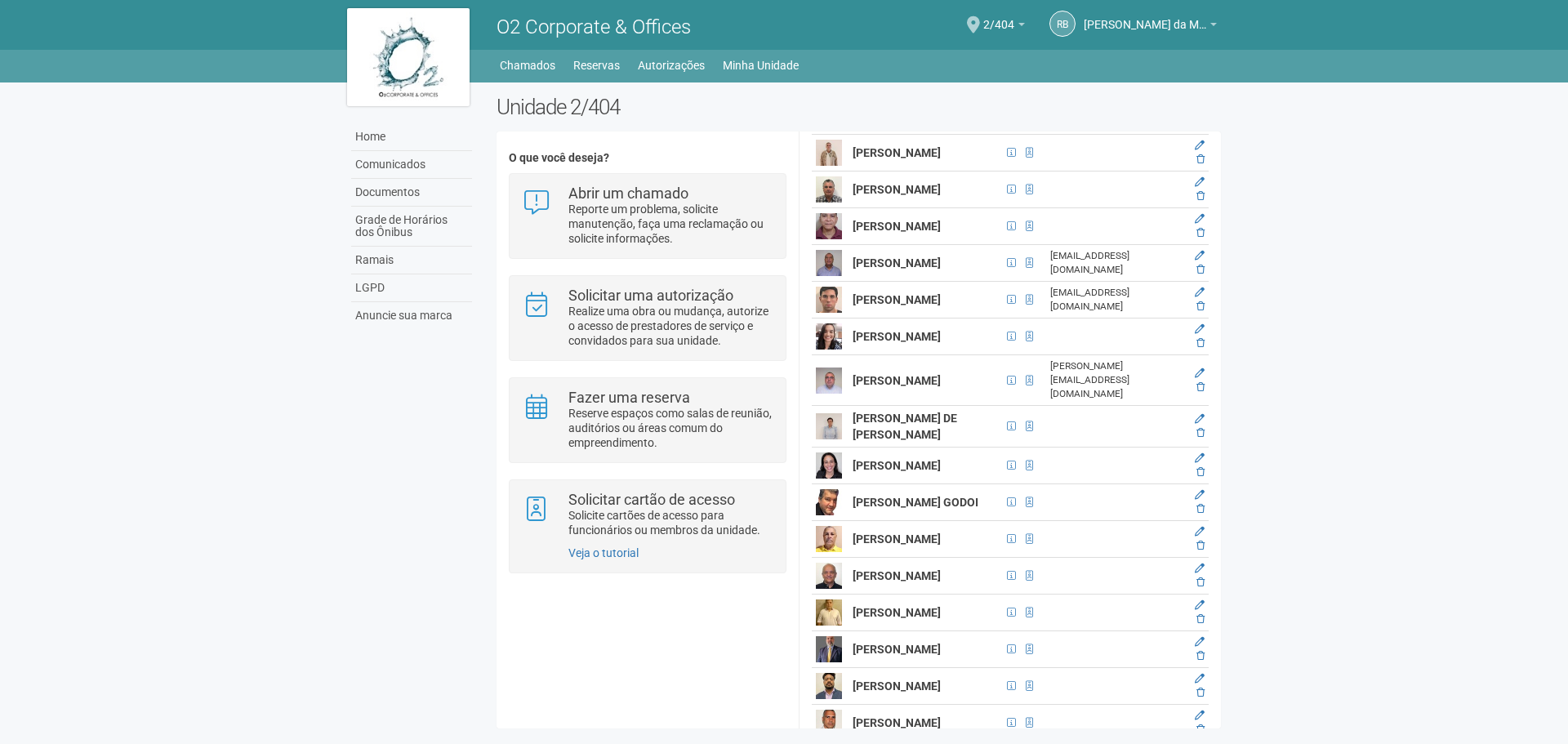
drag, startPoint x: 853, startPoint y: 432, endPoint x: 909, endPoint y: 468, distance: 66.6
click at [909, 72] on strong "[PERSON_NAME]" at bounding box center [897, 65] width 88 height 13
copy strong "[PERSON_NAME]"
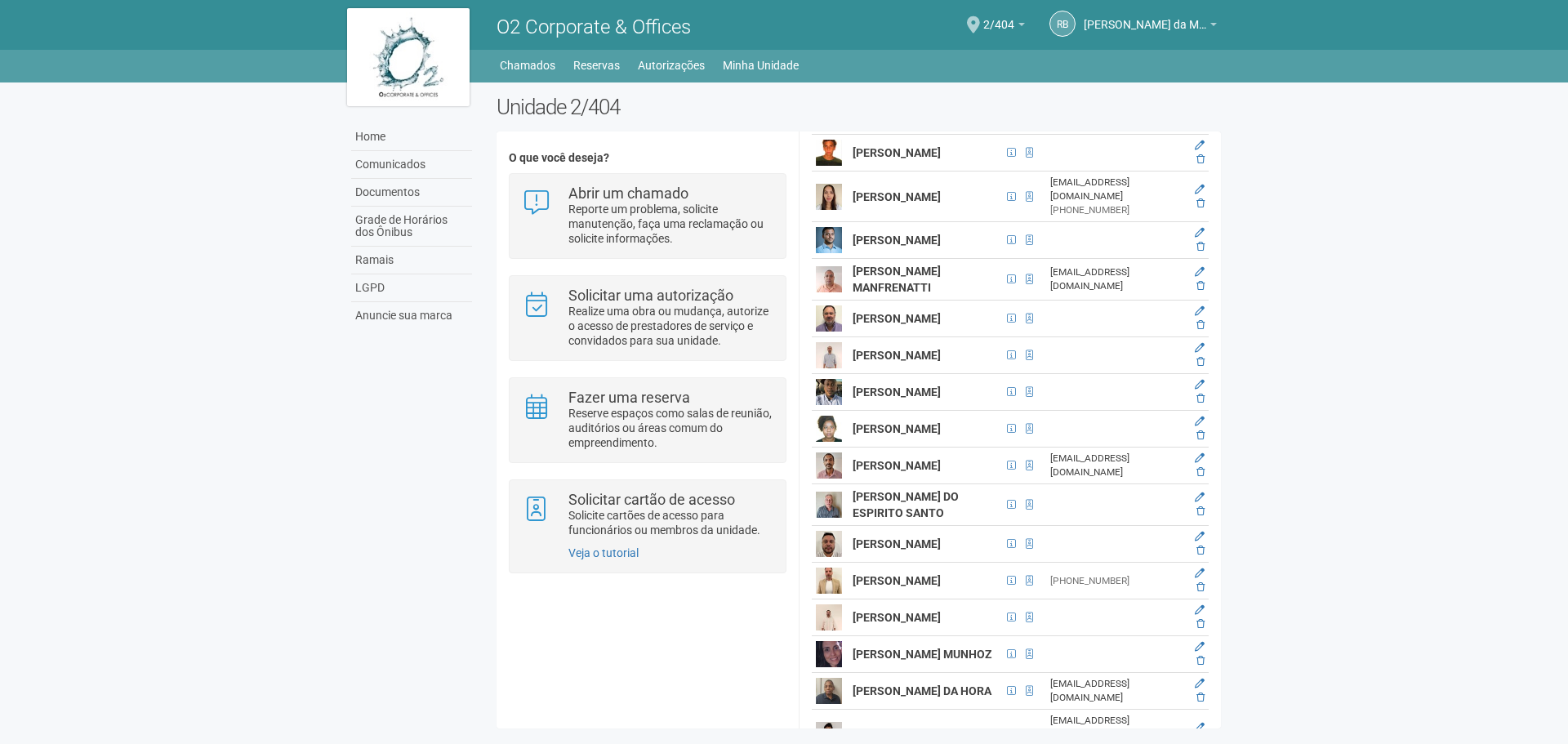
scroll to position [979, 0]
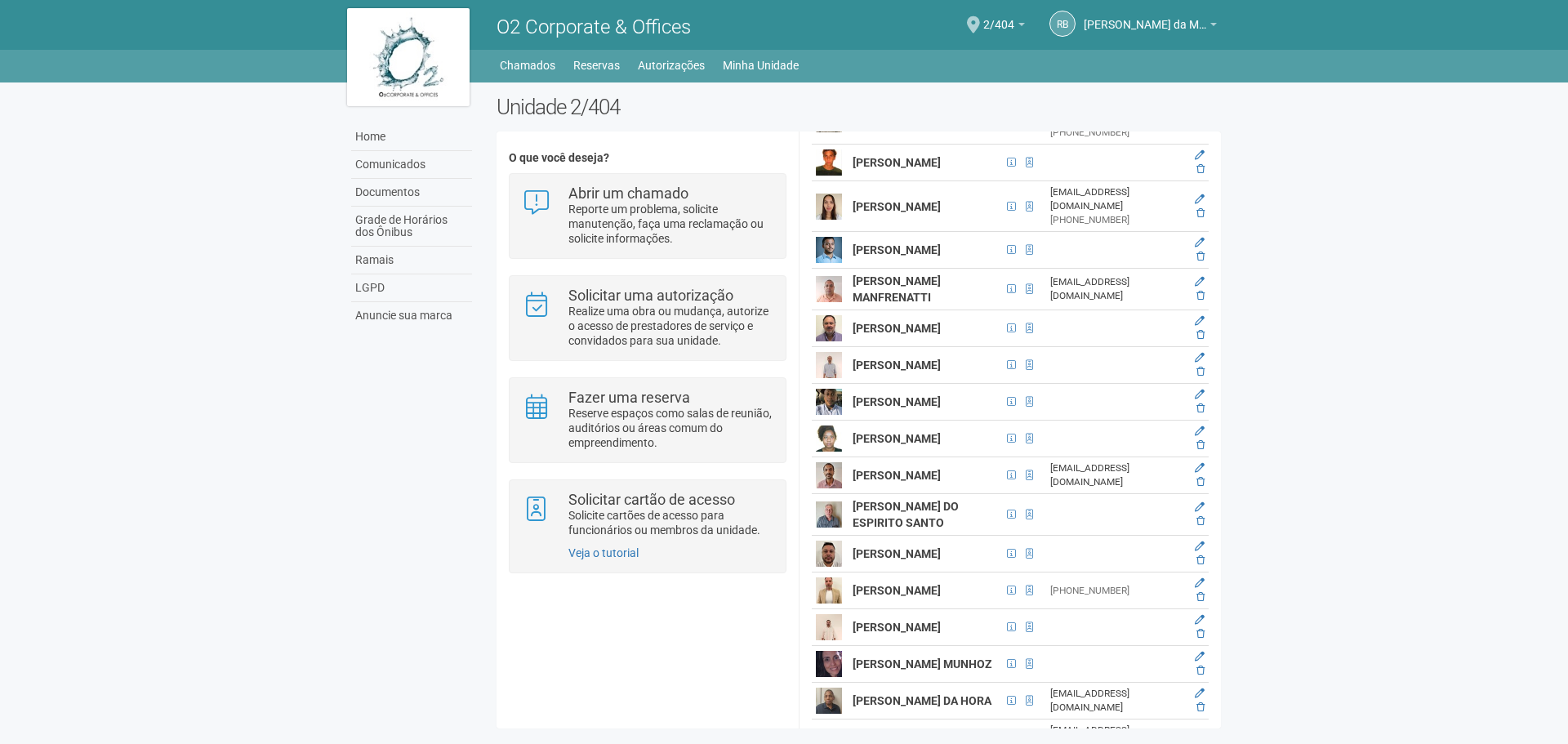
drag, startPoint x: 850, startPoint y: 238, endPoint x: 887, endPoint y: 263, distance: 44.7
click at [887, 232] on td "[PERSON_NAME]" at bounding box center [925, 206] width 154 height 51
copy strong "[PERSON_NAME]"
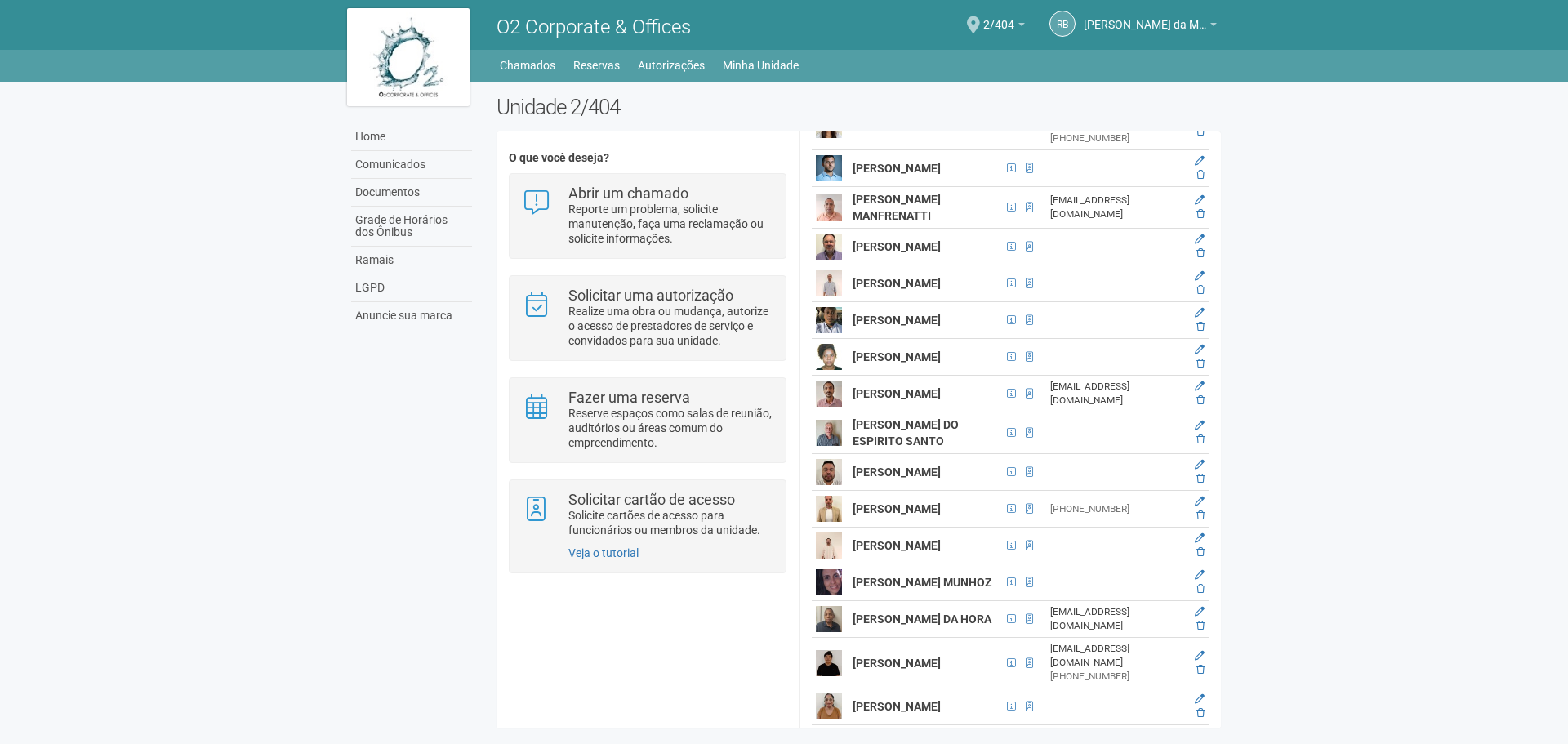
drag, startPoint x: 853, startPoint y: 342, endPoint x: 955, endPoint y: 357, distance: 103.1
click at [941, 290] on strong "[PERSON_NAME]" at bounding box center [897, 283] width 88 height 13
copy strong "[PERSON_NAME]"
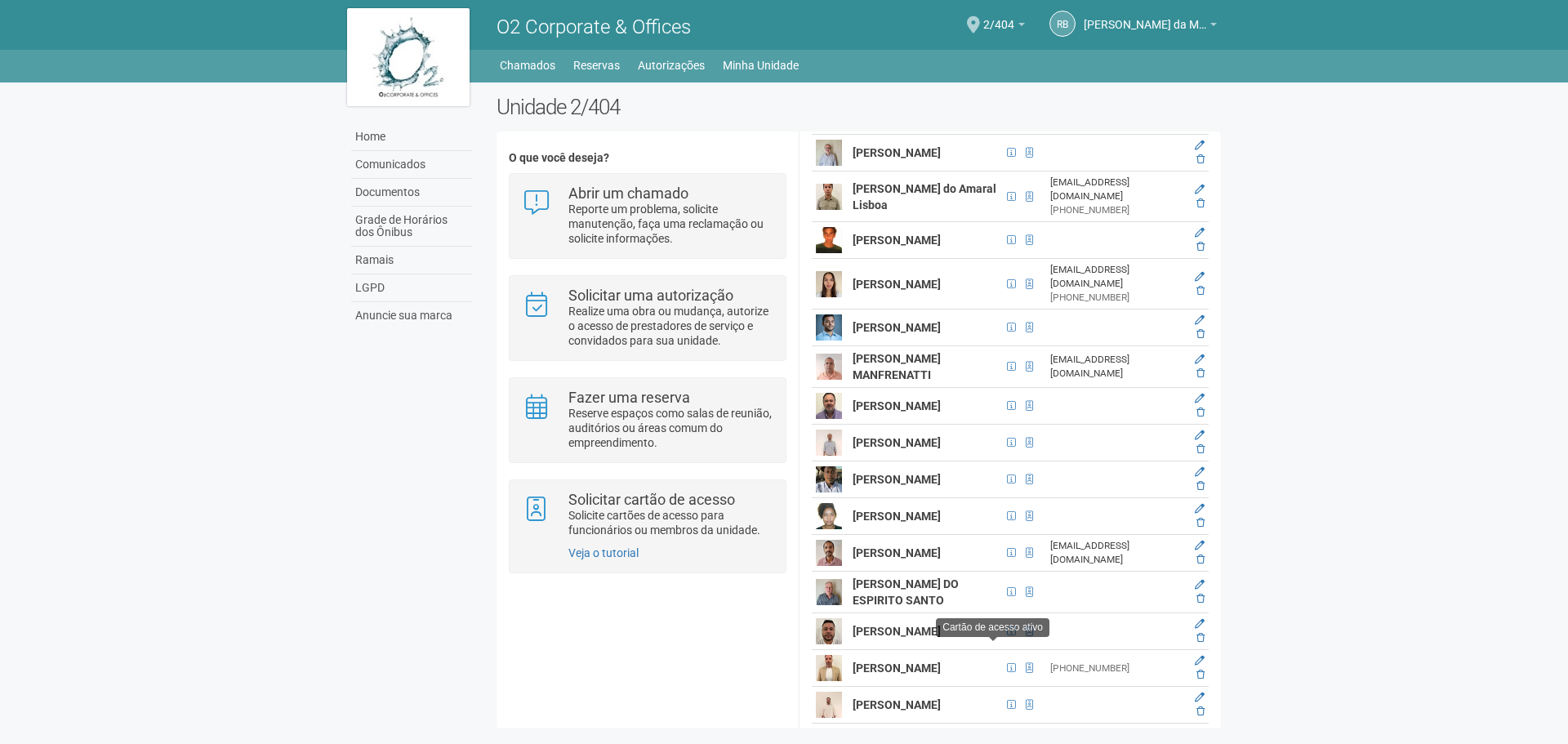
scroll to position [899, 0]
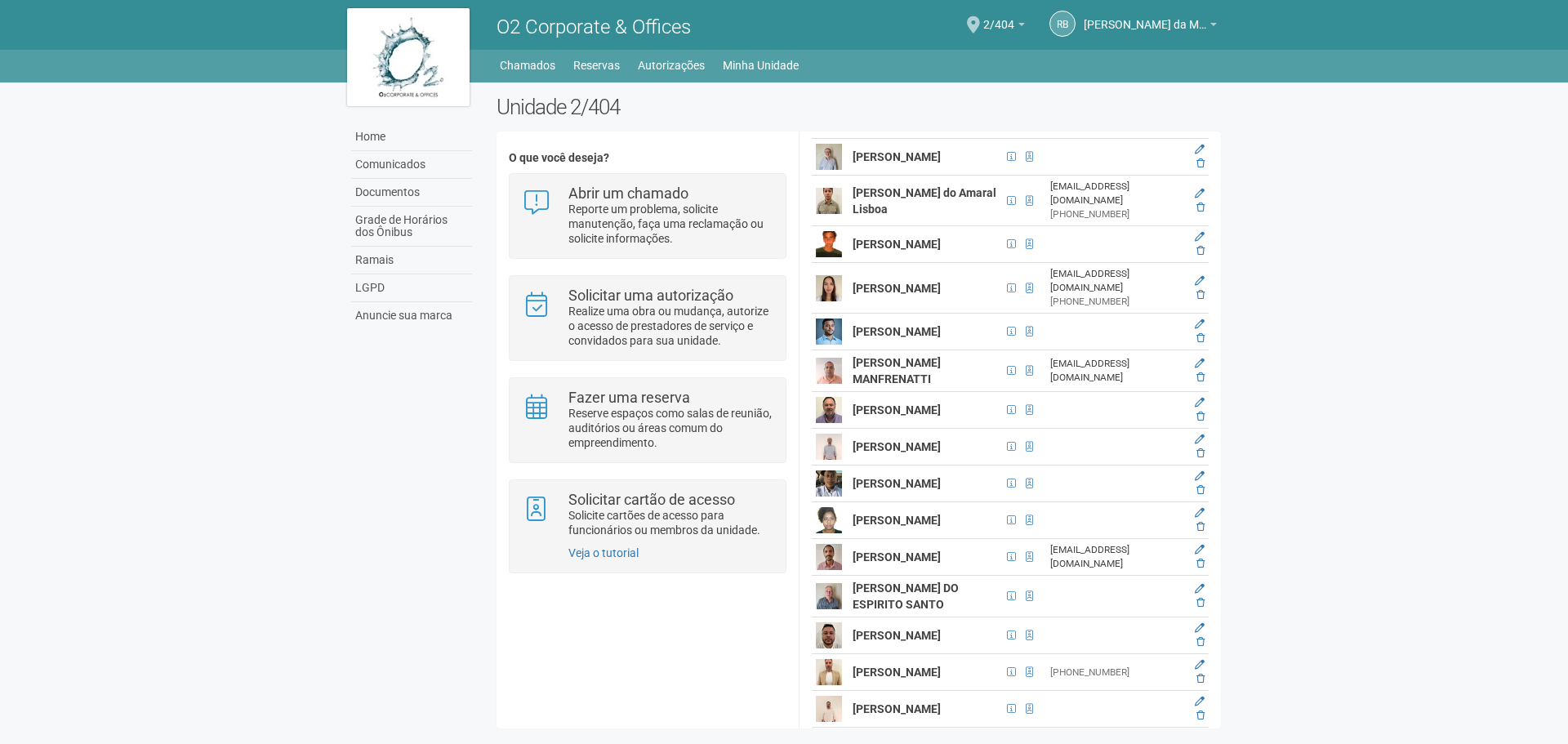
drag, startPoint x: 853, startPoint y: 467, endPoint x: 910, endPoint y: 491, distance: 61.8
click at [910, 429] on td "[PERSON_NAME]" at bounding box center [925, 410] width 154 height 37
copy strong "[PERSON_NAME]"
click at [1237, 379] on body "Aguarde... O2 Corporate & Offices RB Raul Barrozo da Motta Junior Raul Barrozo …" at bounding box center [784, 372] width 1568 height 744
click at [1196, 330] on link at bounding box center [1199, 324] width 10 height 11
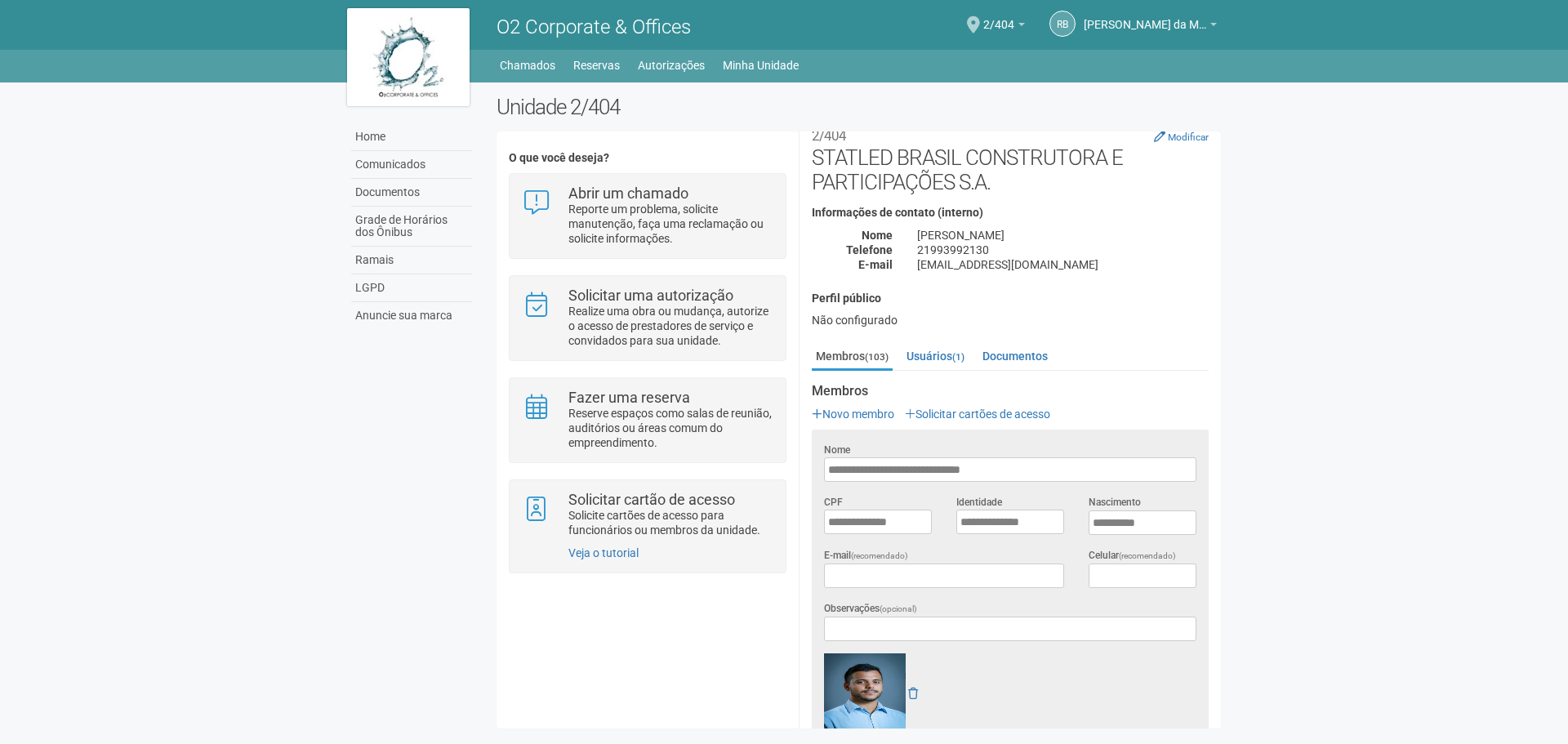
scroll to position [0, 0]
click at [1278, 352] on body "Aguarde... O2 Corporate & Offices RB Raul Barrozo da Motta Junior Raul Barrozo …" at bounding box center [784, 372] width 1568 height 744
